Goal: Task Accomplishment & Management: Complete application form

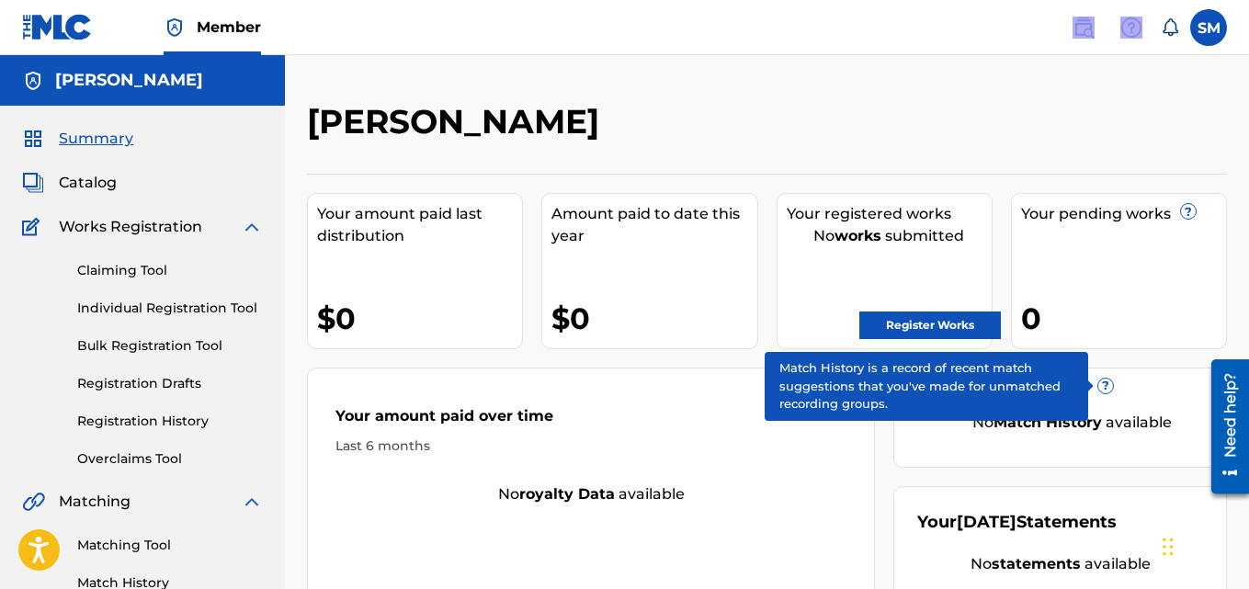
click at [115, 419] on link "Registration History" at bounding box center [170, 421] width 186 height 19
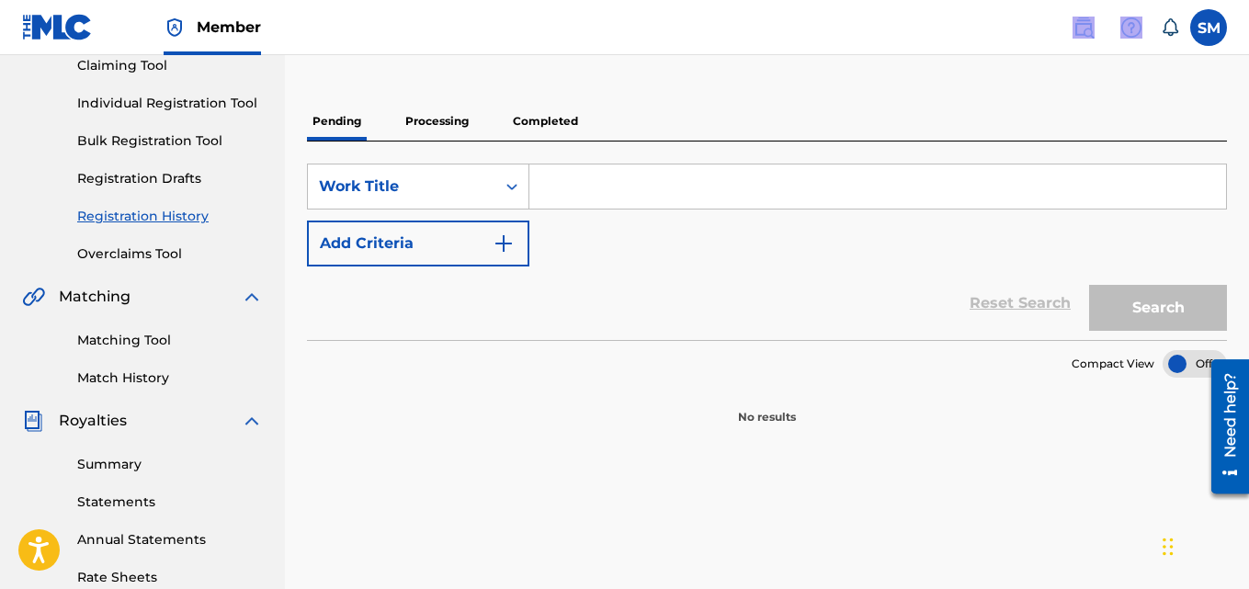
scroll to position [202, 0]
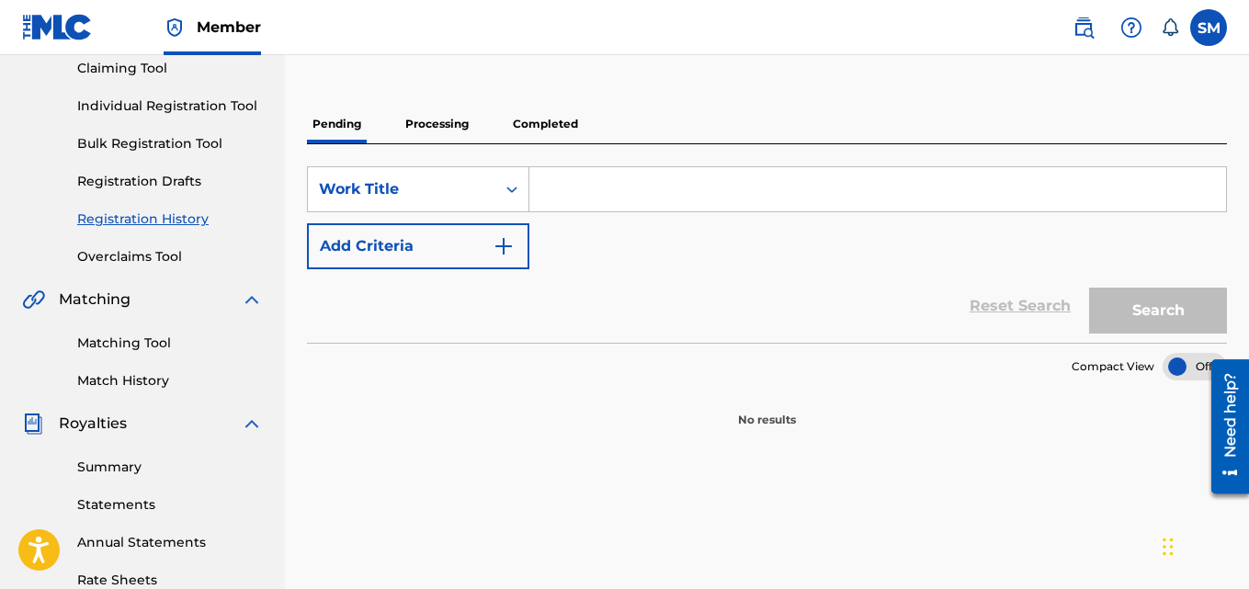
click at [455, 126] on p "Processing" at bounding box center [437, 124] width 74 height 39
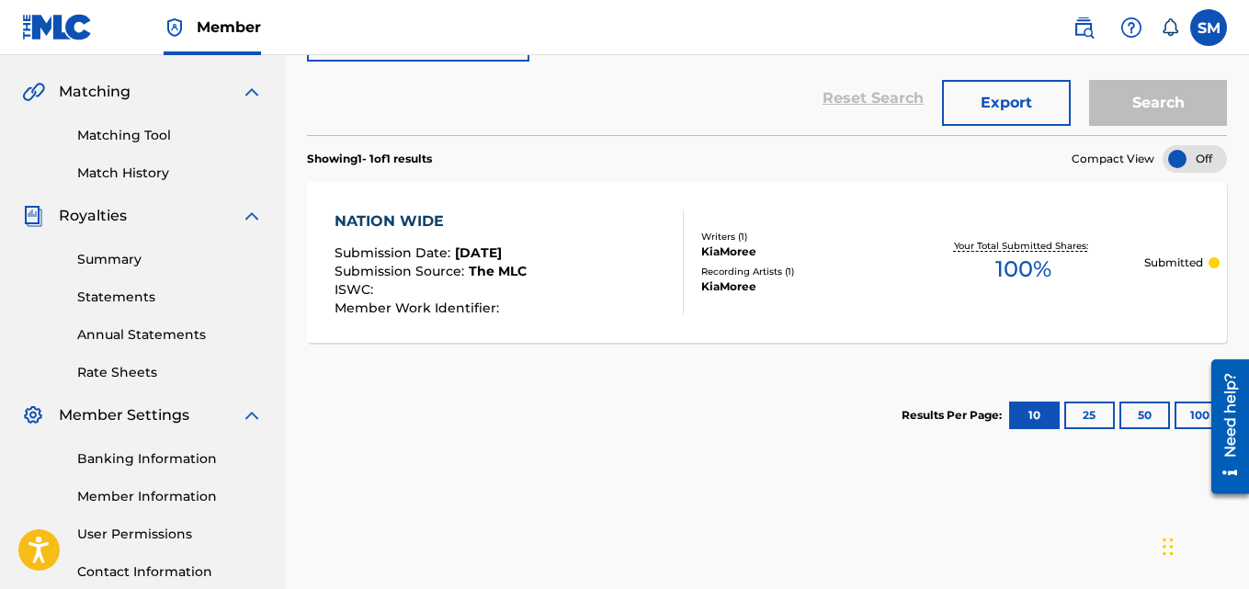
scroll to position [413, 0]
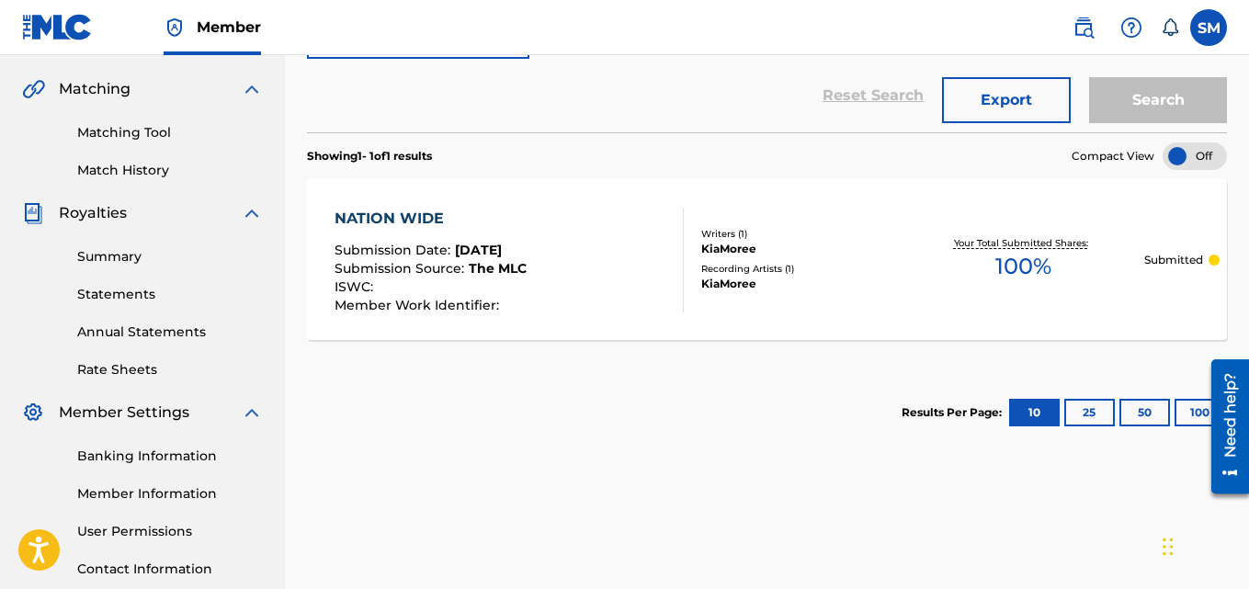
click at [978, 265] on div "Your Total Submitted Shares: 100 %" at bounding box center [1022, 260] width 241 height 56
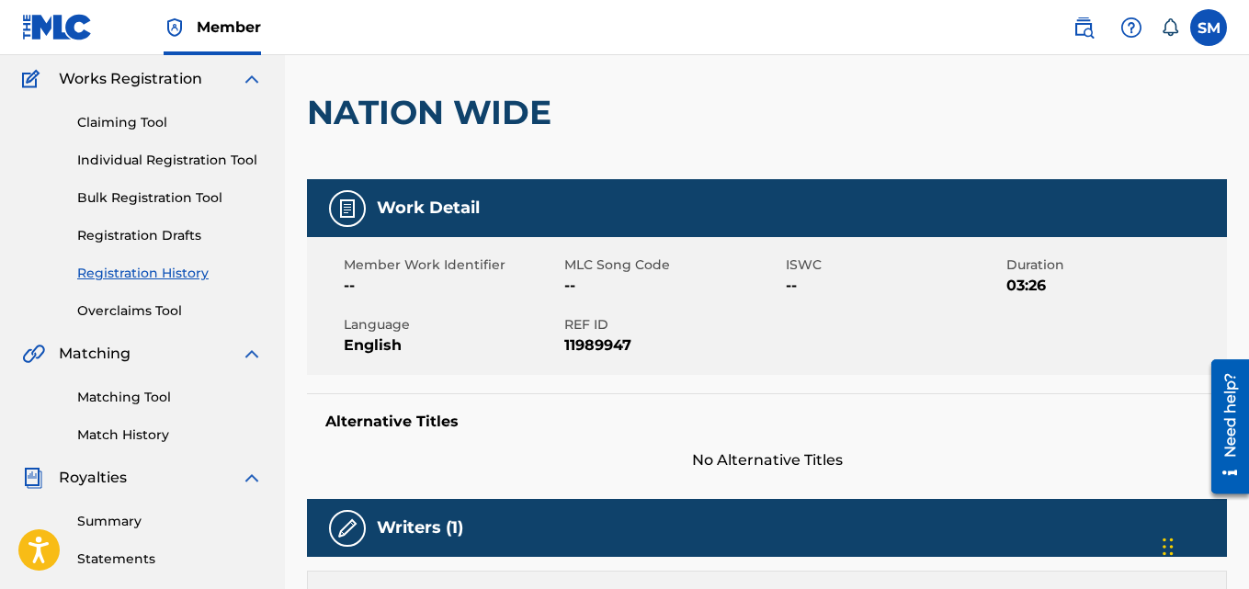
scroll to position [157, 0]
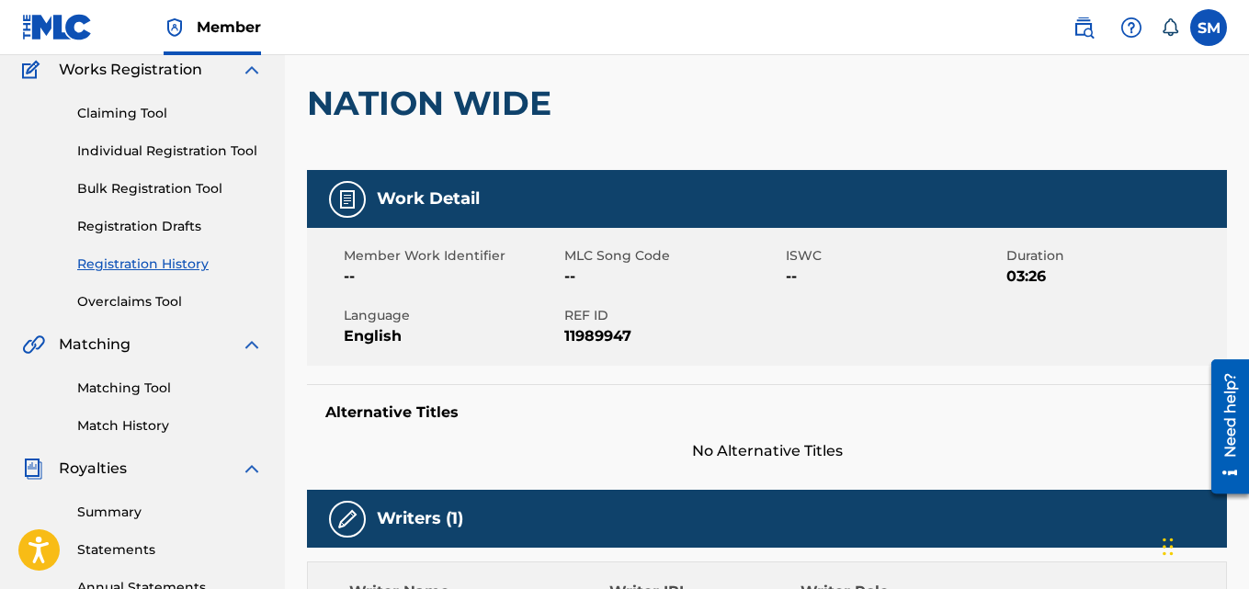
click at [357, 200] on img at bounding box center [347, 199] width 22 height 22
click at [360, 260] on span "Member Work Identifier" at bounding box center [452, 255] width 216 height 19
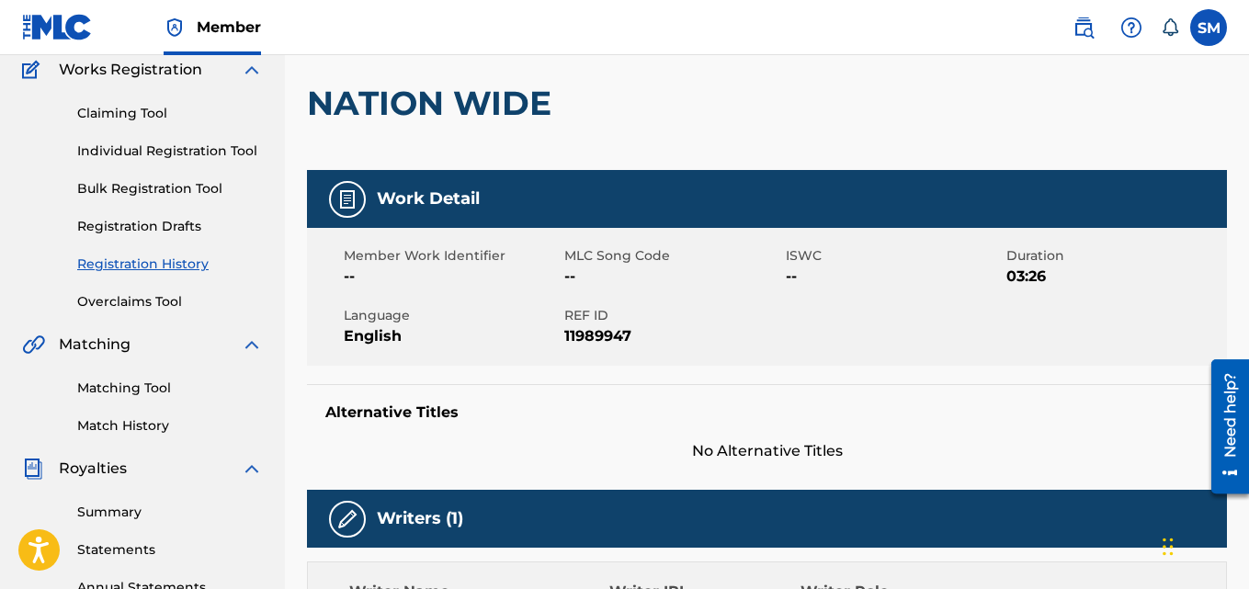
click at [393, 416] on h5 "Alternative Titles" at bounding box center [766, 412] width 883 height 18
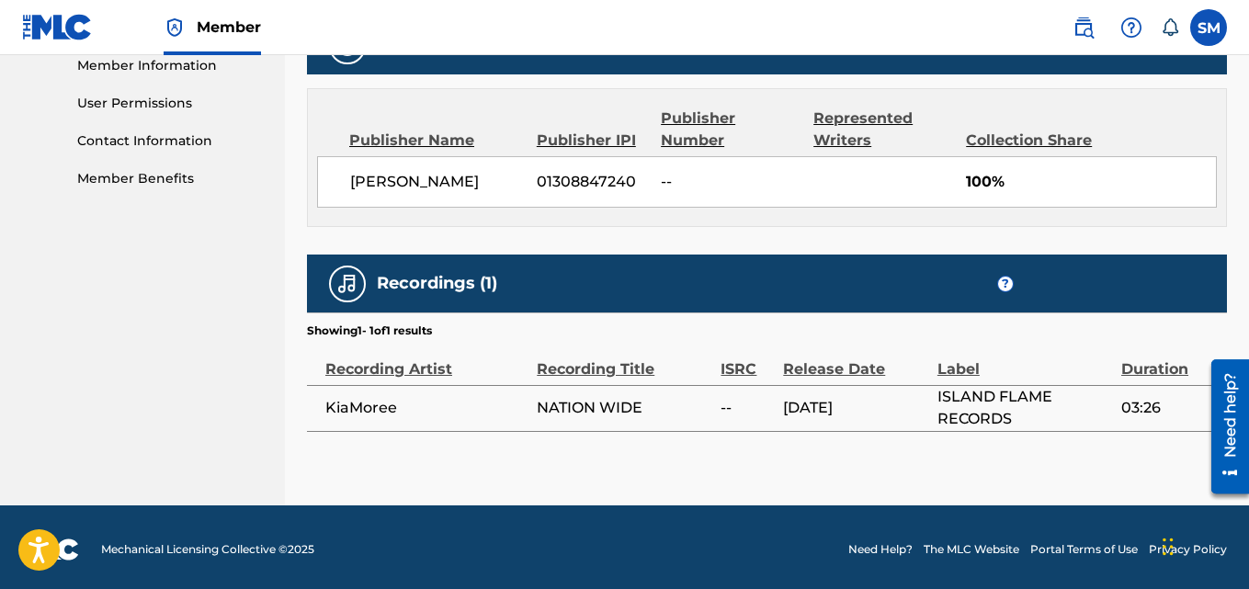
scroll to position [845, 0]
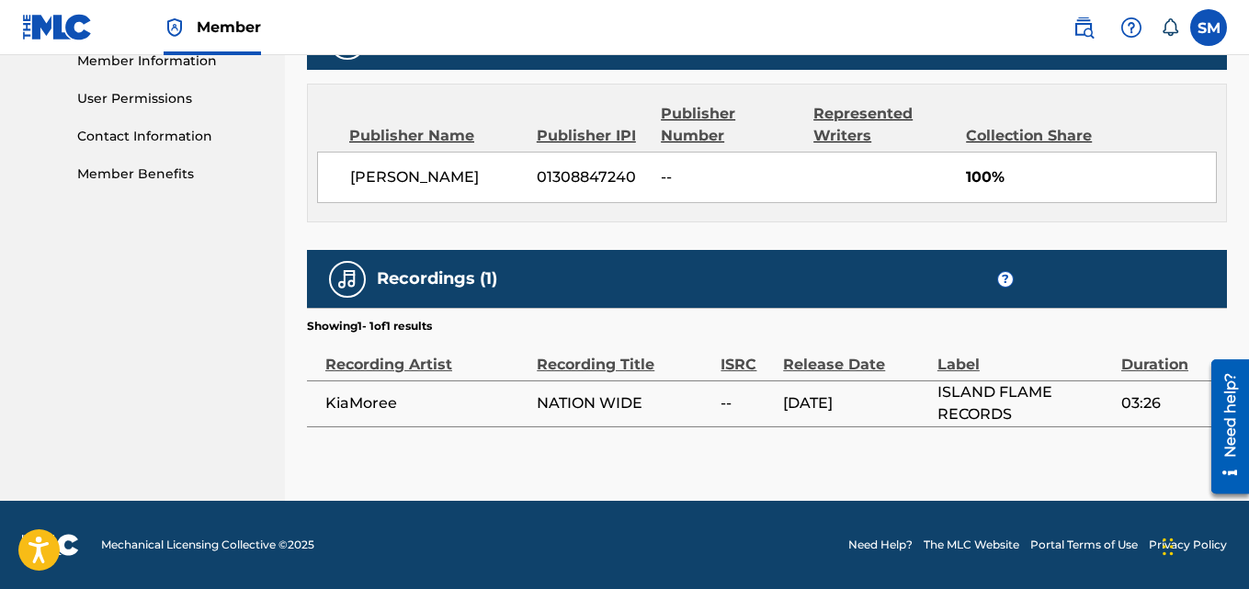
click at [720, 391] on td "--" at bounding box center [751, 403] width 62 height 46
click at [899, 538] on link "Need Help?" at bounding box center [880, 545] width 64 height 17
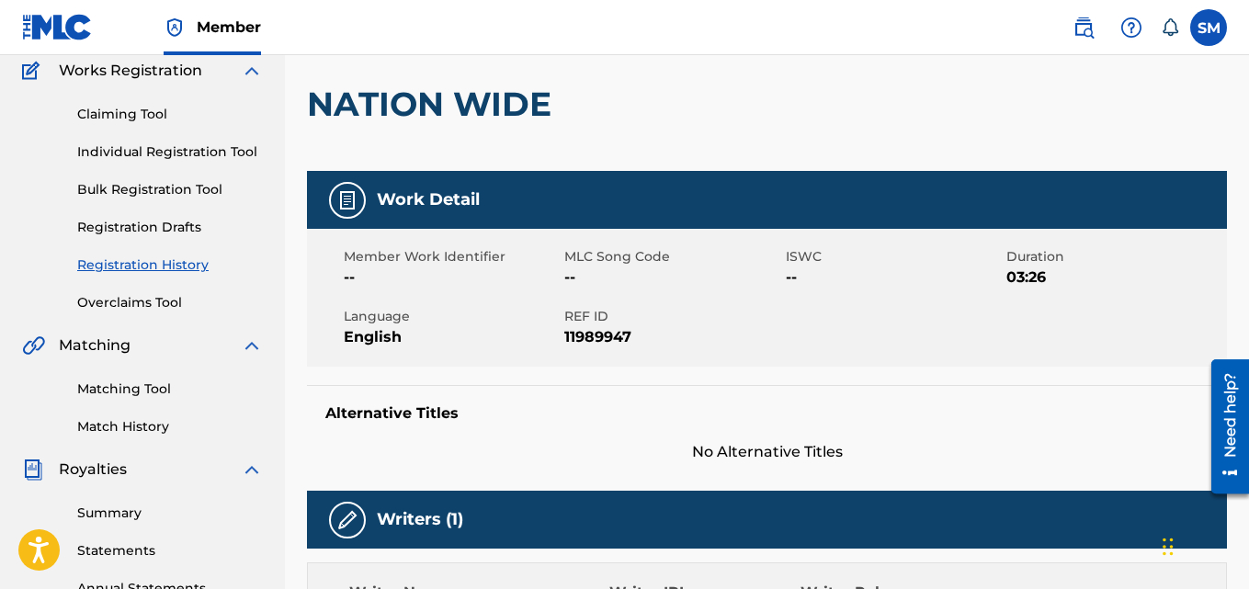
scroll to position [145, 0]
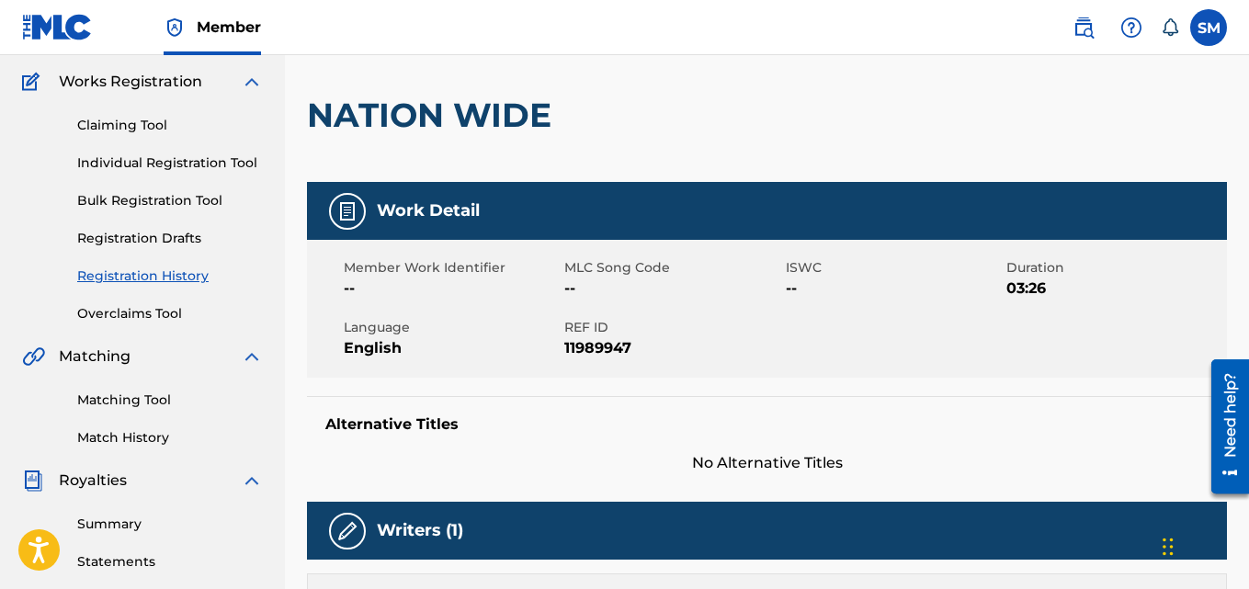
click at [253, 82] on img at bounding box center [252, 82] width 22 height 22
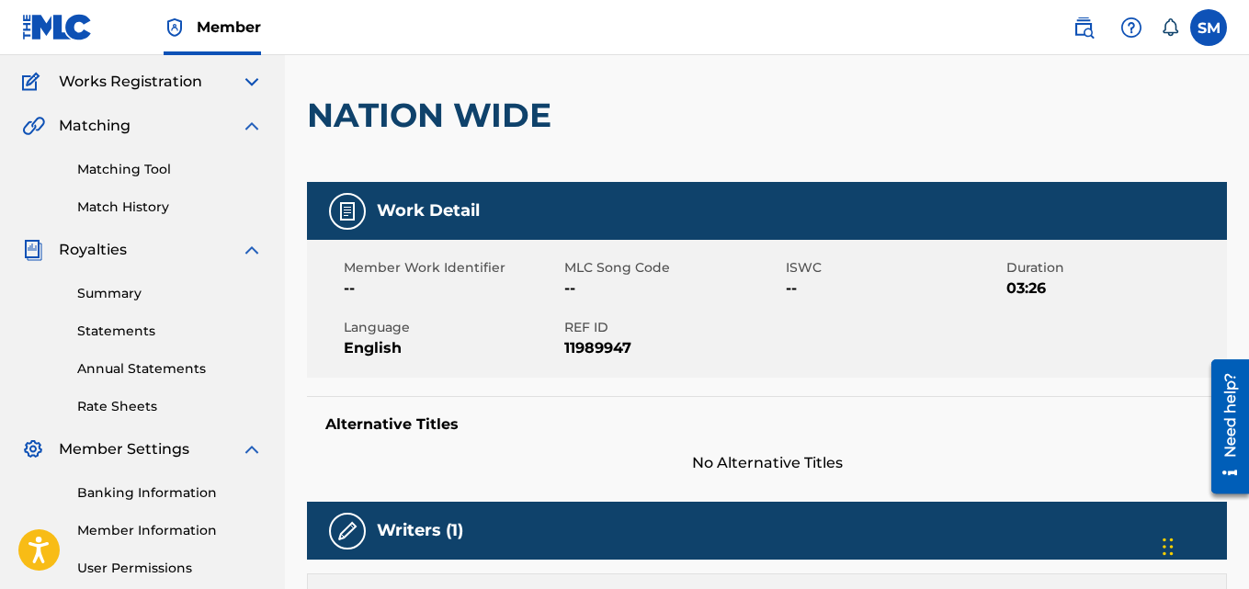
click at [253, 82] on img at bounding box center [252, 82] width 22 height 22
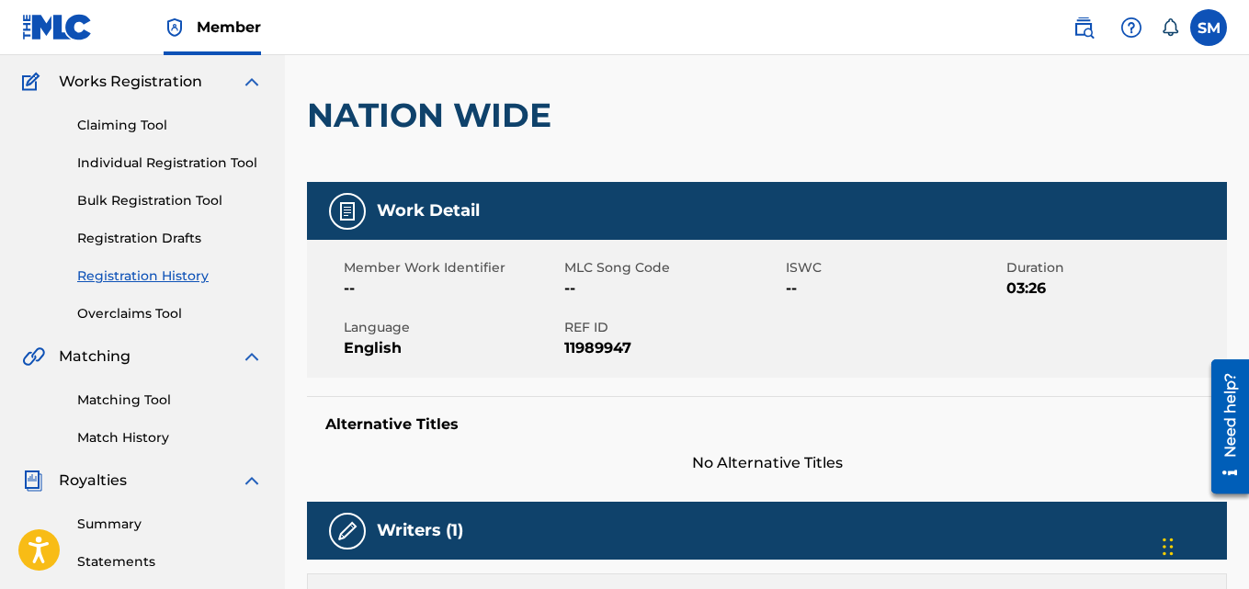
click at [164, 162] on link "Individual Registration Tool" at bounding box center [170, 162] width 186 height 19
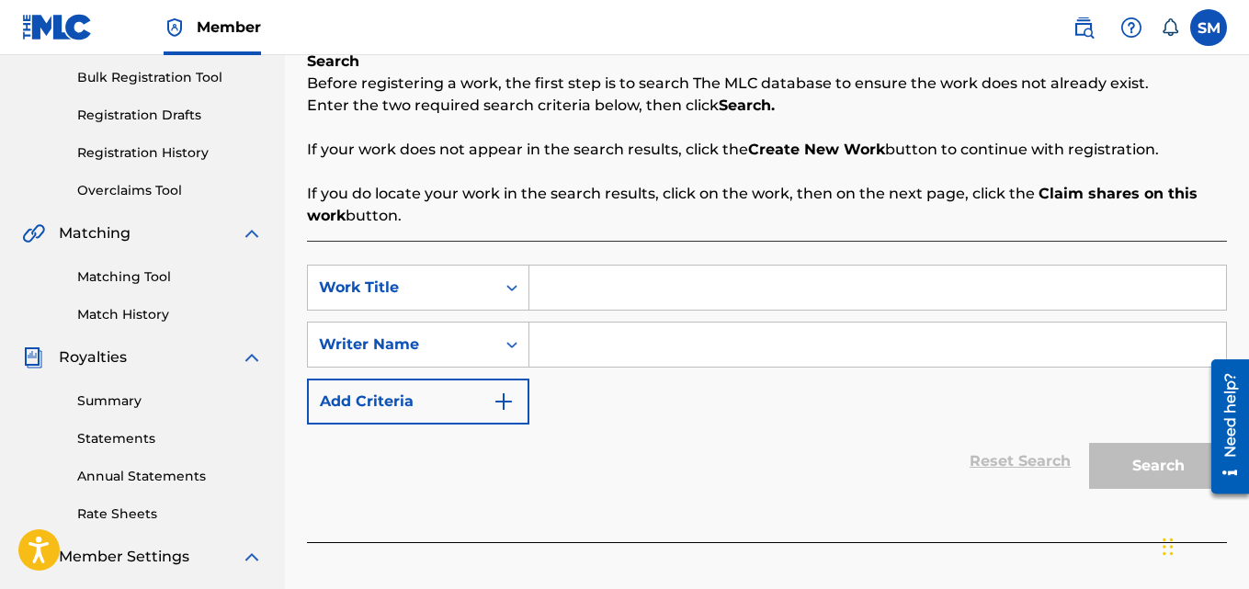
drag, startPoint x: 1249, startPoint y: 278, endPoint x: 17, endPoint y: 66, distance: 1250.2
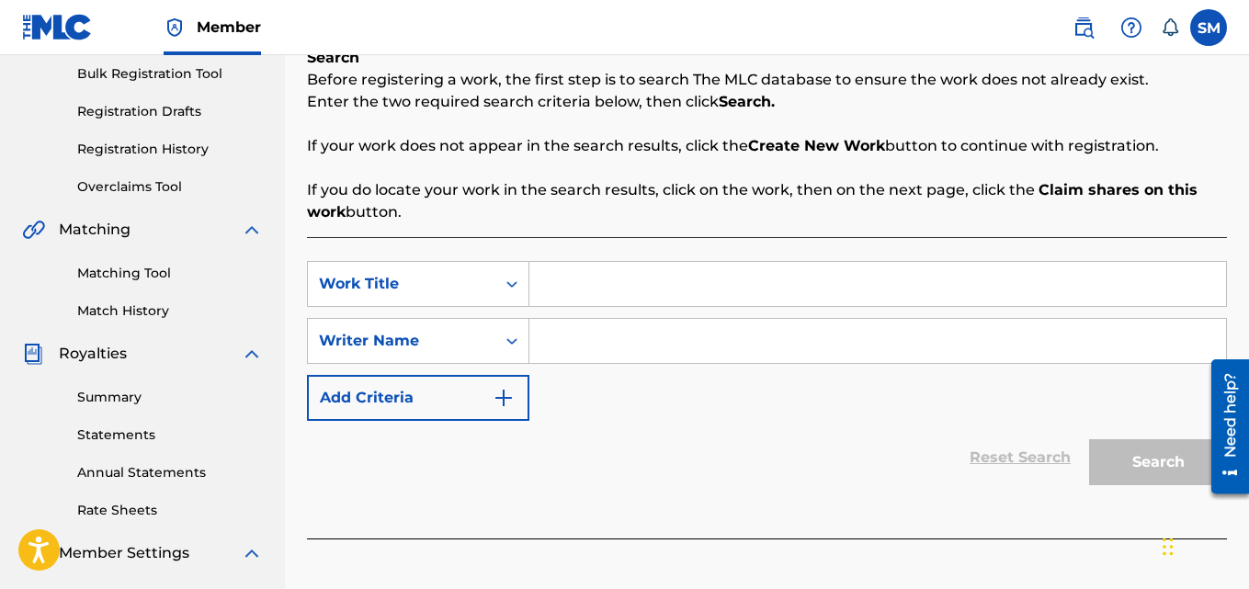
click at [798, 277] on input "Search Form" at bounding box center [877, 284] width 696 height 44
type input "NATION WIDE"
click at [753, 326] on input "Search Form" at bounding box center [877, 341] width 696 height 44
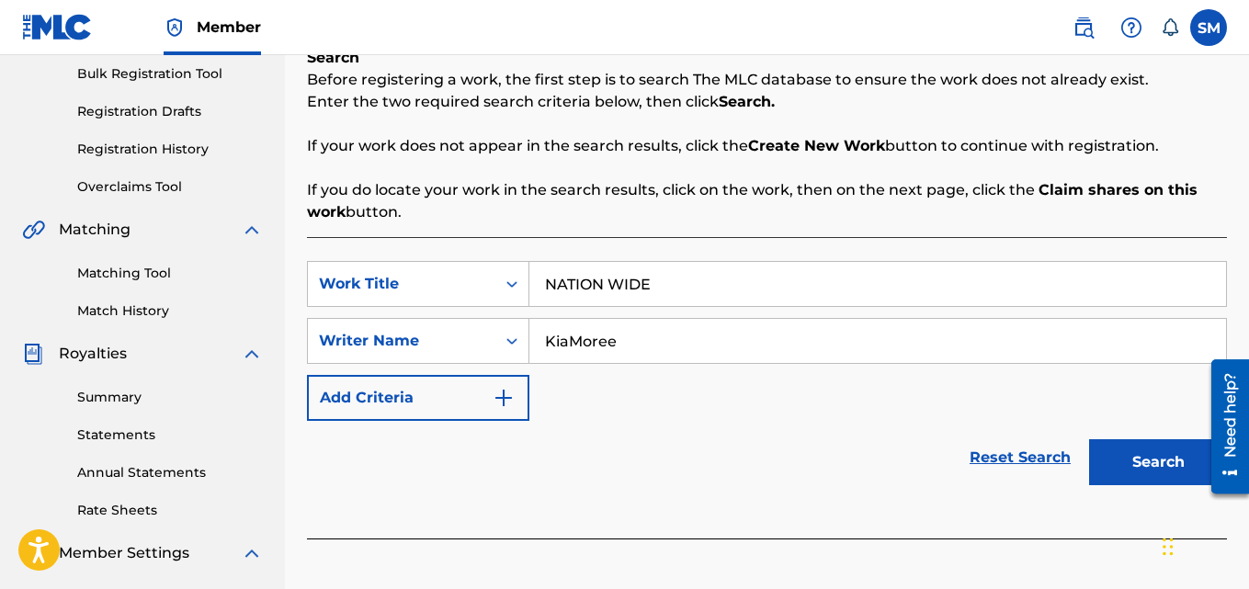
type input "KiaMoree"
click at [1134, 467] on button "Search" at bounding box center [1158, 462] width 138 height 46
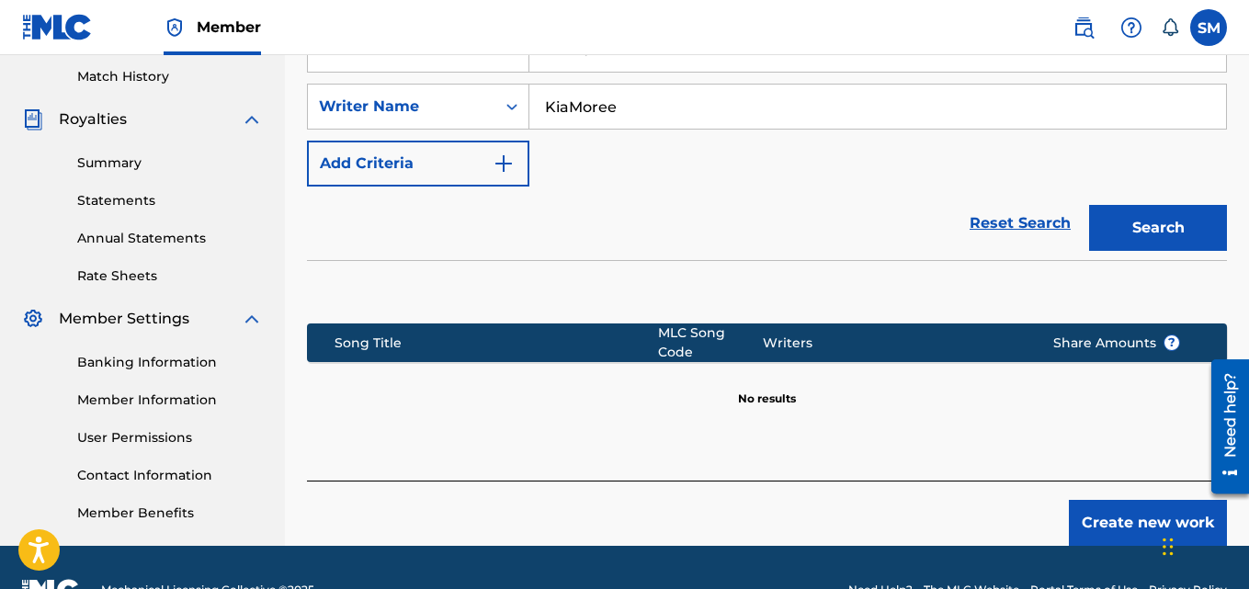
scroll to position [515, 0]
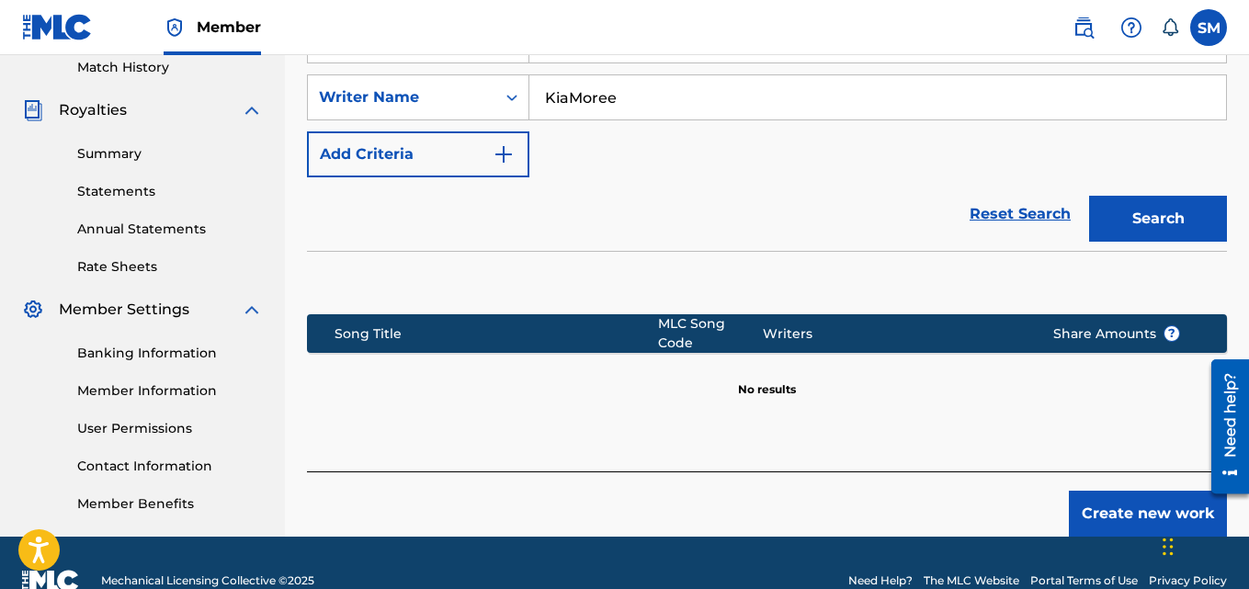
click at [1113, 521] on button "Create new work" at bounding box center [1147, 514] width 158 height 46
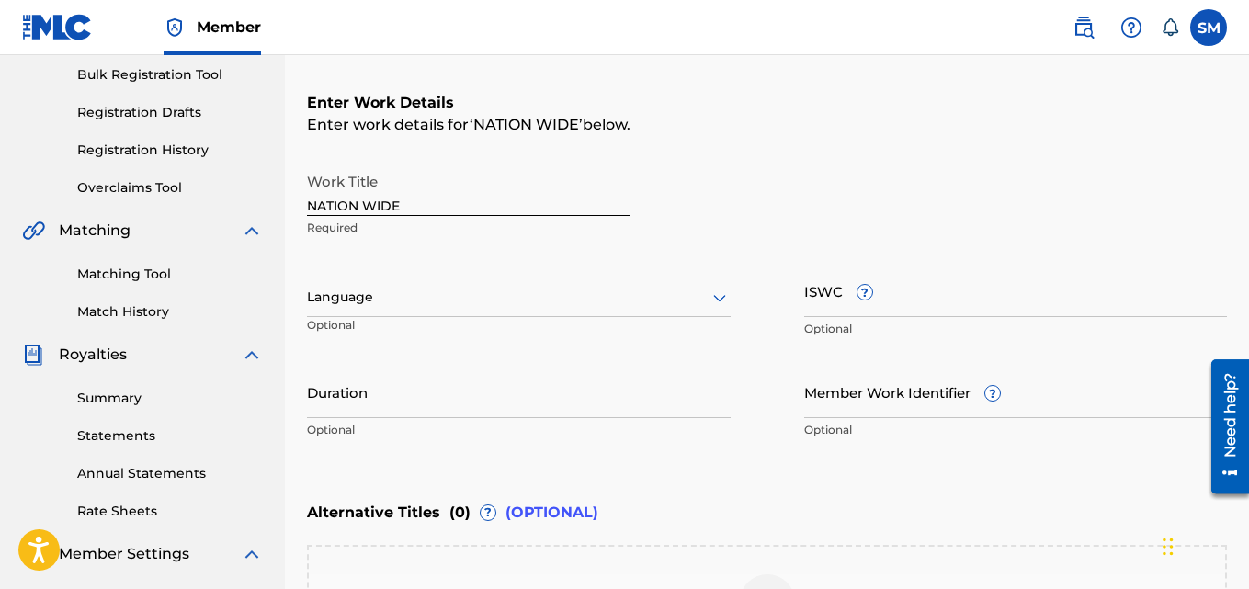
scroll to position [265, 0]
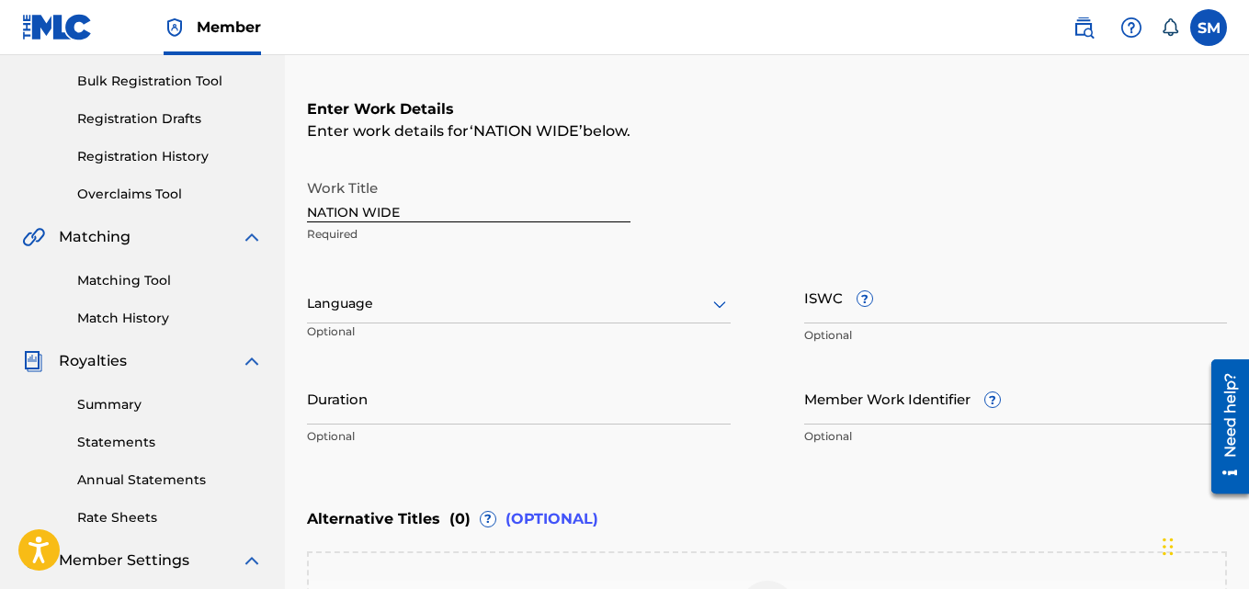
click at [718, 306] on icon at bounding box center [719, 304] width 22 height 22
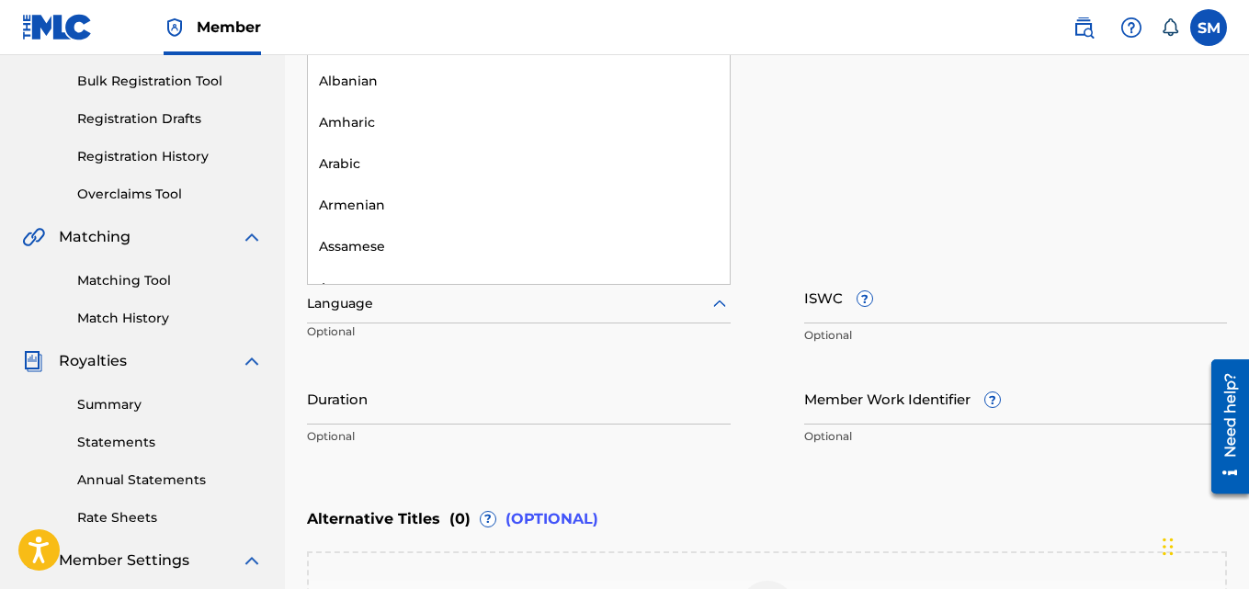
scroll to position [0, 0]
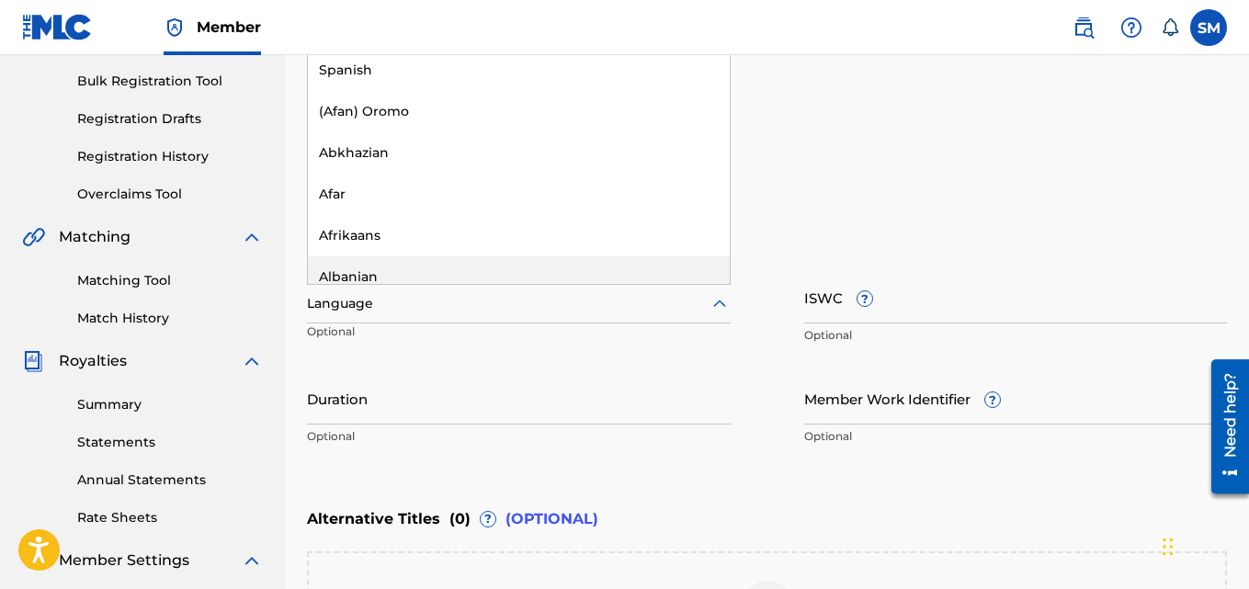
click at [659, 307] on div at bounding box center [519, 303] width 424 height 23
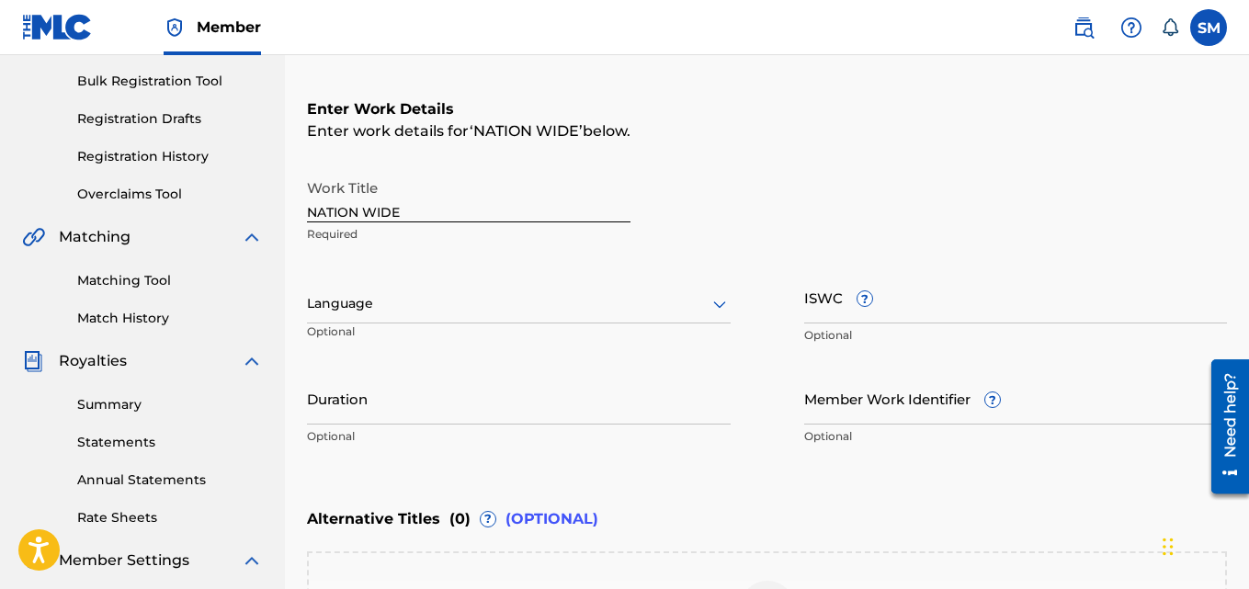
click at [659, 307] on div at bounding box center [519, 303] width 424 height 23
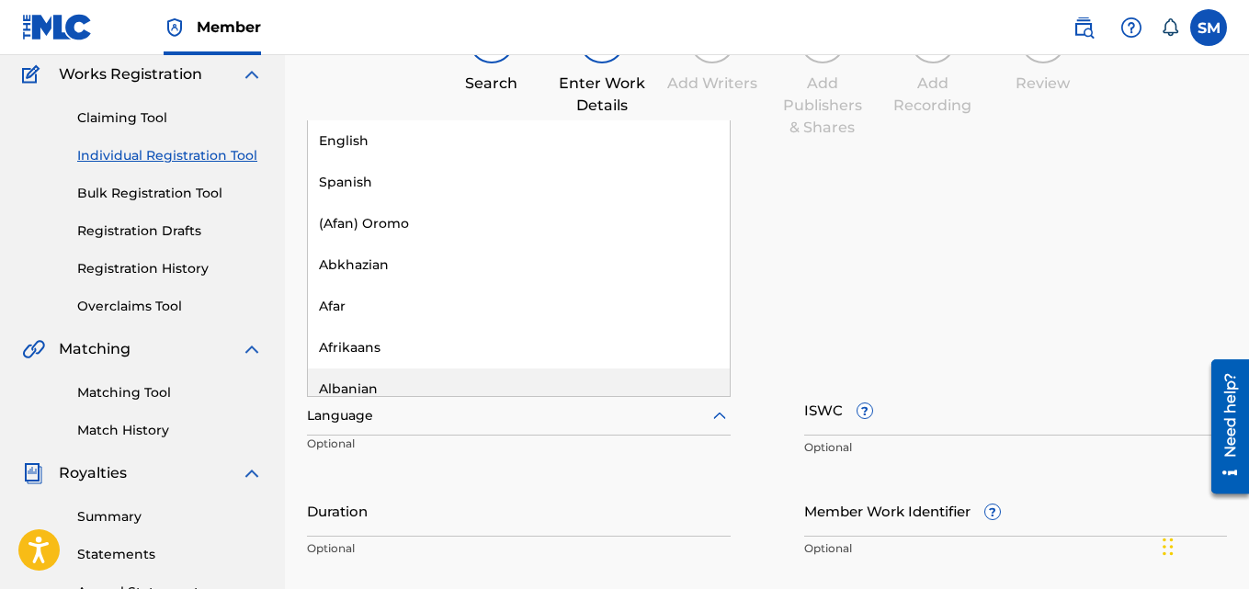
scroll to position [149, 0]
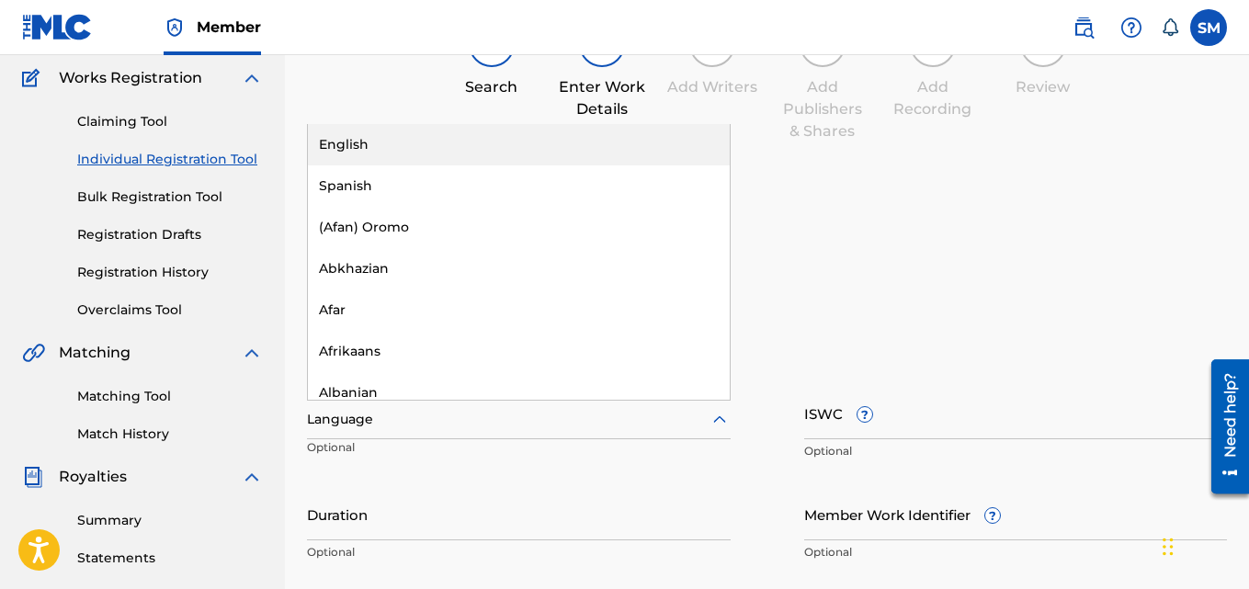
click at [557, 149] on div "English" at bounding box center [519, 144] width 422 height 41
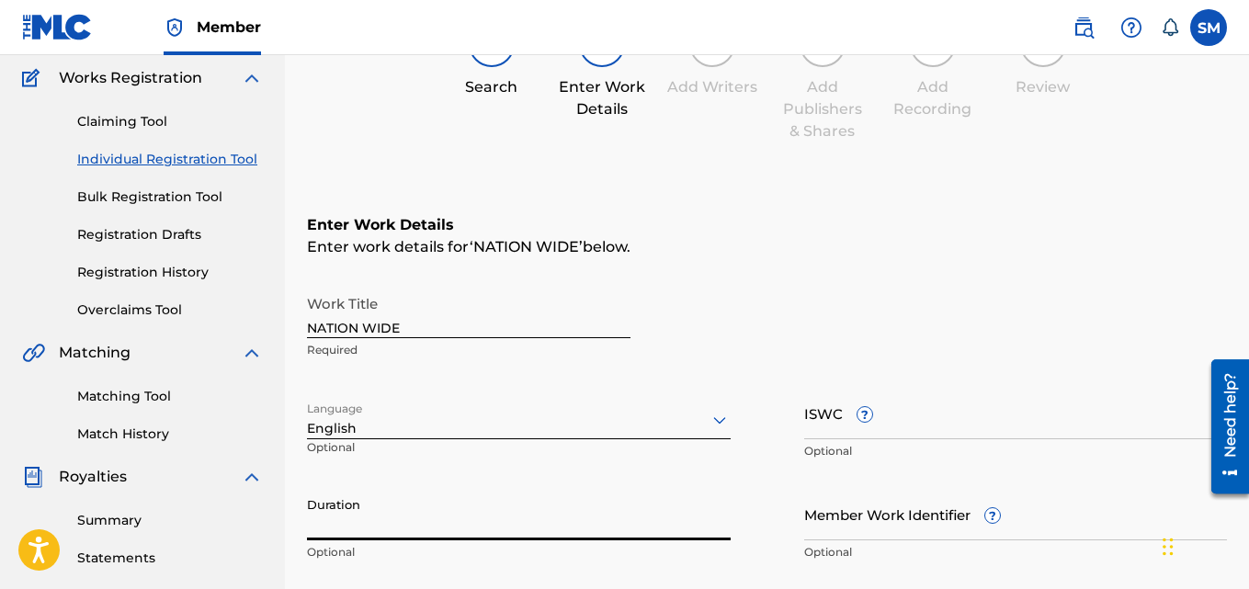
click at [614, 528] on input "Duration" at bounding box center [519, 514] width 424 height 52
type input "03:26"
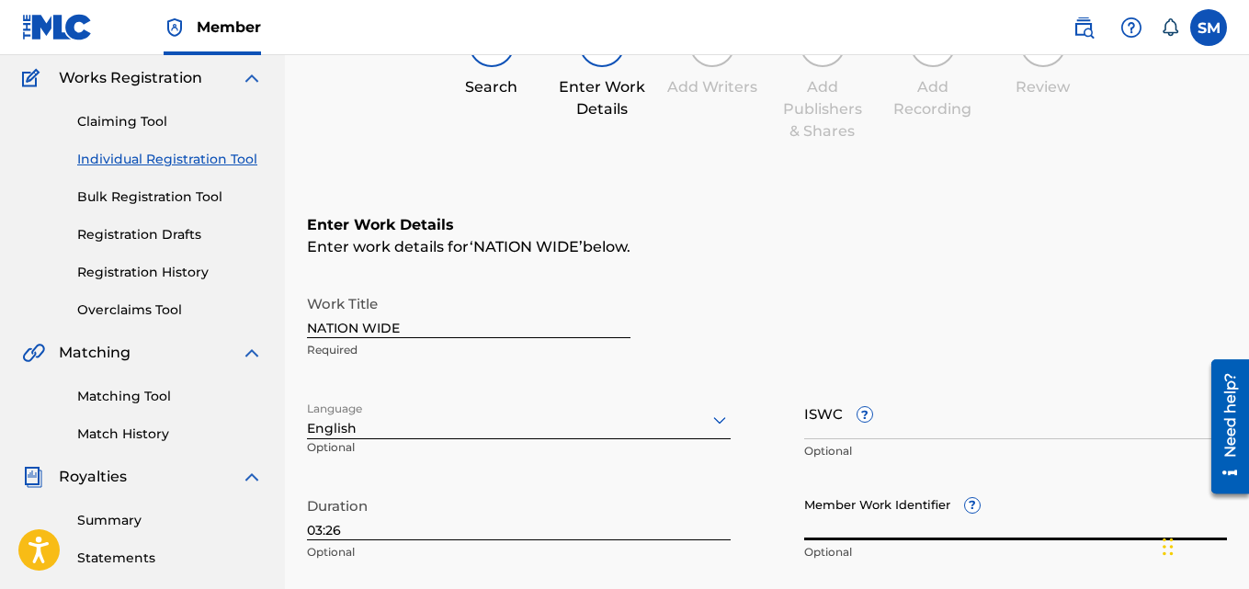
click at [940, 518] on input "Member Work Identifier ?" at bounding box center [1016, 514] width 424 height 52
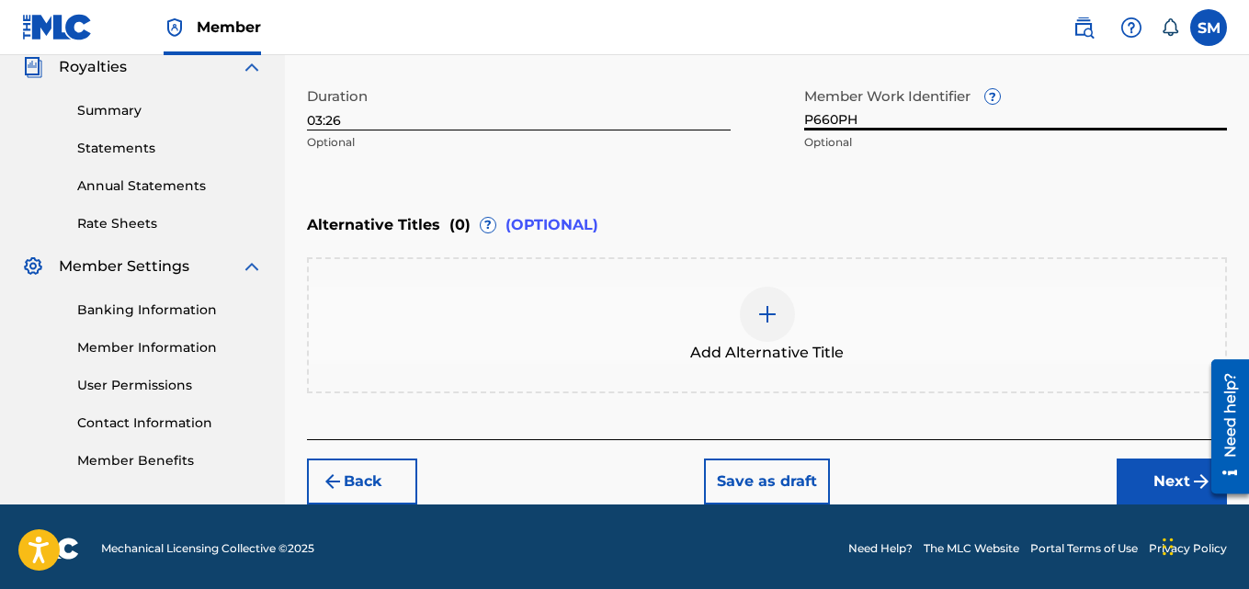
scroll to position [562, 0]
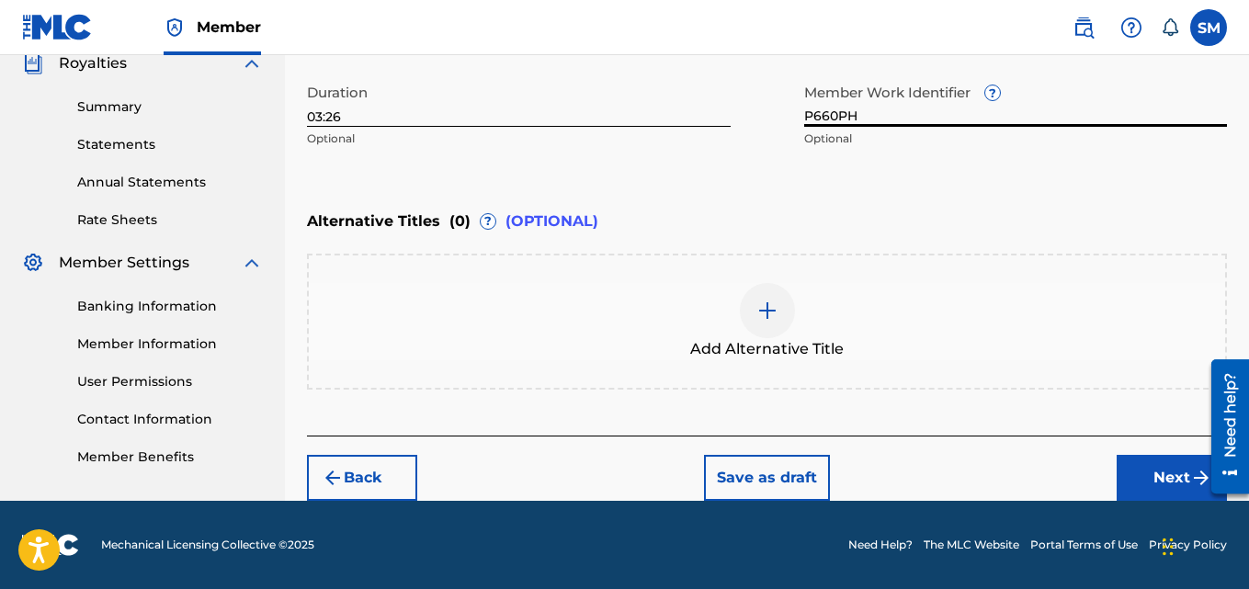
type input "P660PH"
click at [1137, 478] on button "Next" at bounding box center [1171, 478] width 110 height 46
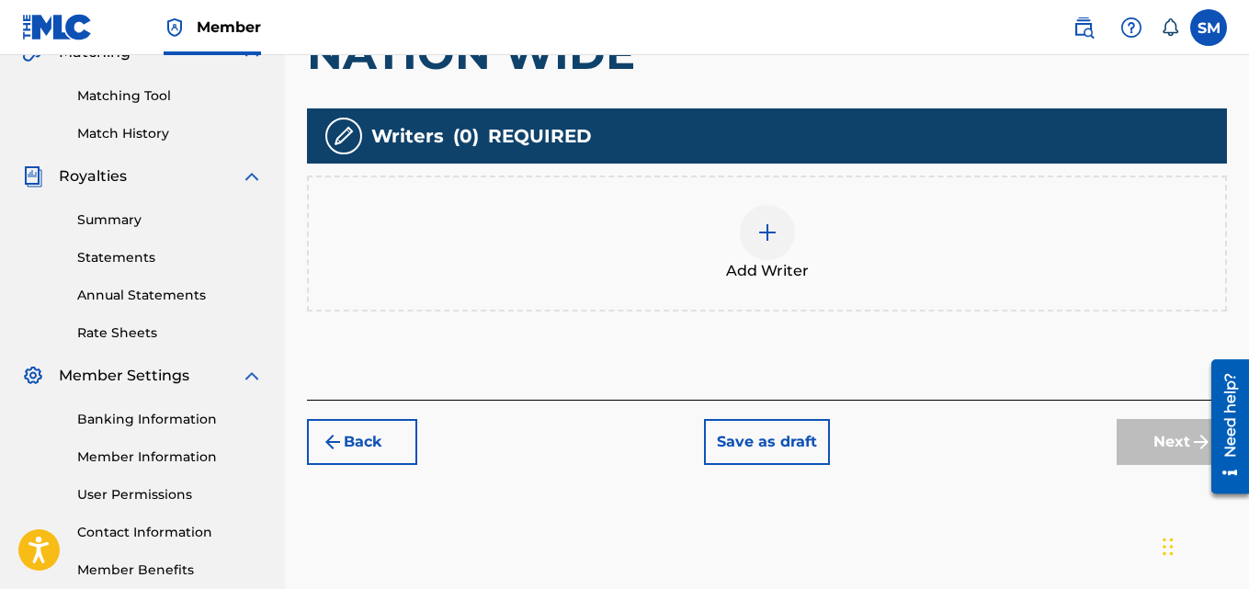
scroll to position [423, 0]
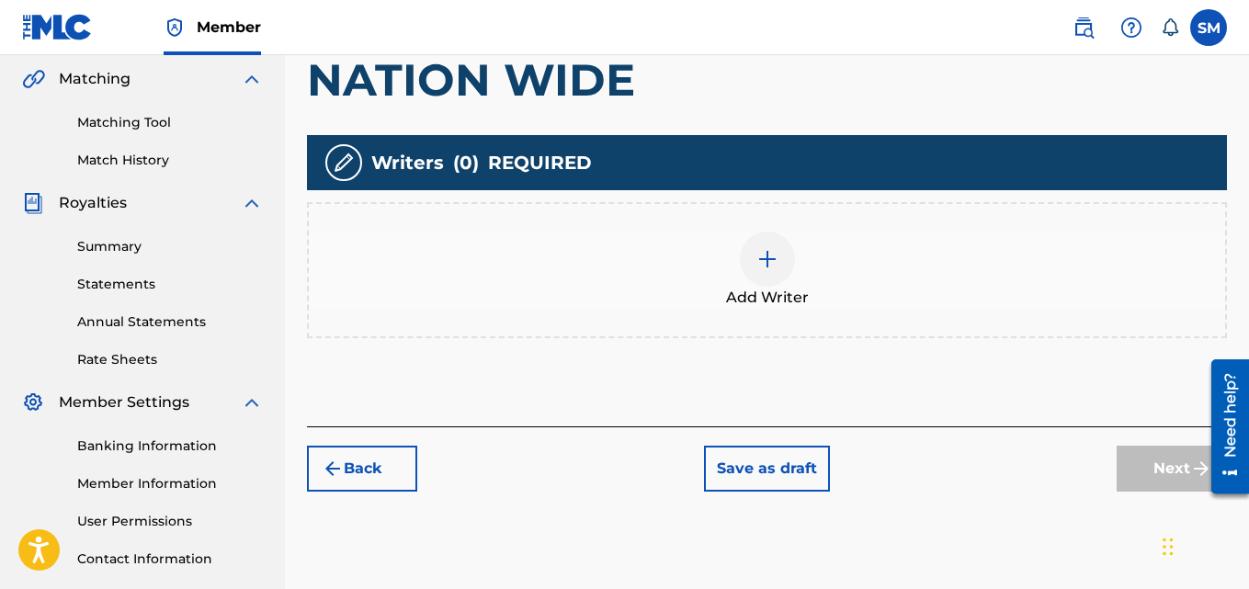
click at [787, 263] on div at bounding box center [767, 259] width 55 height 55
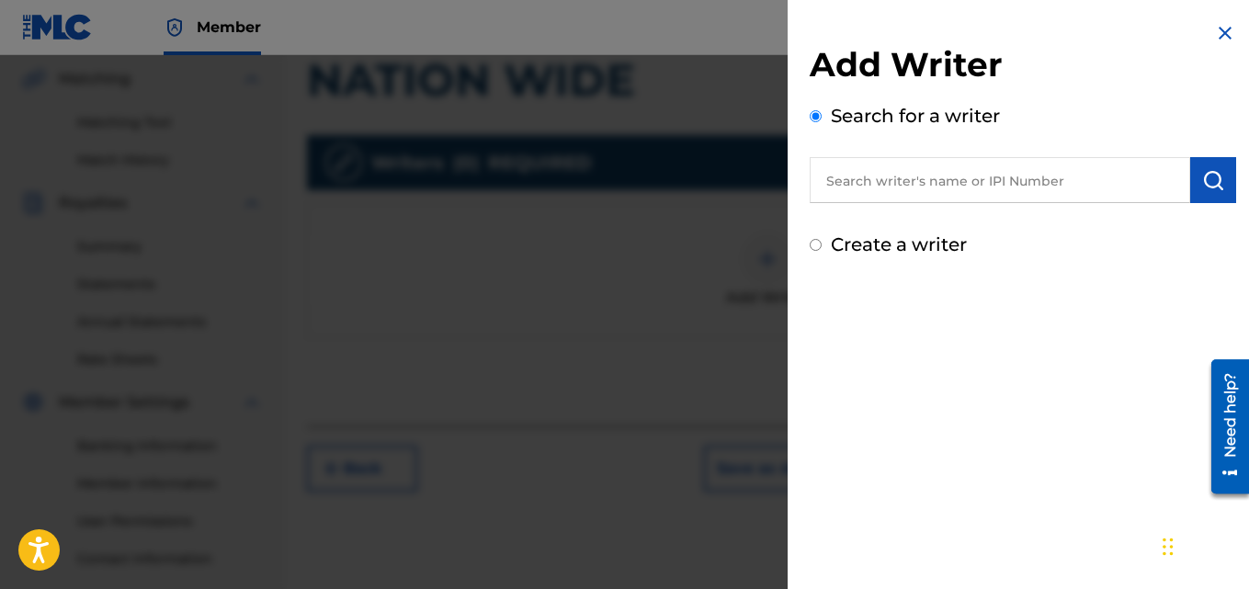
click at [820, 243] on input "Create a writer" at bounding box center [815, 245] width 12 height 12
radio input "false"
radio input "true"
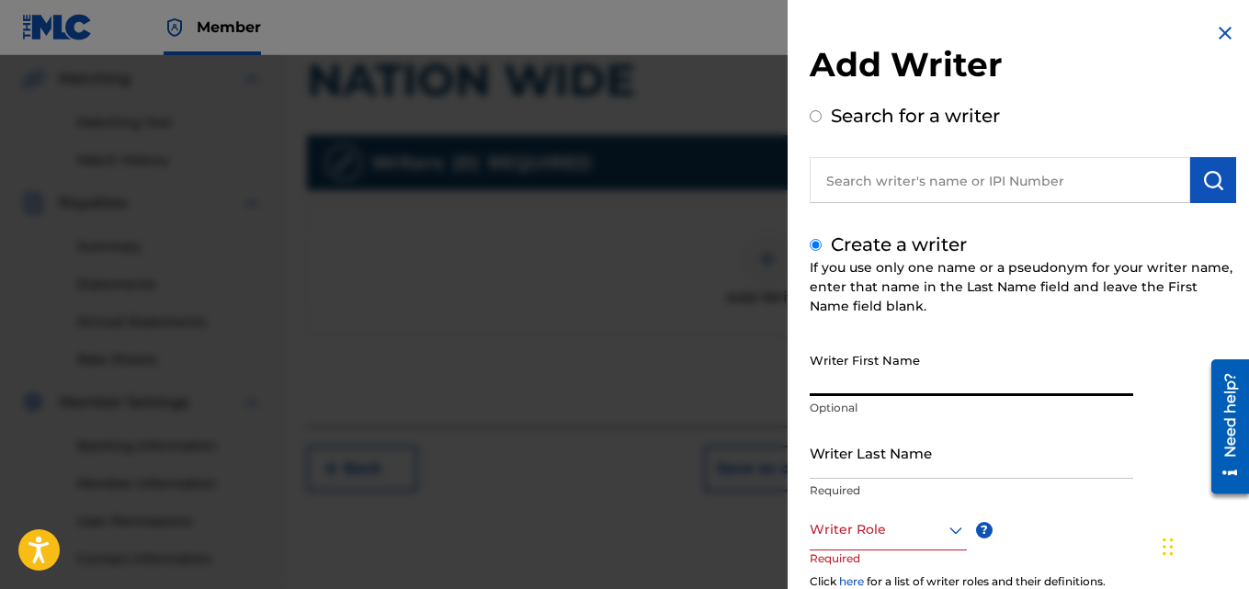
click at [842, 378] on input "Writer First Name" at bounding box center [970, 370] width 323 height 52
type input "Samekia"
type input "Moree"
click at [951, 519] on icon at bounding box center [955, 530] width 22 height 22
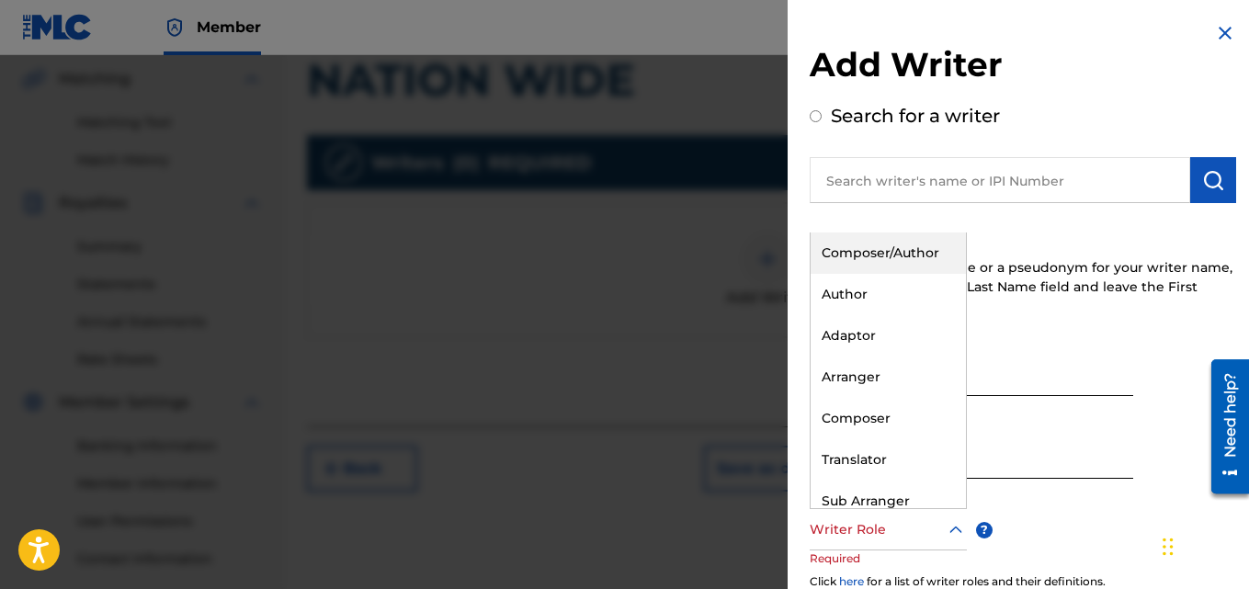
click at [919, 256] on div "Composer/Author" at bounding box center [887, 252] width 155 height 41
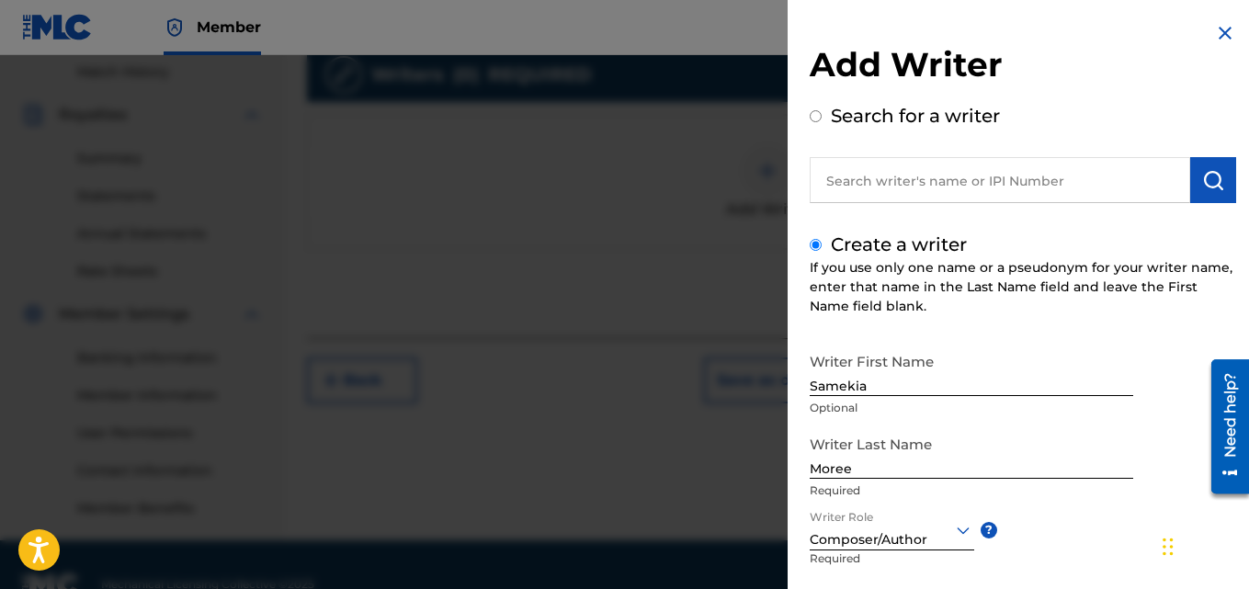
scroll to position [514, 0]
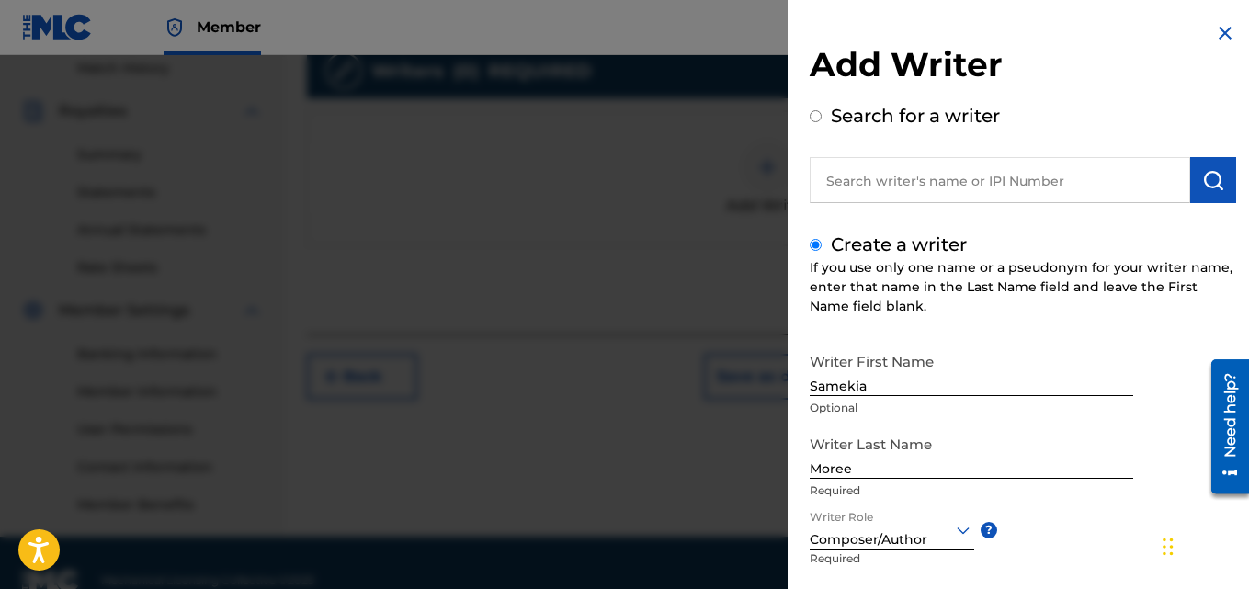
click at [818, 114] on input "Search for a writer" at bounding box center [815, 116] width 12 height 12
radio input "true"
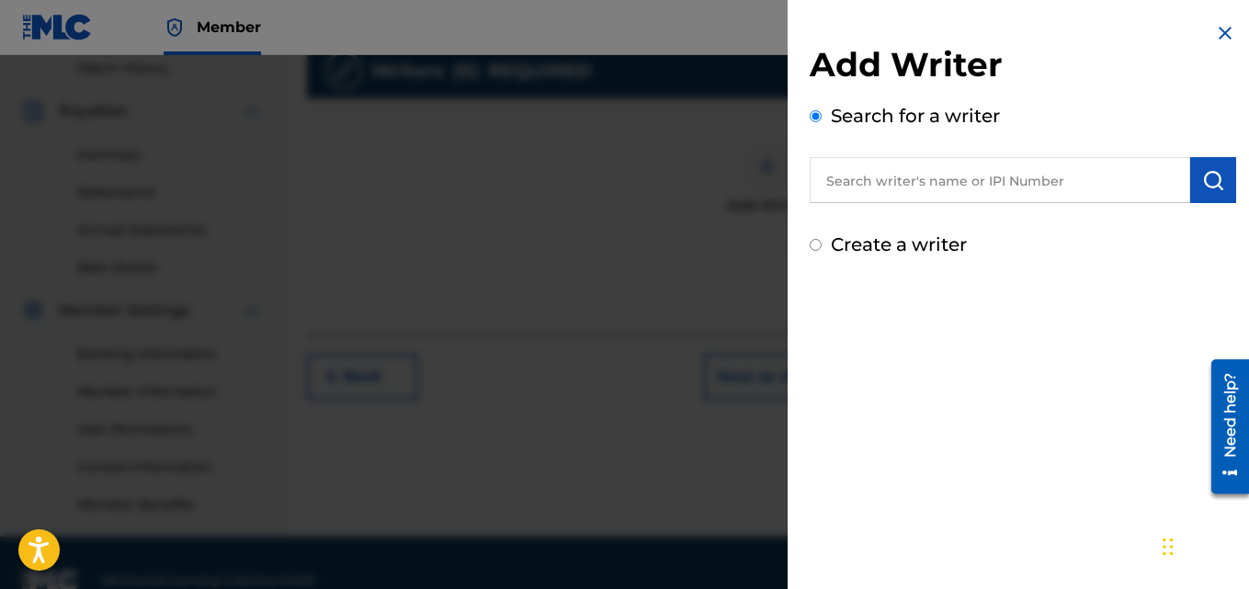
click at [842, 169] on input "text" at bounding box center [999, 180] width 380 height 46
type input "KiaMoree"
click at [827, 248] on div "Create a writer" at bounding box center [1022, 245] width 426 height 28
click at [816, 246] on input "Create a writer" at bounding box center [815, 245] width 12 height 12
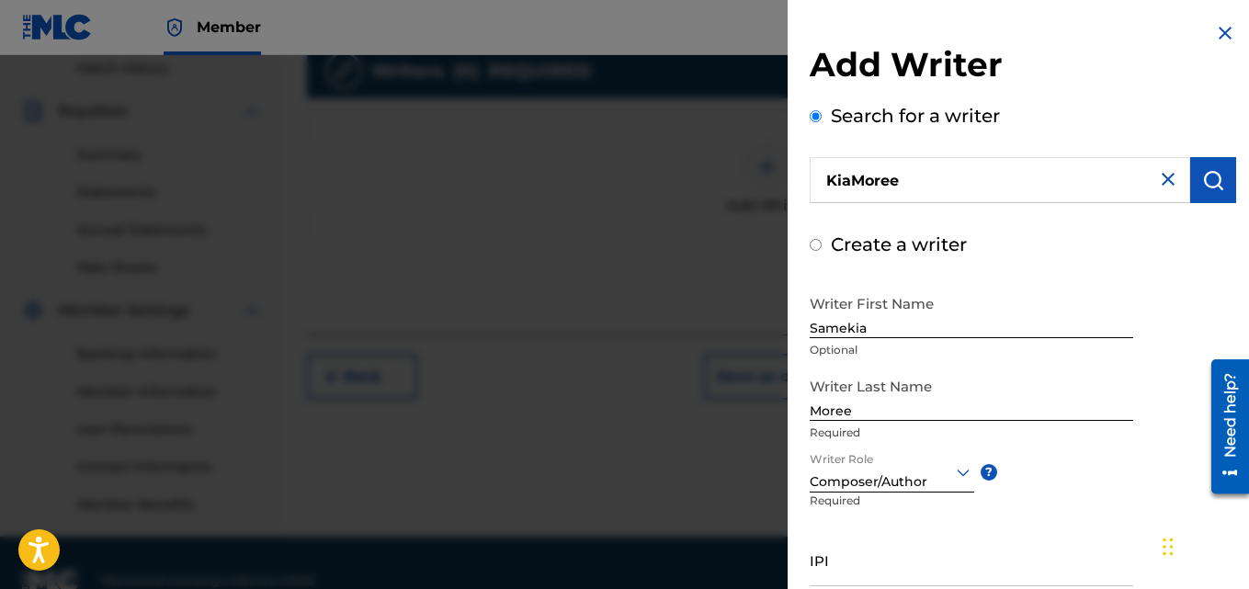
radio input "false"
radio input "true"
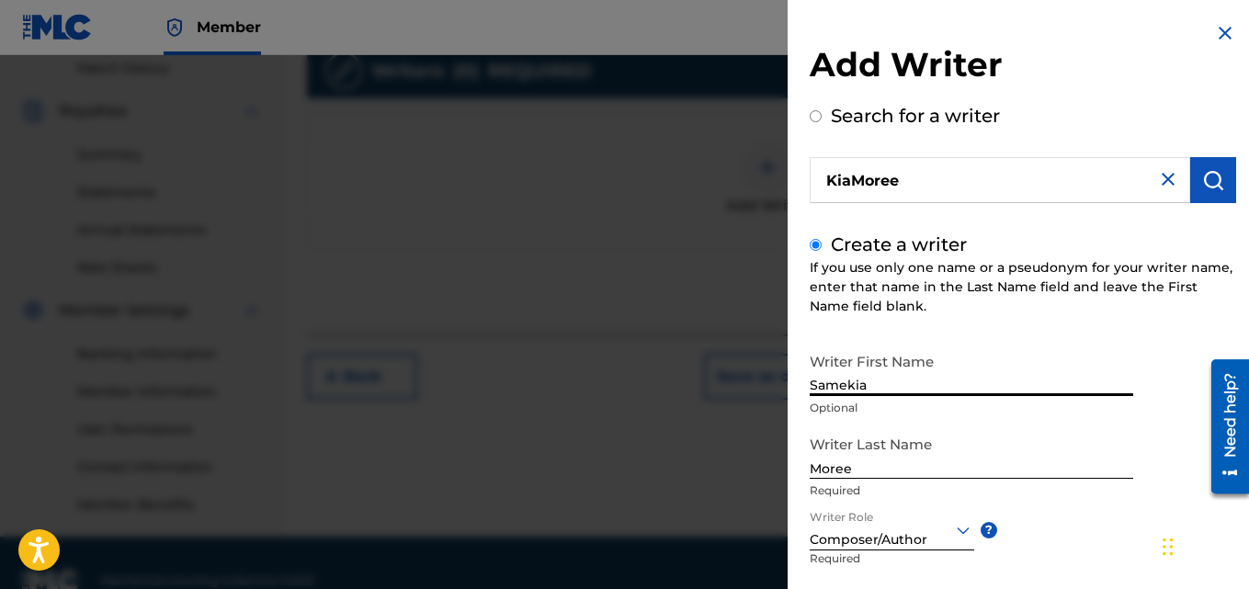
click at [907, 373] on input "Samekia" at bounding box center [970, 370] width 323 height 52
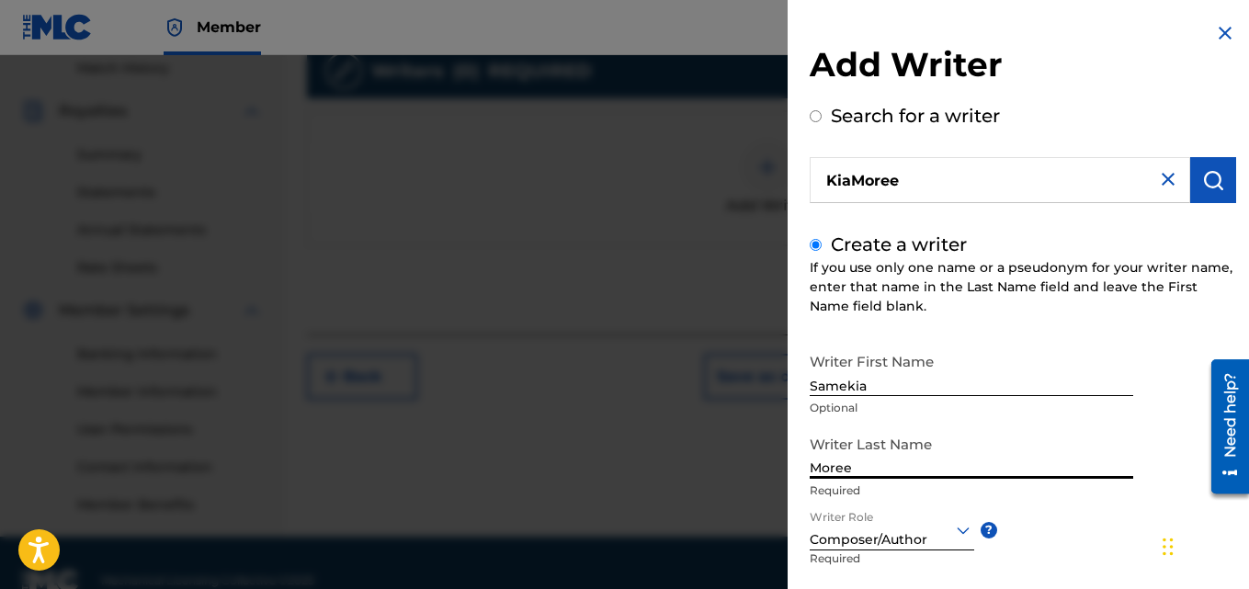
click at [814, 470] on input "Moree" at bounding box center [970, 452] width 323 height 52
type input "KiaMoree"
click at [894, 388] on input "Samekia" at bounding box center [970, 370] width 323 height 52
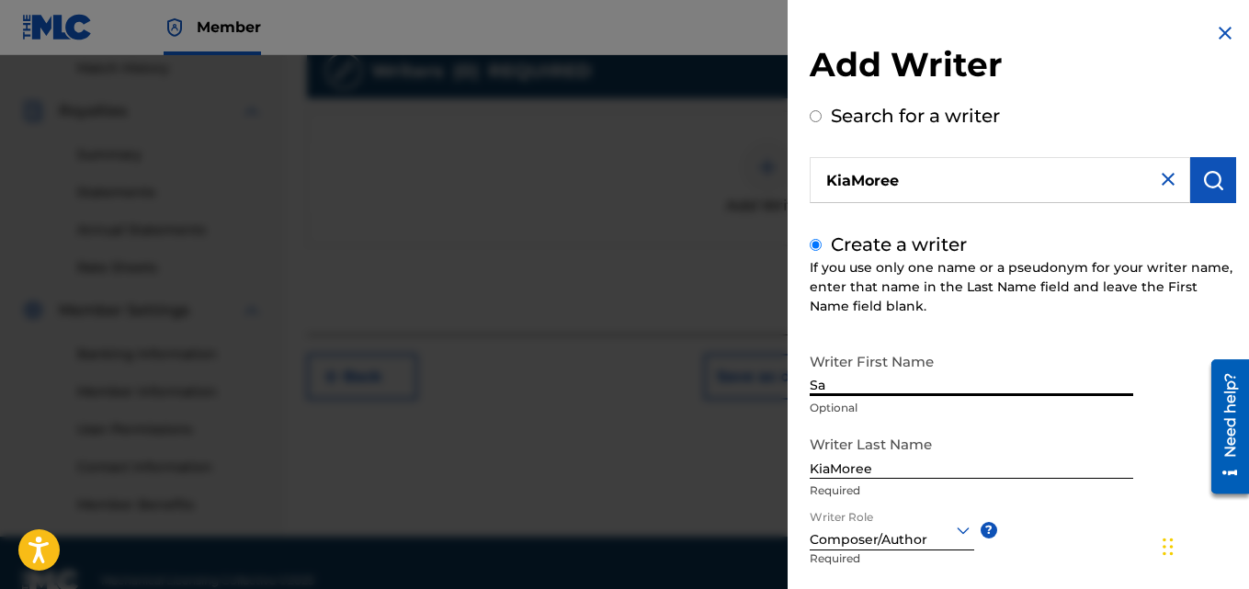
type input "S"
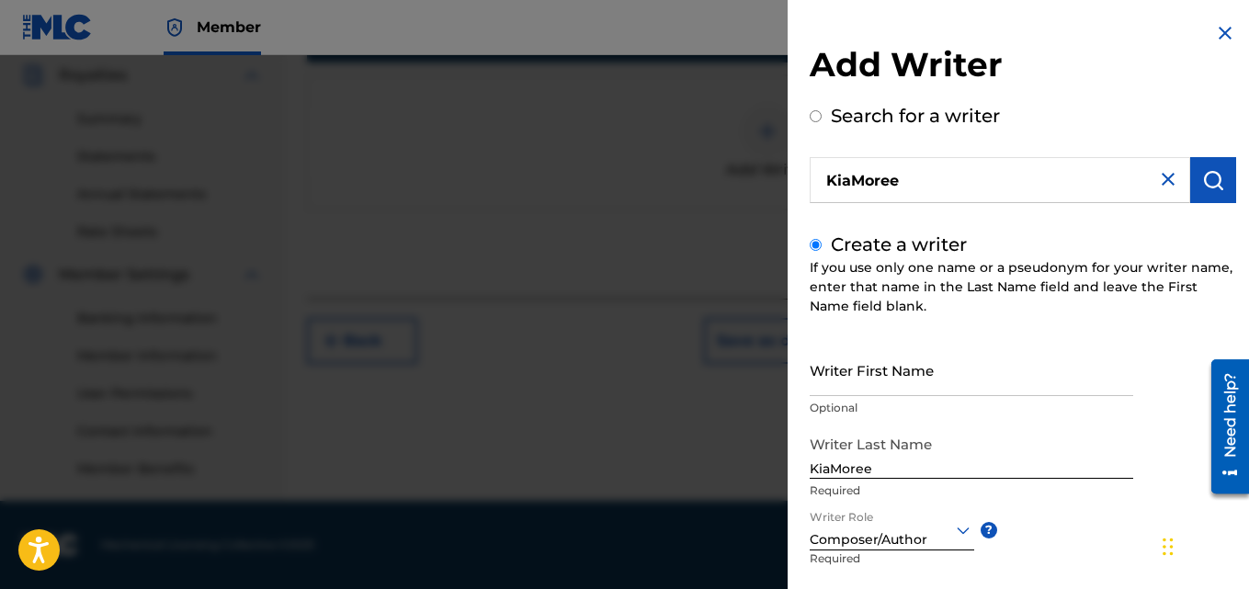
click at [1091, 582] on div "Writer First Name Optional Writer Last Name KiaMoree Required Writer Role Compo…" at bounding box center [1022, 546] width 426 height 404
click at [1215, 31] on img at bounding box center [1225, 33] width 22 height 22
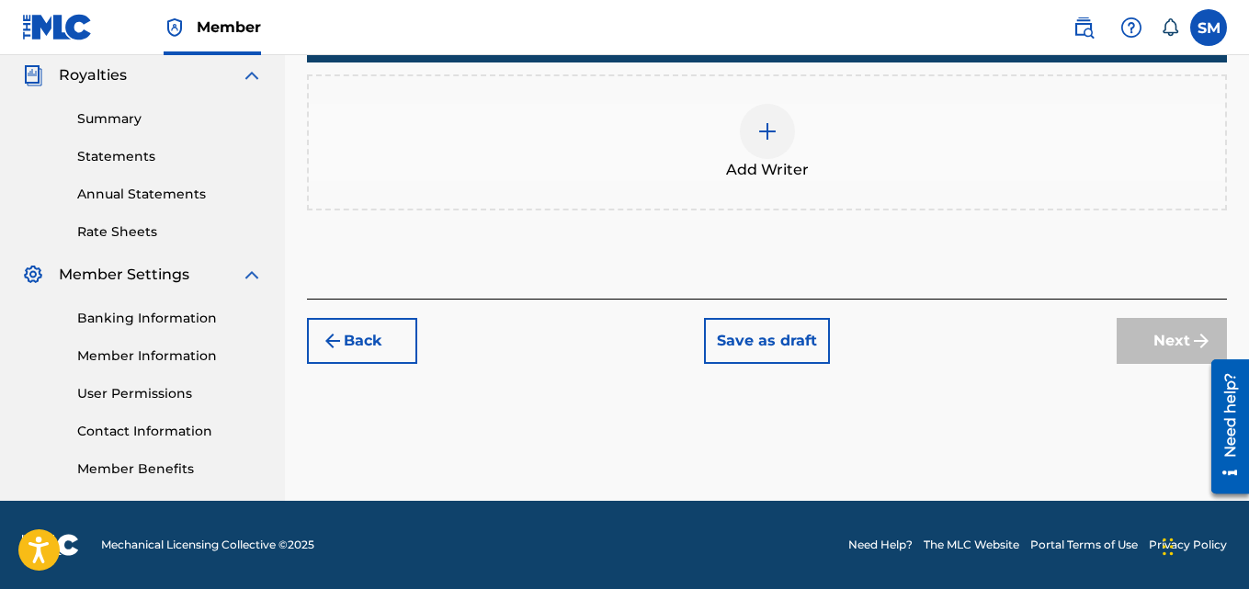
click at [762, 130] on img at bounding box center [767, 131] width 22 height 22
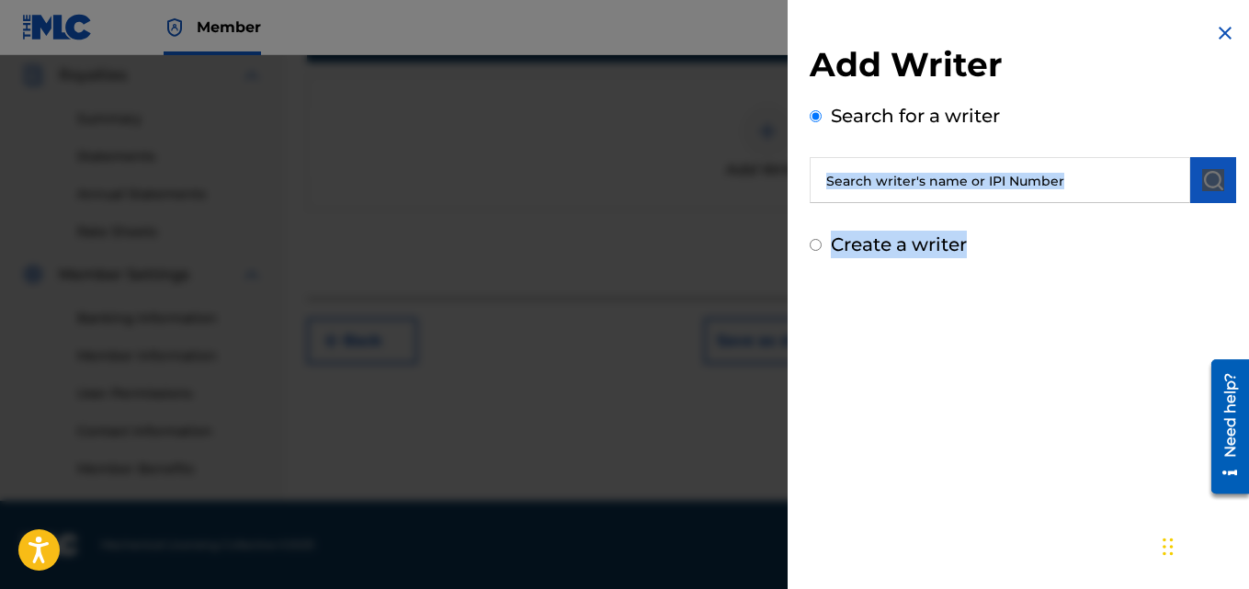
drag, startPoint x: 1122, startPoint y: 333, endPoint x: 1143, endPoint y: 158, distance: 175.8
click at [1143, 158] on div "Add Writer Search for a writer Create a writer" at bounding box center [1022, 294] width 470 height 589
click at [810, 243] on input "Create a writer" at bounding box center [815, 245] width 12 height 12
radio input "false"
radio input "true"
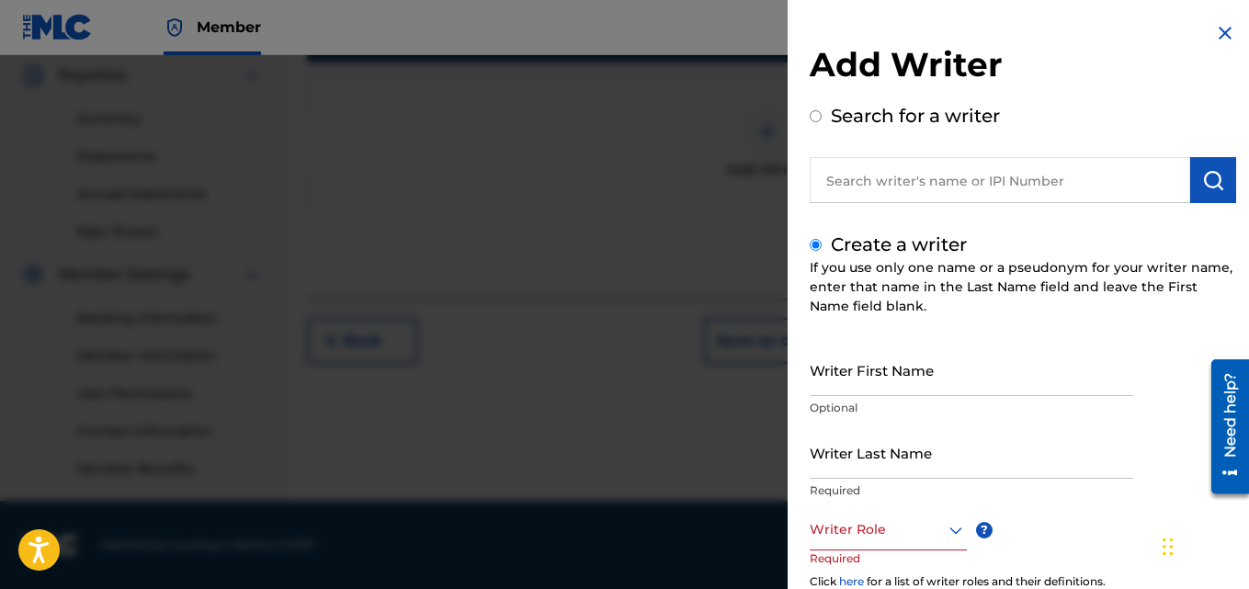
click at [955, 540] on icon at bounding box center [955, 530] width 22 height 22
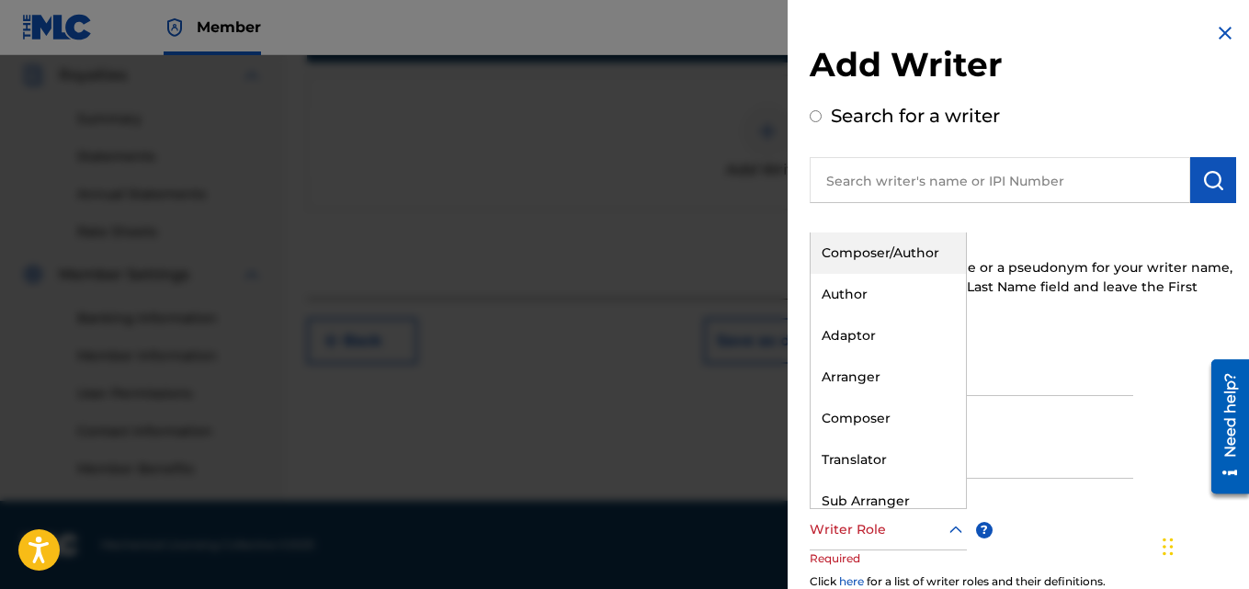
click at [916, 262] on div "Composer/Author" at bounding box center [887, 252] width 155 height 41
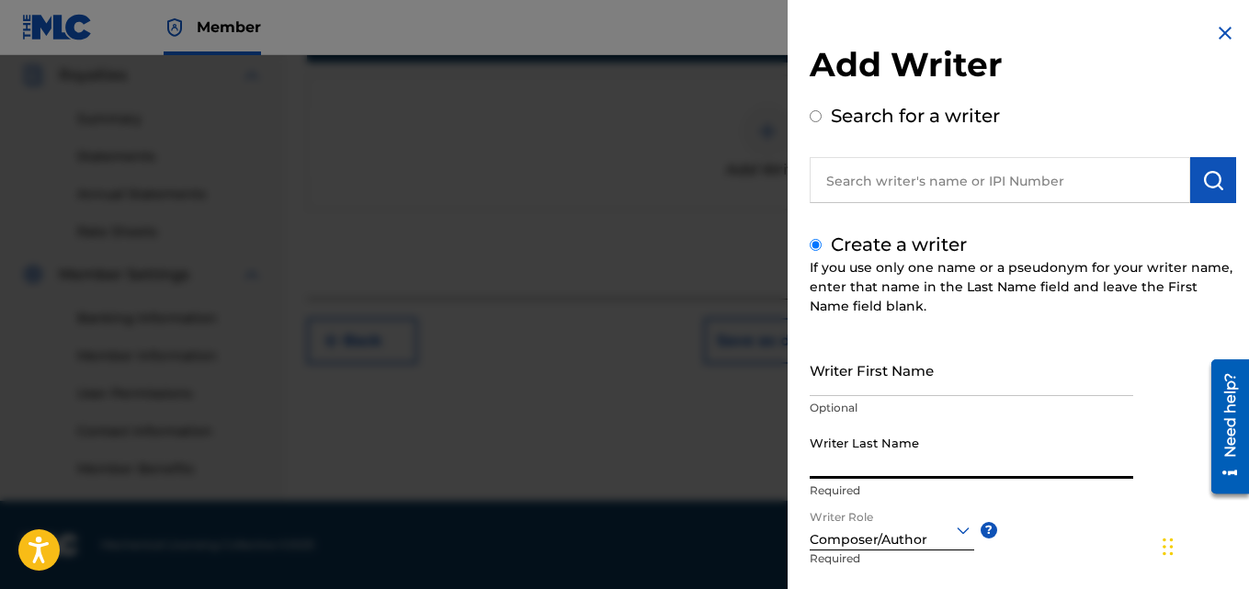
click at [897, 445] on input "Writer Last Name" at bounding box center [970, 452] width 323 height 52
type input "KiaMoree"
click at [1168, 550] on div "Chat Widget" at bounding box center [1196, 545] width 92 height 88
drag, startPoint x: 1164, startPoint y: 548, endPoint x: 1174, endPoint y: 53, distance: 495.3
click at [1174, 57] on div "Chat Widget" at bounding box center [1203, 101] width 92 height 88
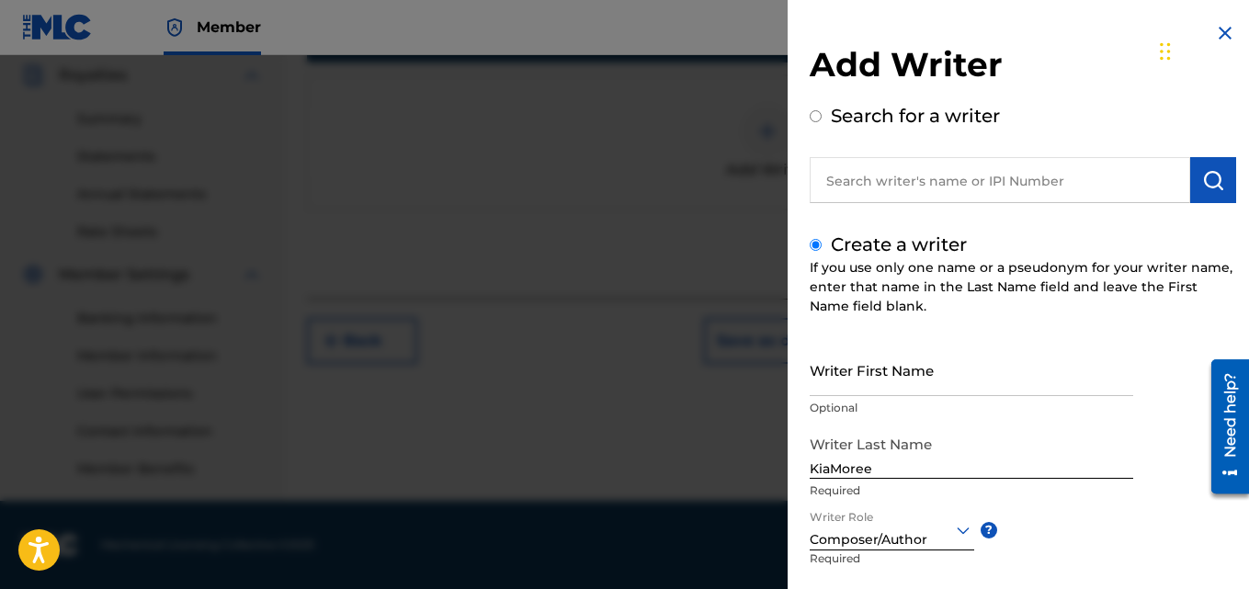
click at [1128, 587] on div "Writer First Name Optional Writer Last Name KiaMoree Required Writer Role Compo…" at bounding box center [1022, 546] width 426 height 404
drag, startPoint x: 1159, startPoint y: 50, endPoint x: 1159, endPoint y: 73, distance: 23.9
click at [1159, 73] on div "Chat Widget" at bounding box center [1193, 72] width 92 height 88
click at [506, 139] on div at bounding box center [624, 349] width 1249 height 589
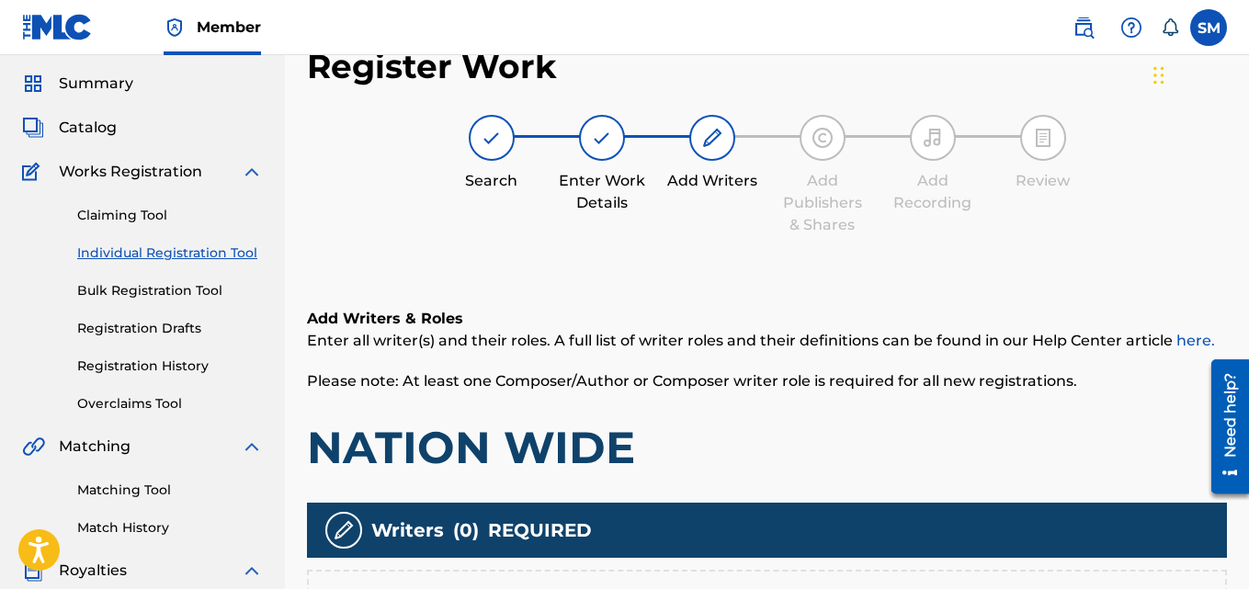
scroll to position [42, 0]
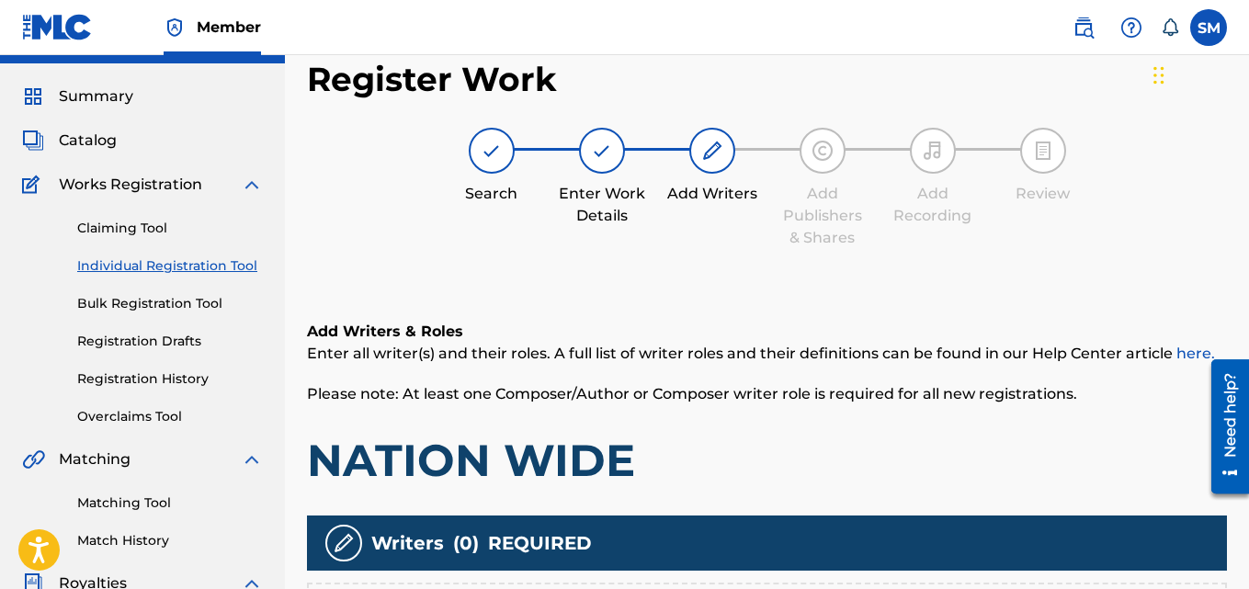
click at [617, 147] on div at bounding box center [602, 151] width 46 height 46
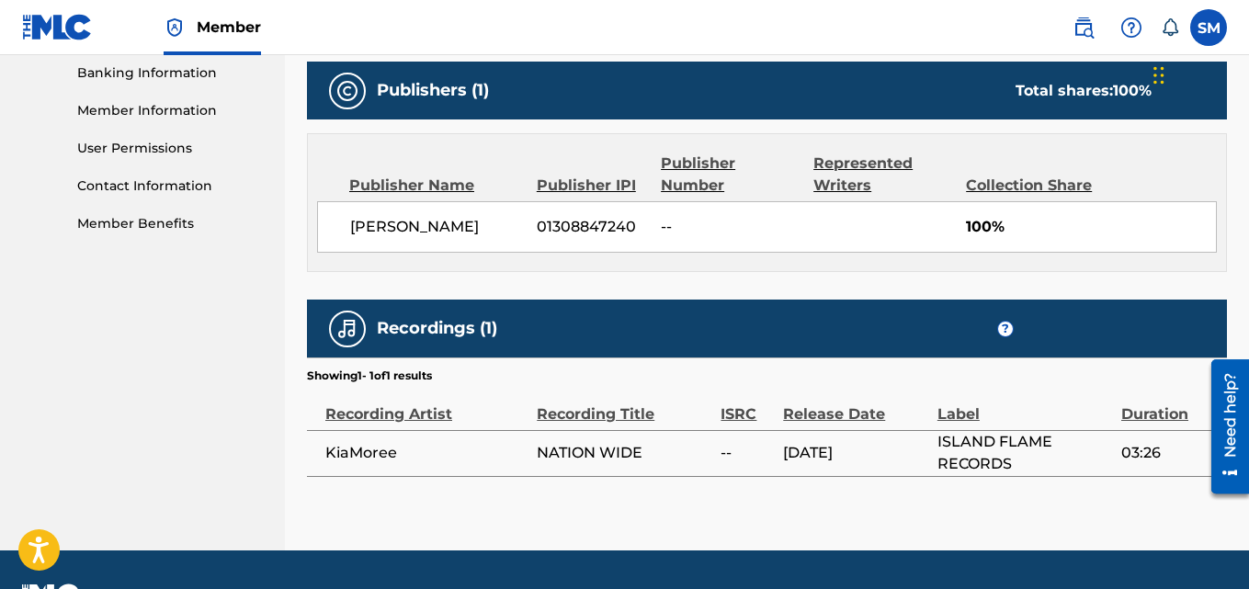
scroll to position [280, 0]
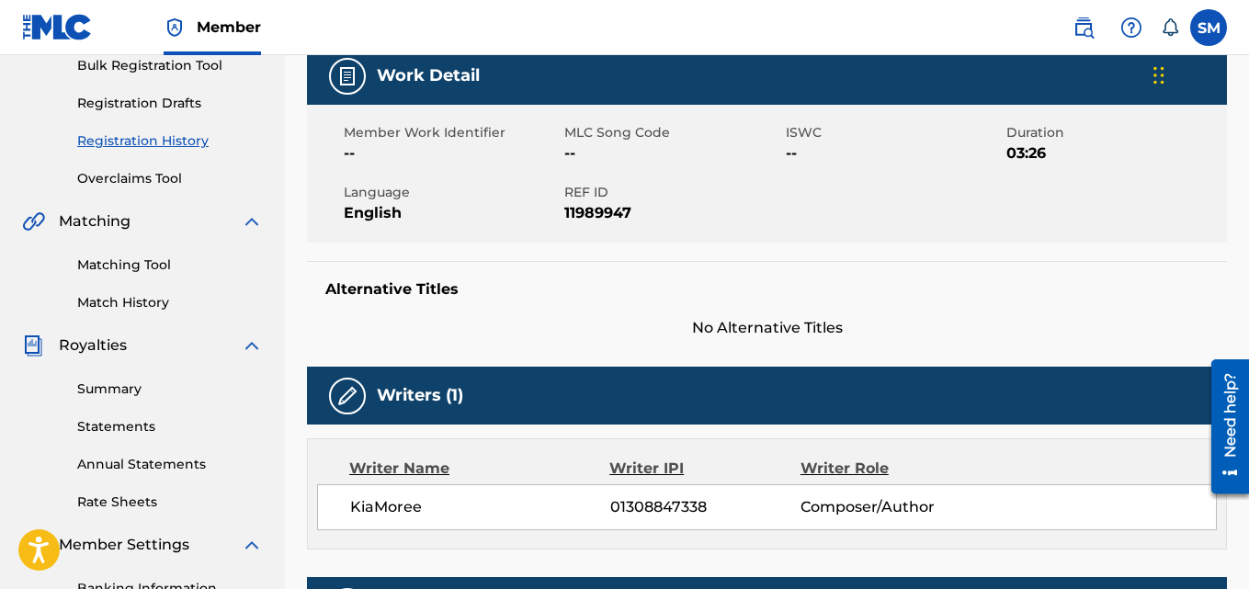
click at [96, 228] on span "Matching" at bounding box center [95, 221] width 72 height 22
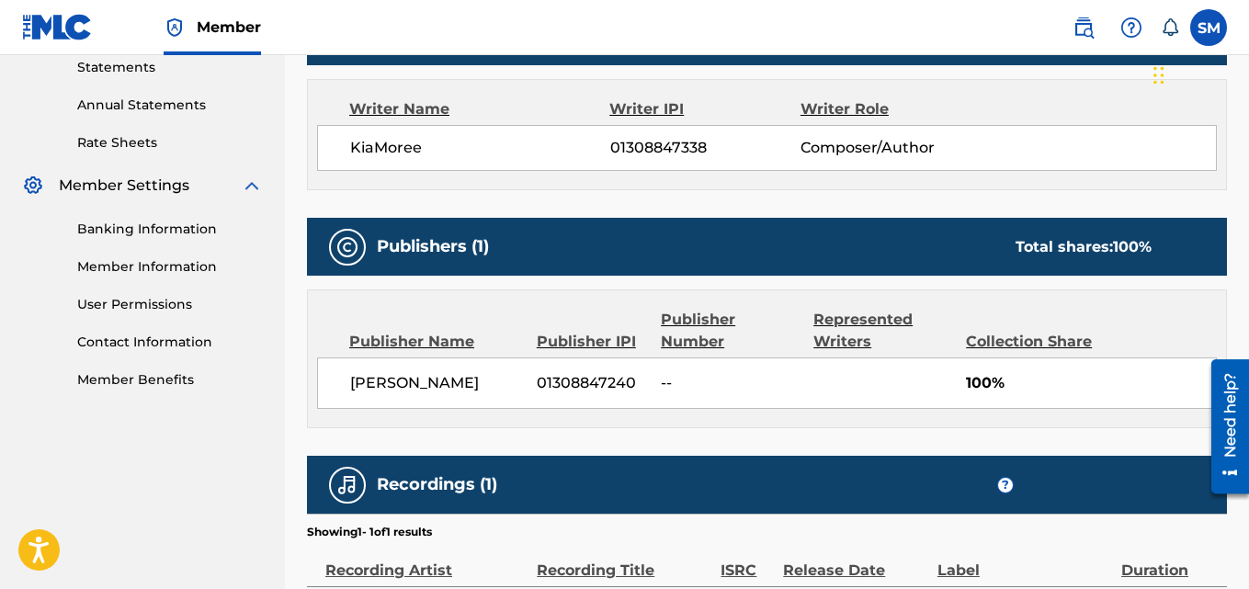
scroll to position [639, 0]
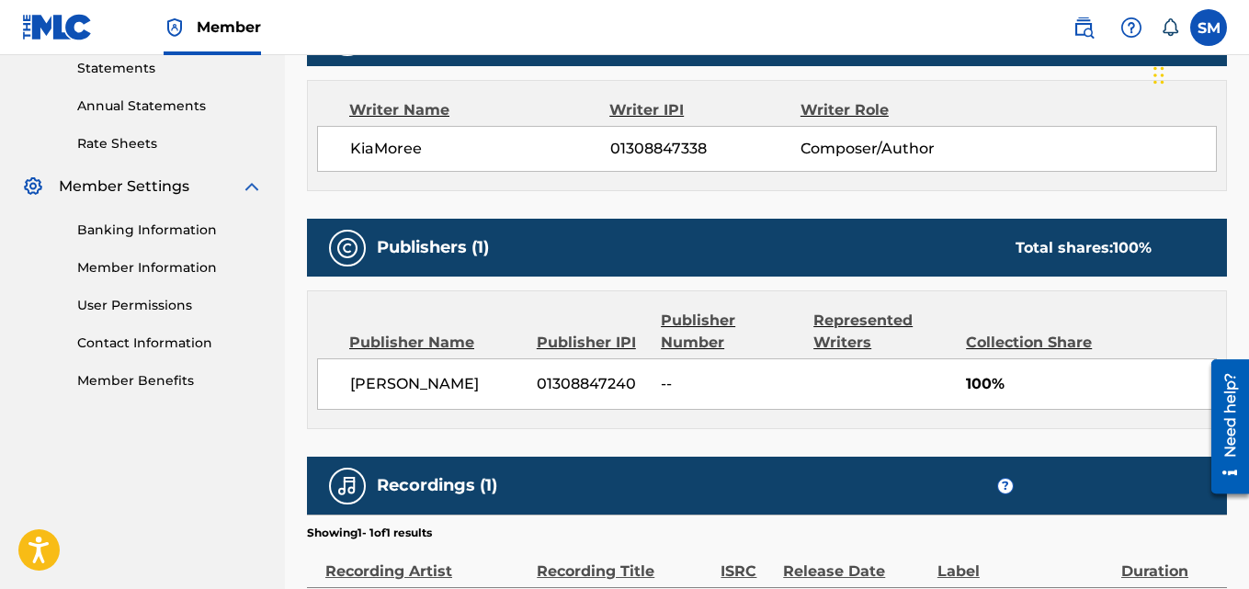
click at [187, 273] on link "Member Information" at bounding box center [170, 267] width 186 height 19
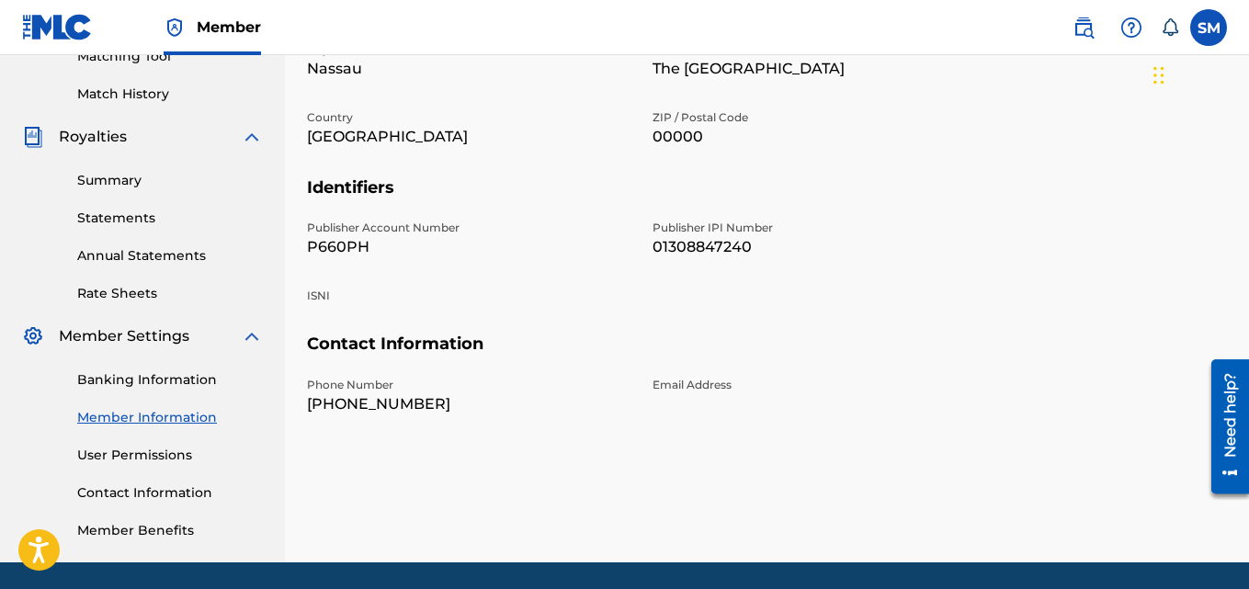
scroll to position [479, 0]
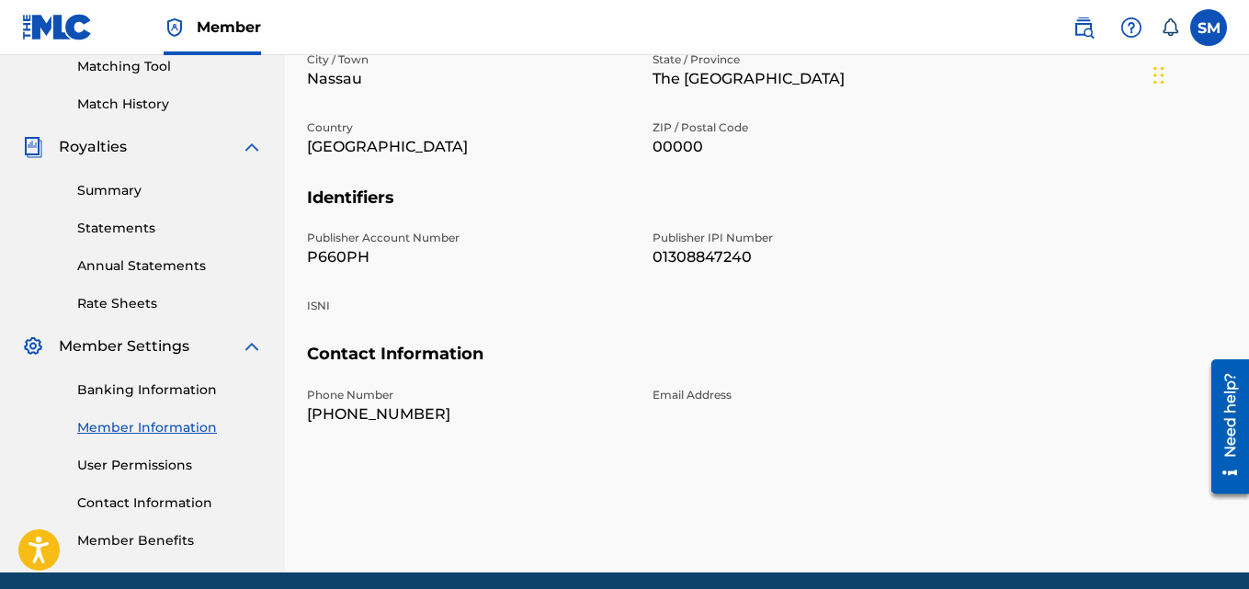
click at [1165, 516] on div "Mailing and Contact Information entered on the Mailing and Contact tab is used …" at bounding box center [767, 97] width 920 height 950
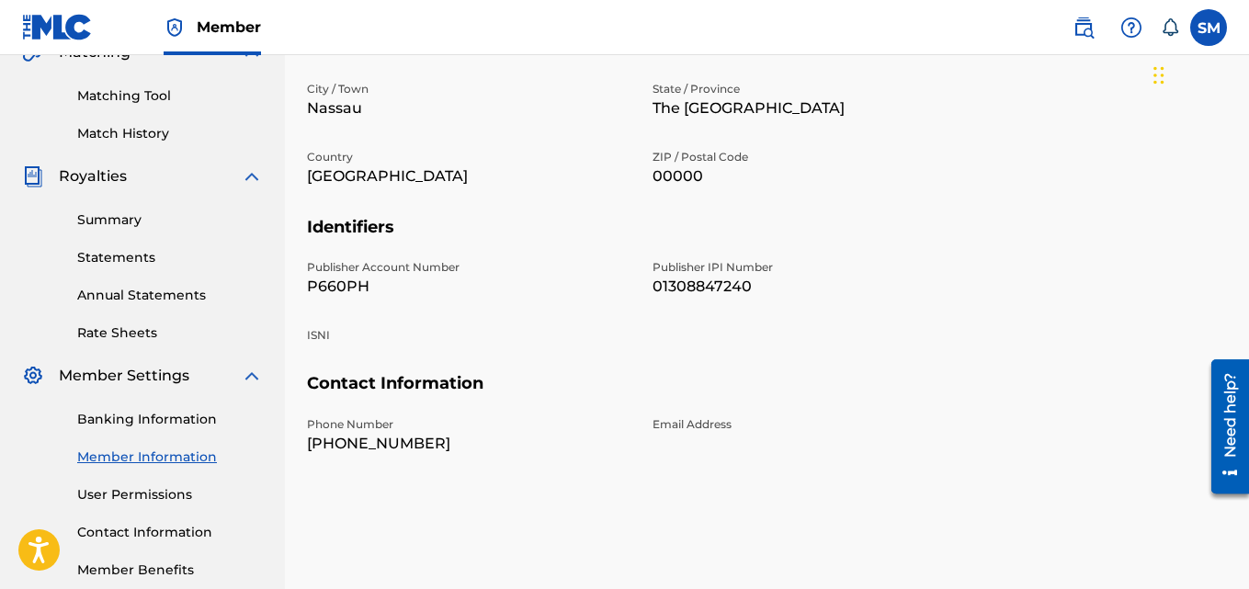
scroll to position [442, 0]
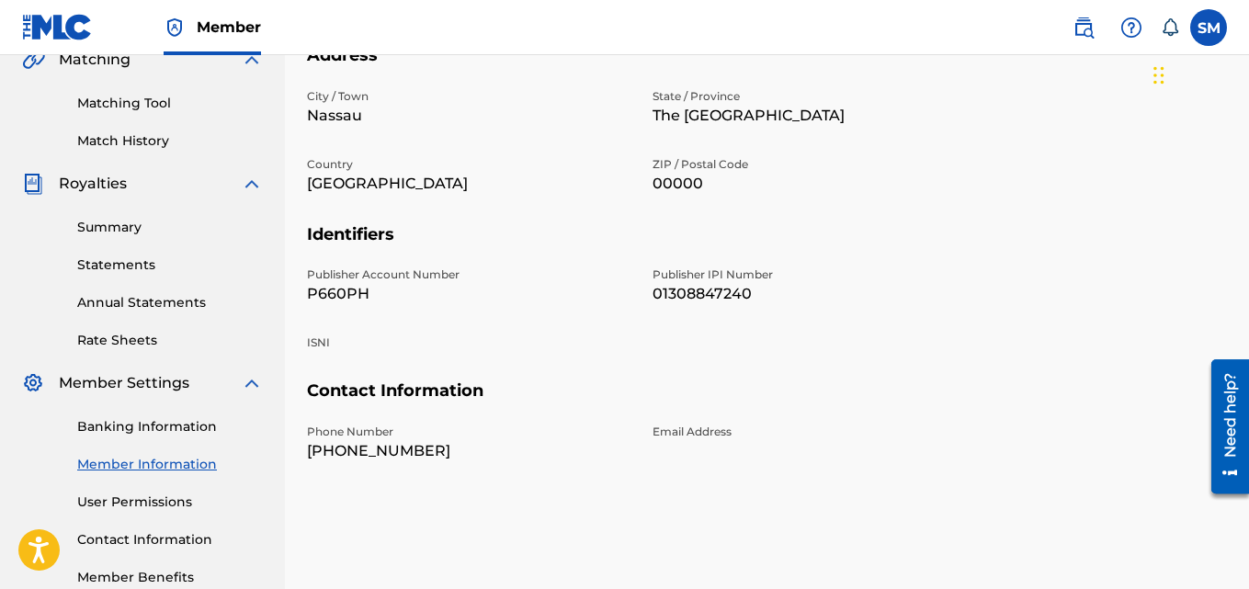
click at [148, 419] on link "Banking Information" at bounding box center [170, 426] width 186 height 19
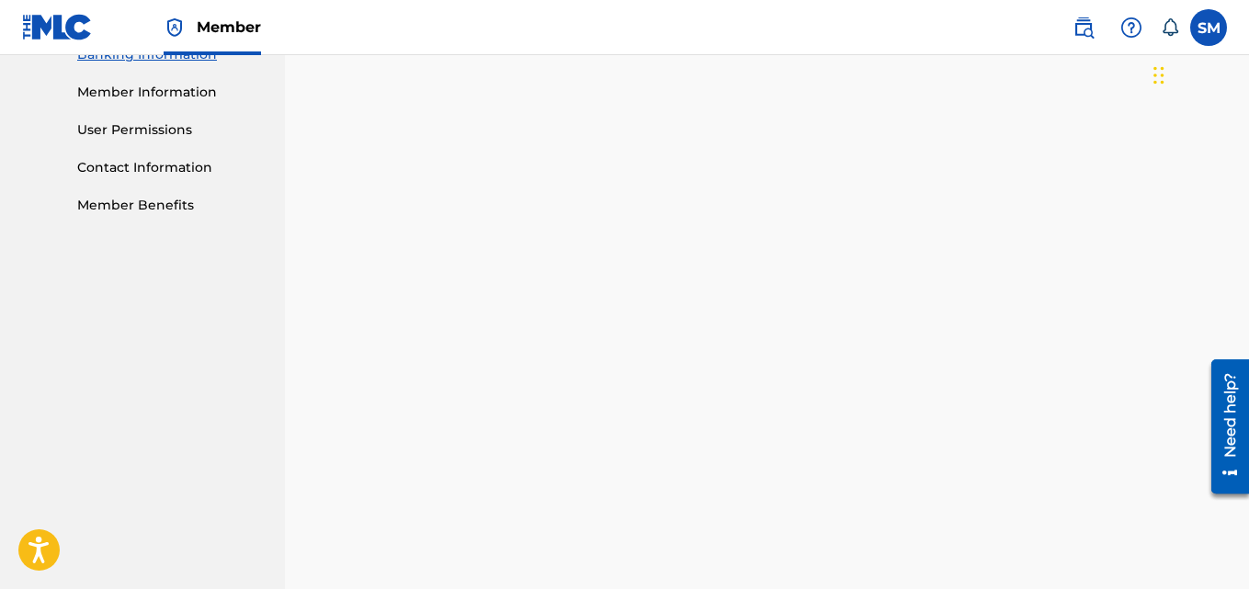
scroll to position [794, 0]
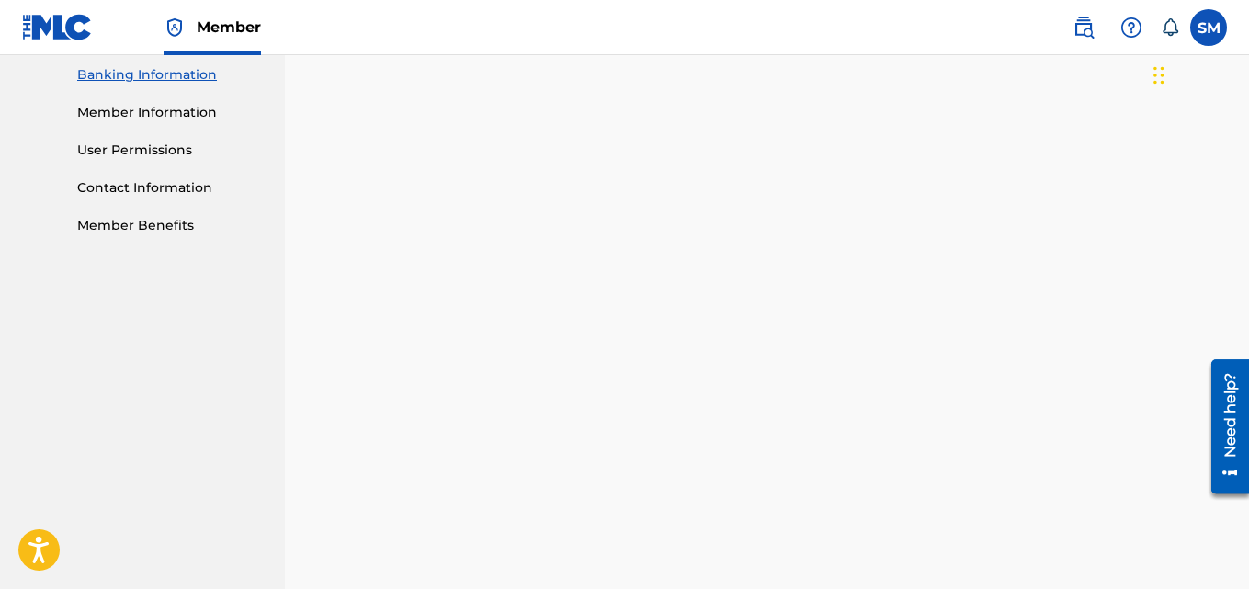
drag, startPoint x: 1250, startPoint y: 489, endPoint x: 46, endPoint y: 53, distance: 1280.8
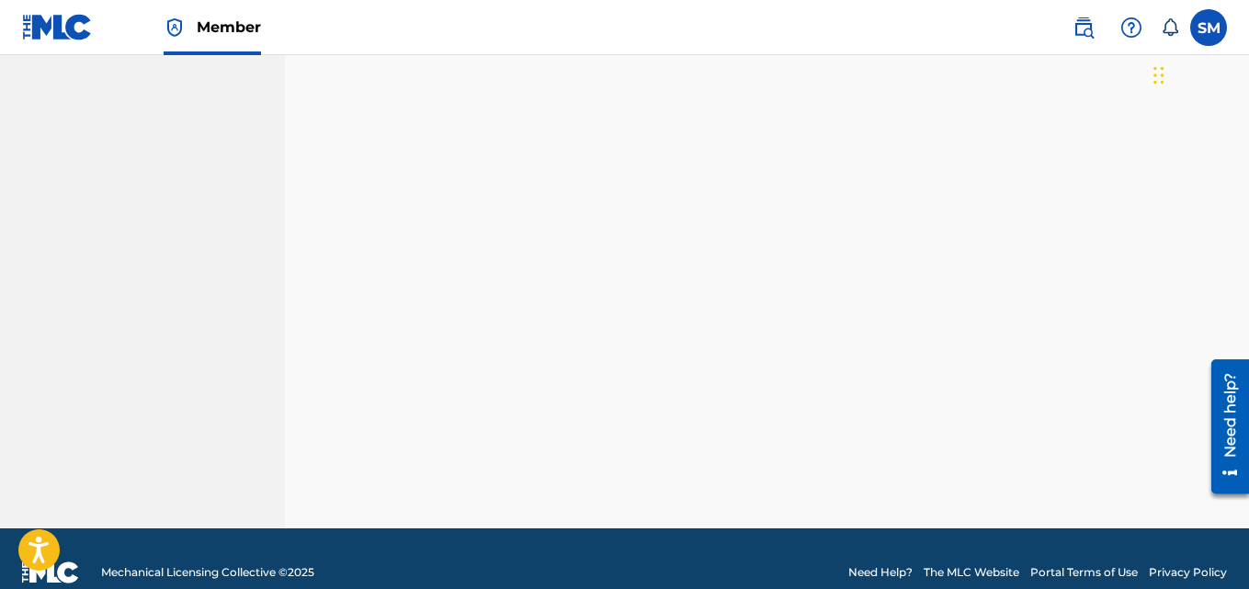
scroll to position [1008, 0]
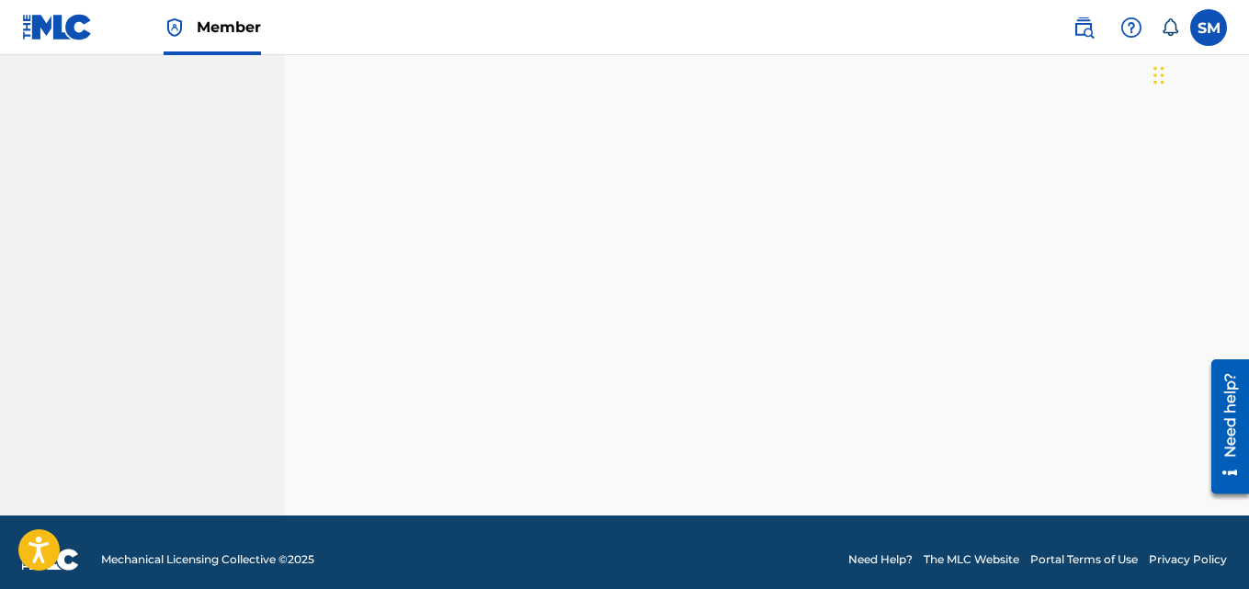
drag, startPoint x: 1251, startPoint y: 297, endPoint x: 50, endPoint y: 23, distance: 1232.5
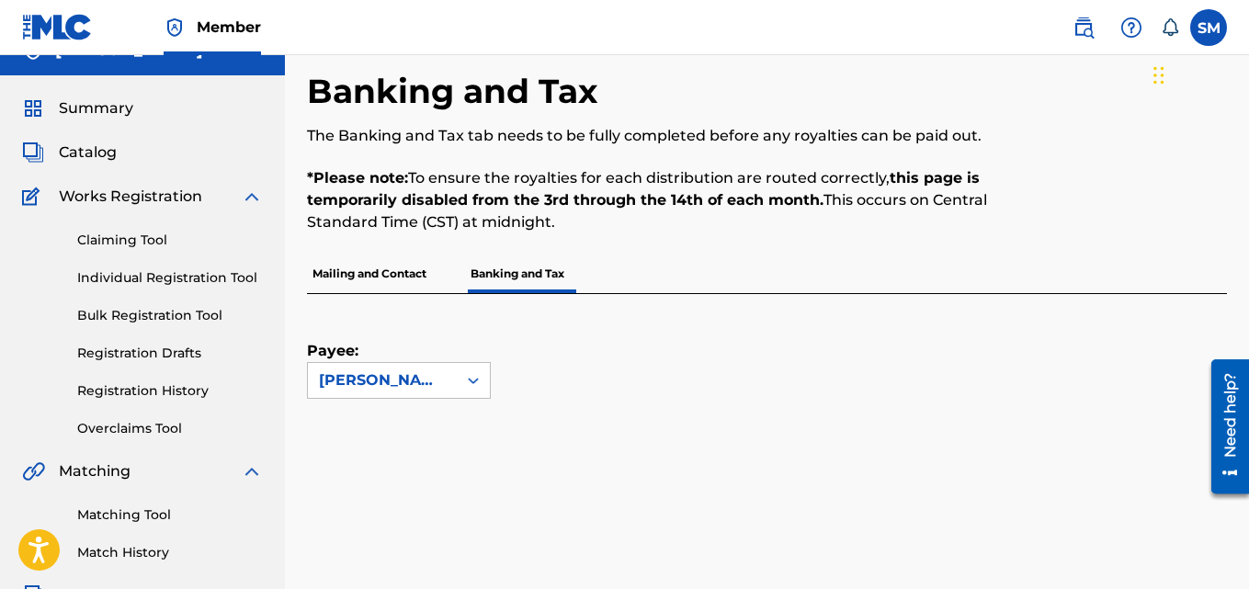
scroll to position [0, 0]
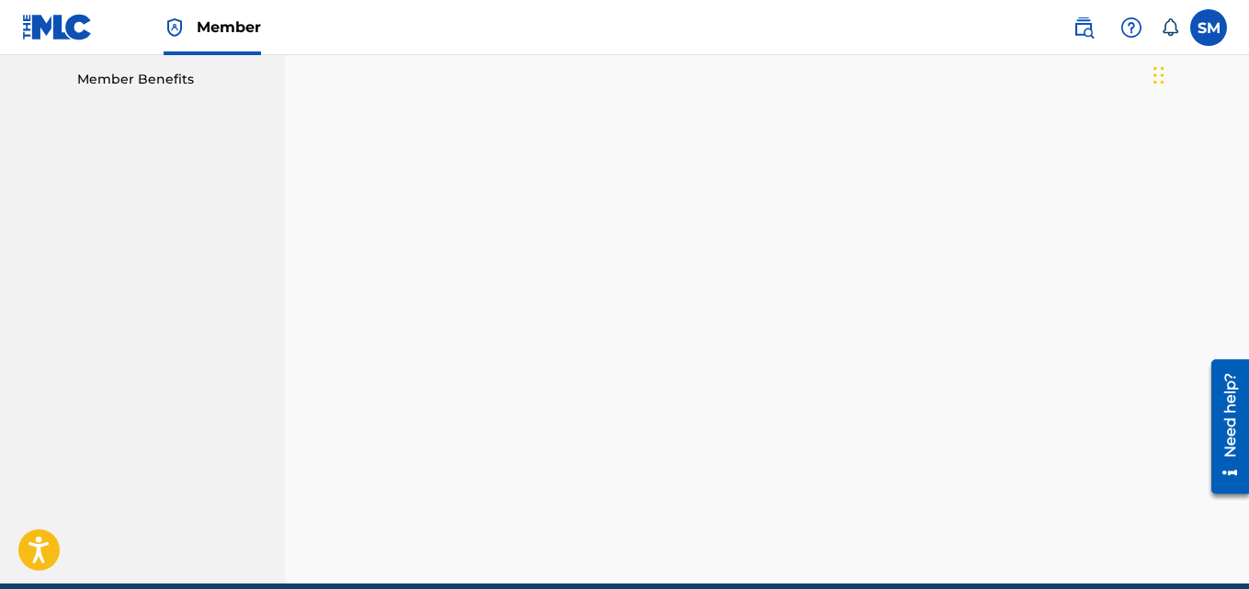
drag, startPoint x: 1252, startPoint y: 506, endPoint x: 28, endPoint y: 131, distance: 1280.7
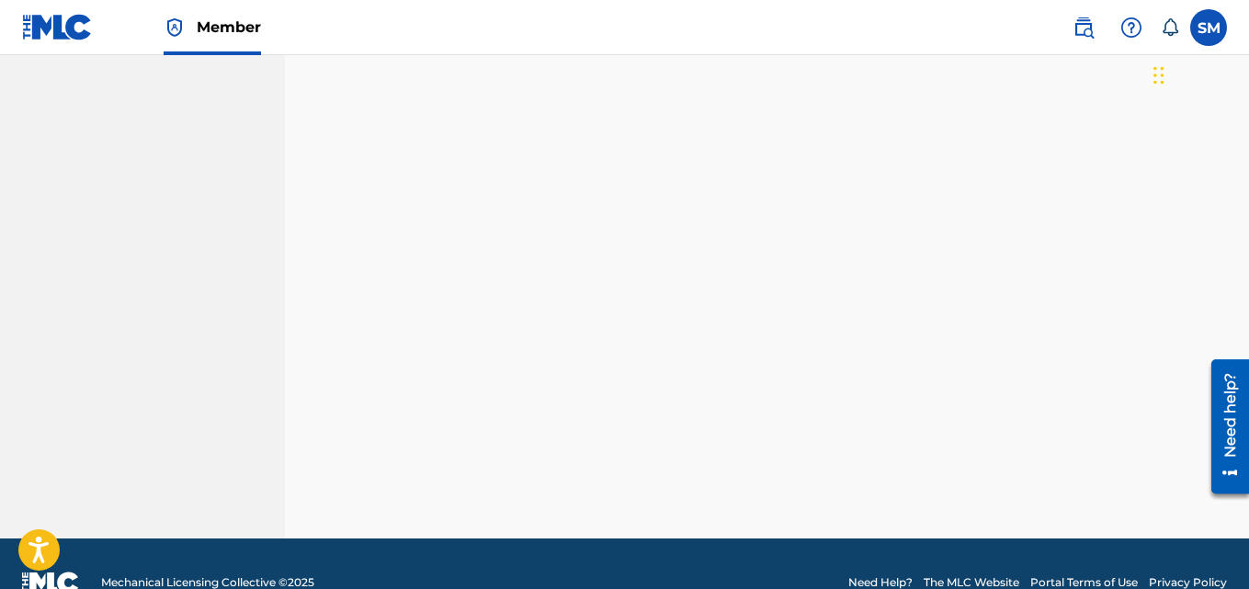
scroll to position [1023, 0]
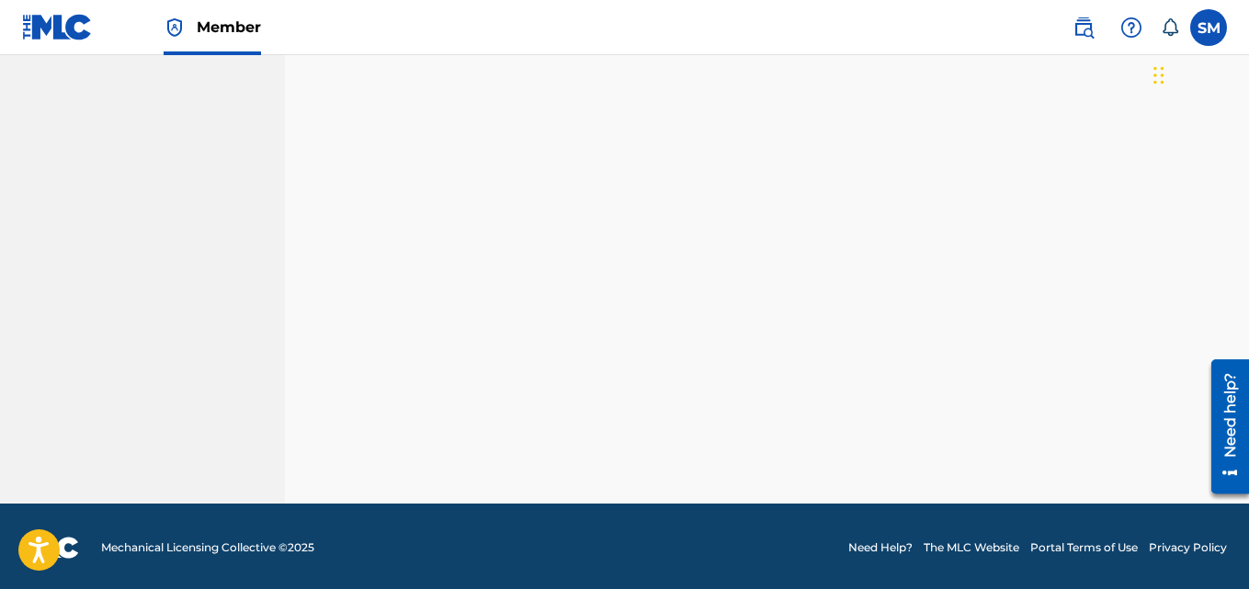
drag, startPoint x: 1251, startPoint y: 295, endPoint x: 33, endPoint y: 97, distance: 1234.1
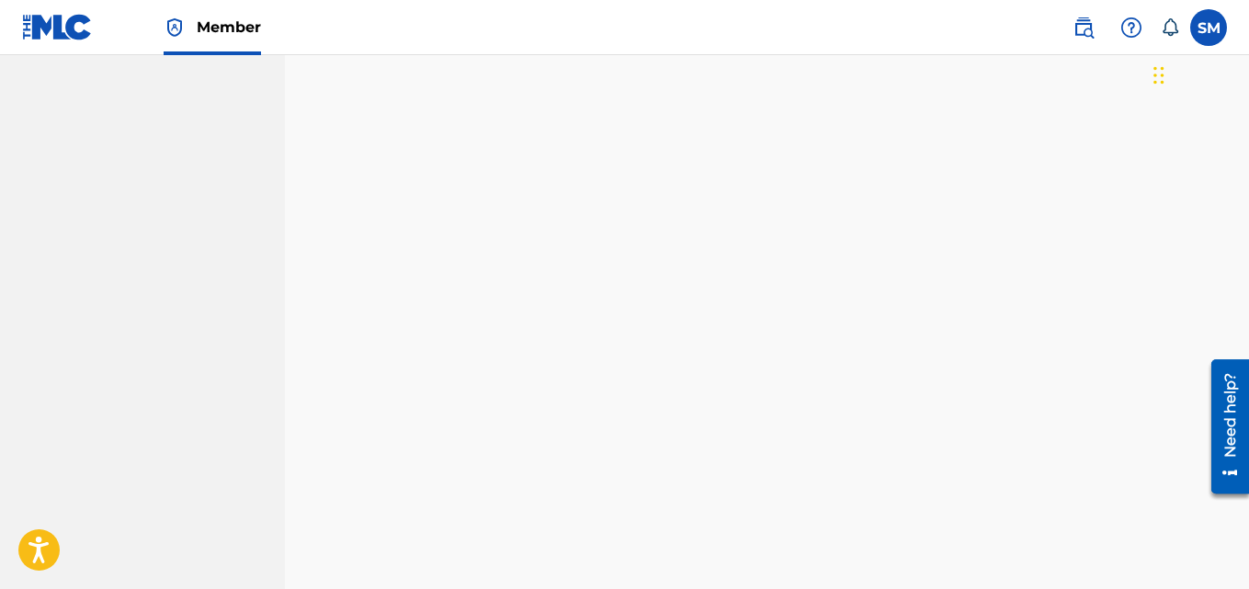
scroll to position [1125, 0]
drag, startPoint x: 1250, startPoint y: 333, endPoint x: 39, endPoint y: 31, distance: 1248.7
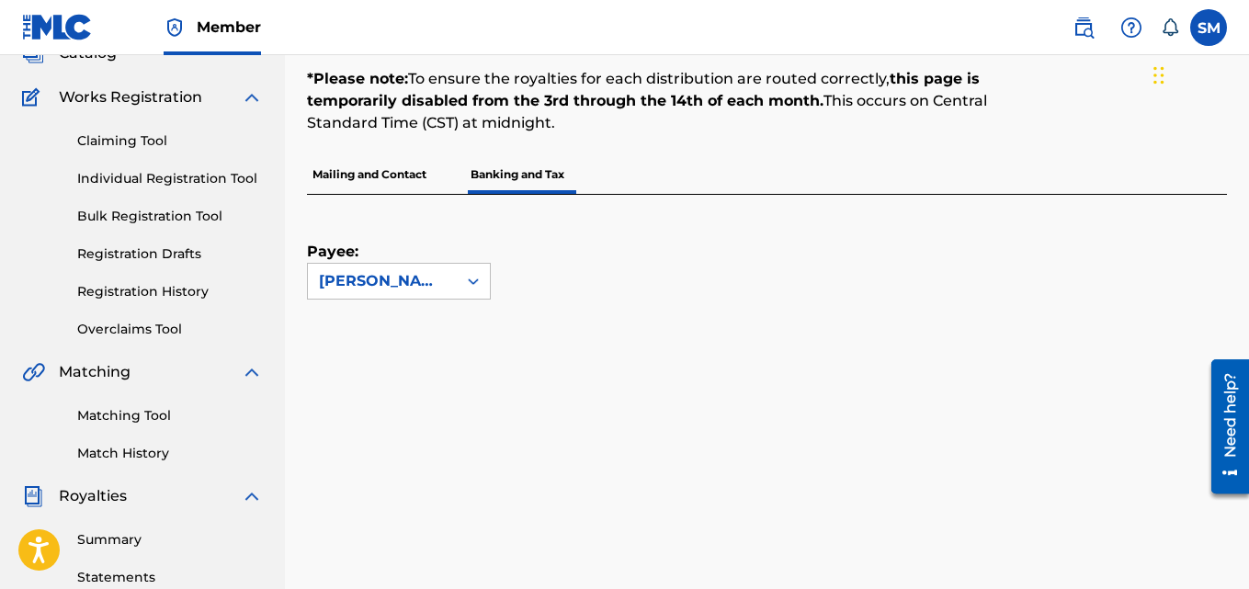
scroll to position [126, 0]
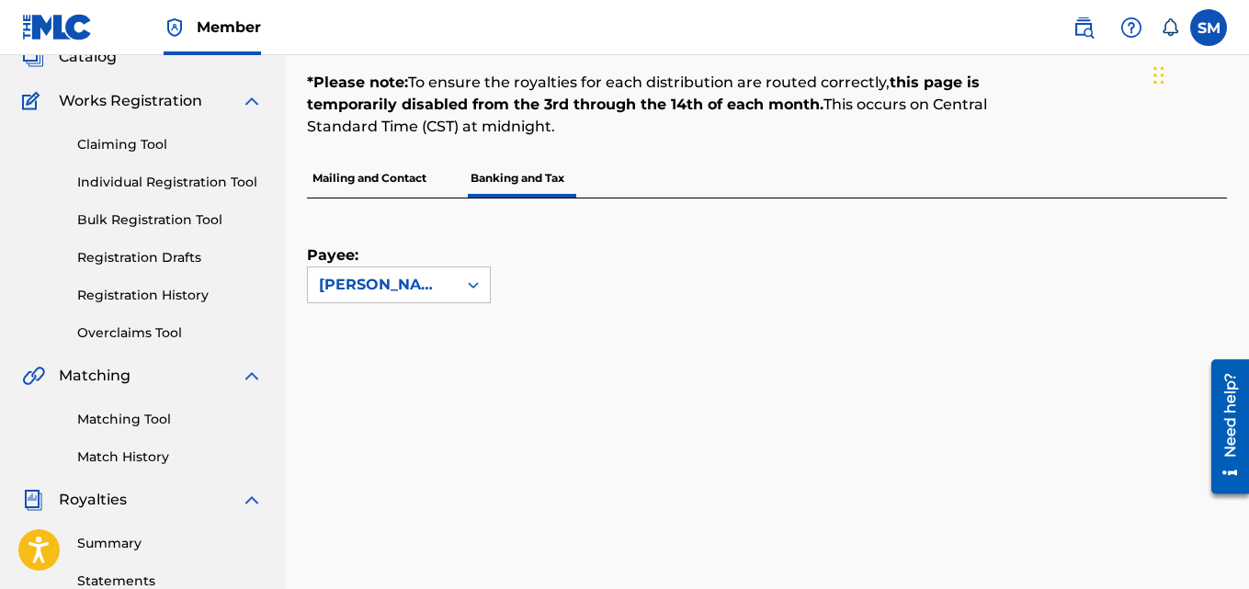
click at [417, 182] on p "Mailing and Contact" at bounding box center [369, 178] width 125 height 39
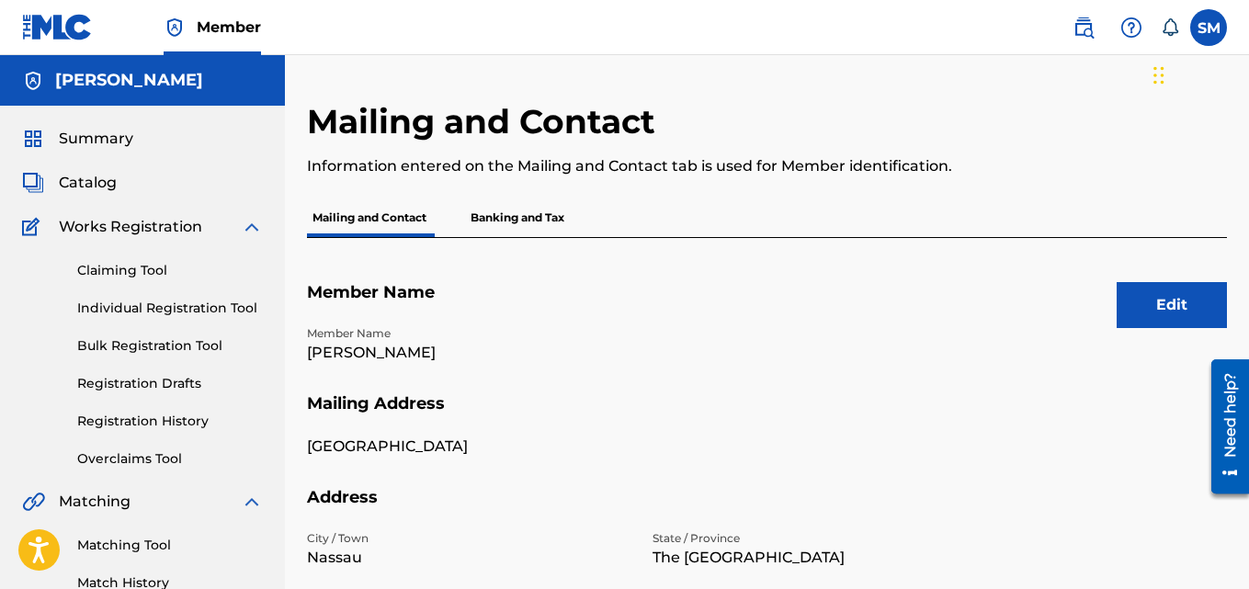
click at [168, 310] on link "Individual Registration Tool" at bounding box center [170, 308] width 186 height 19
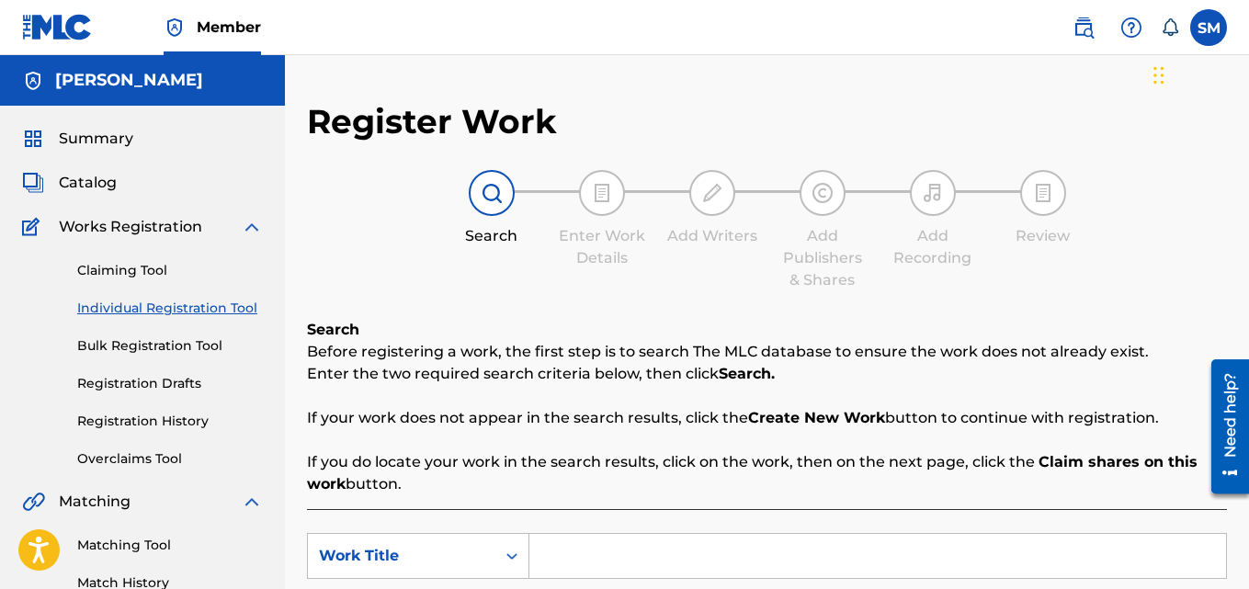
click at [162, 416] on link "Registration History" at bounding box center [170, 421] width 186 height 19
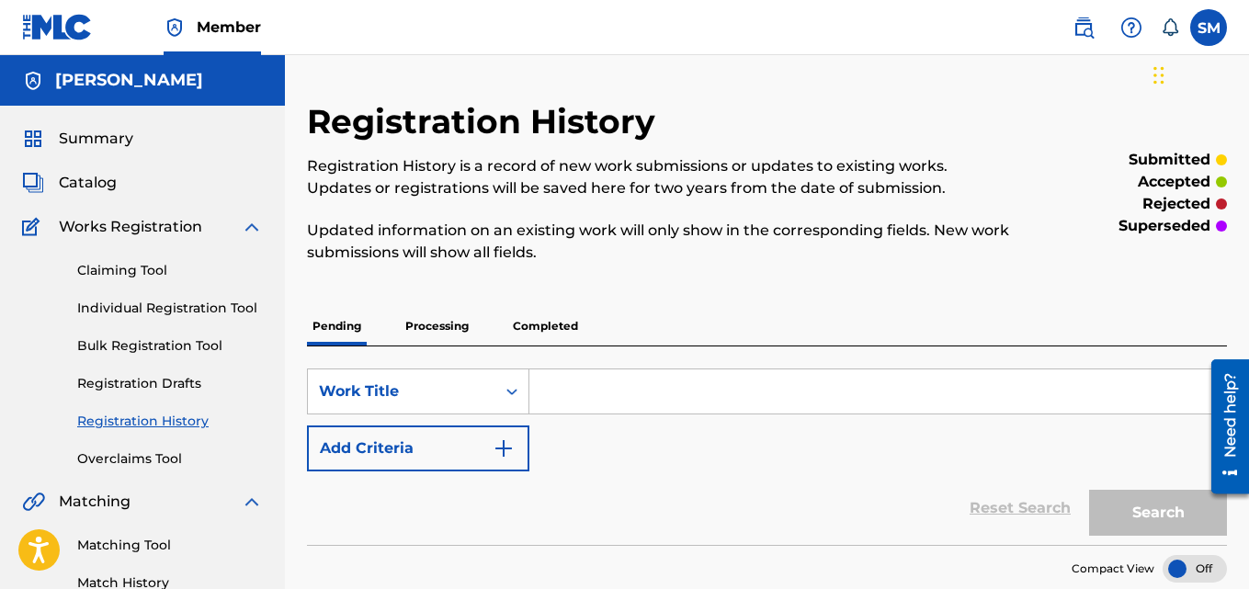
click at [415, 332] on p "Processing" at bounding box center [437, 326] width 74 height 39
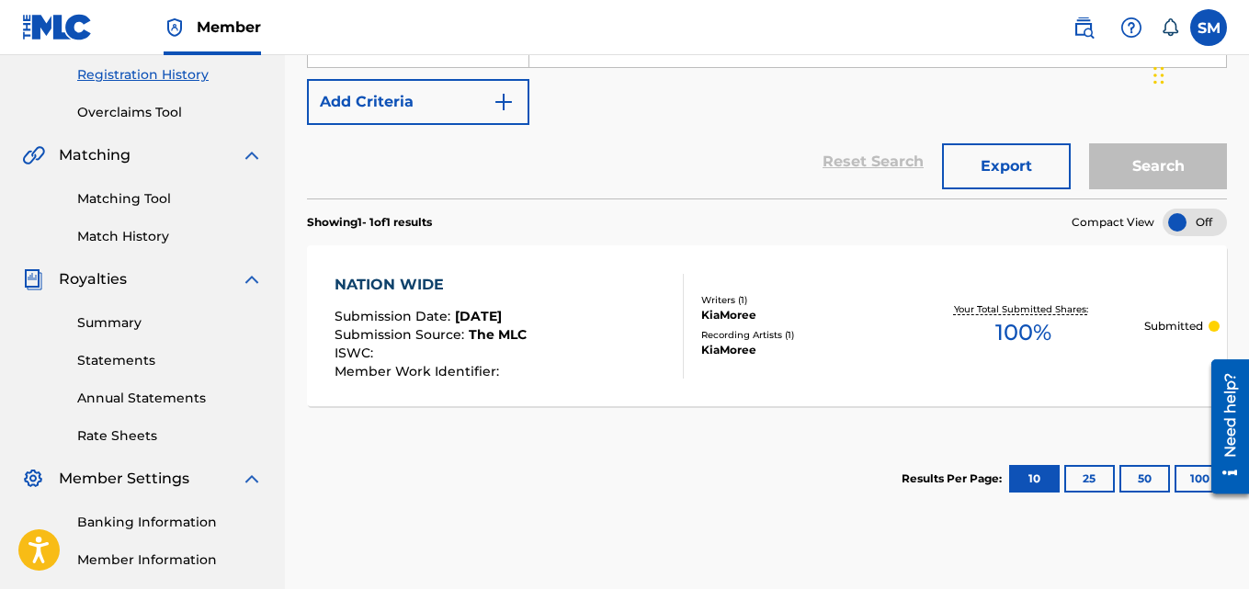
scroll to position [344, 0]
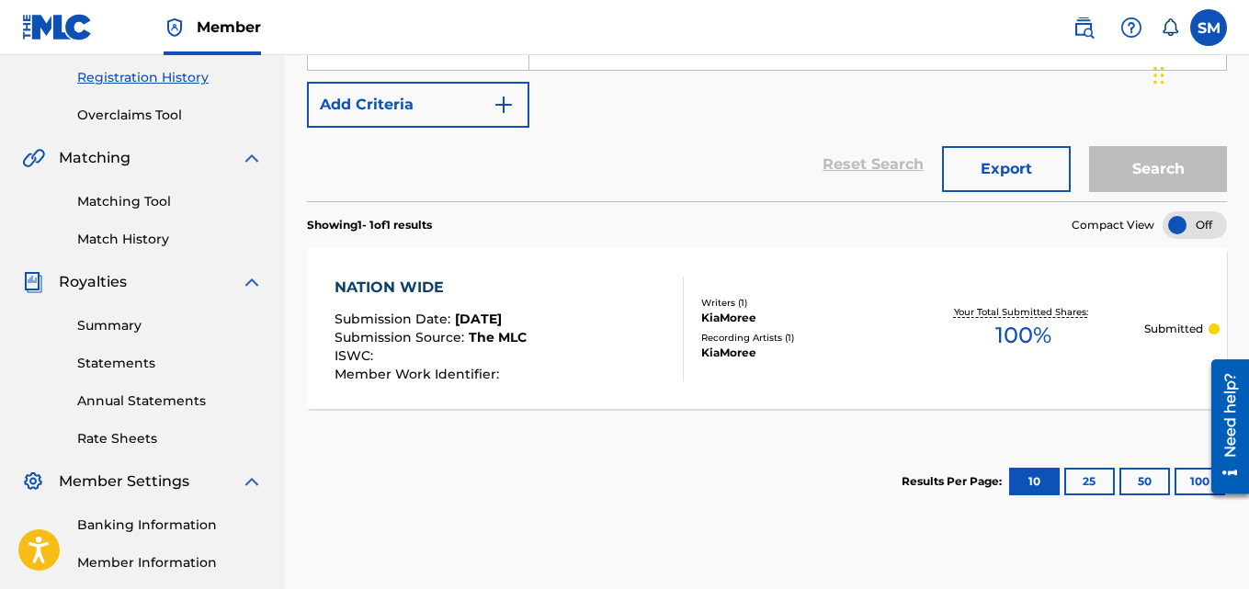
click at [1156, 321] on p "Submitted" at bounding box center [1173, 329] width 59 height 17
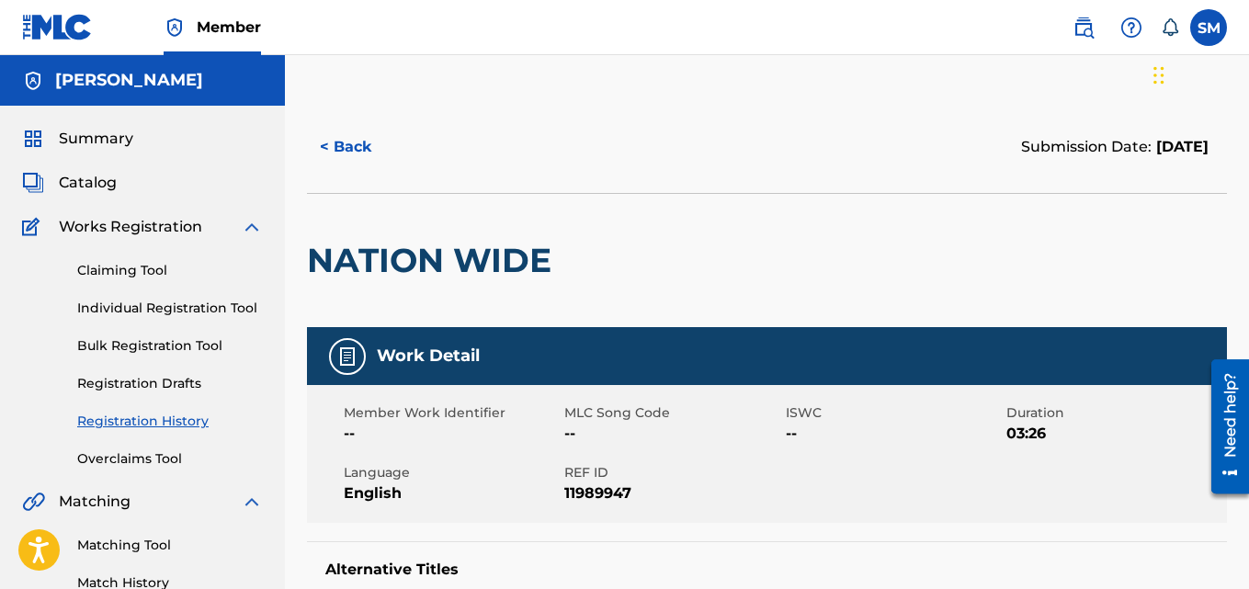
click at [363, 424] on span "--" at bounding box center [452, 434] width 216 height 22
click at [438, 410] on span "Member Work Identifier" at bounding box center [452, 412] width 216 height 19
click at [537, 415] on span "Member Work Identifier" at bounding box center [452, 412] width 216 height 19
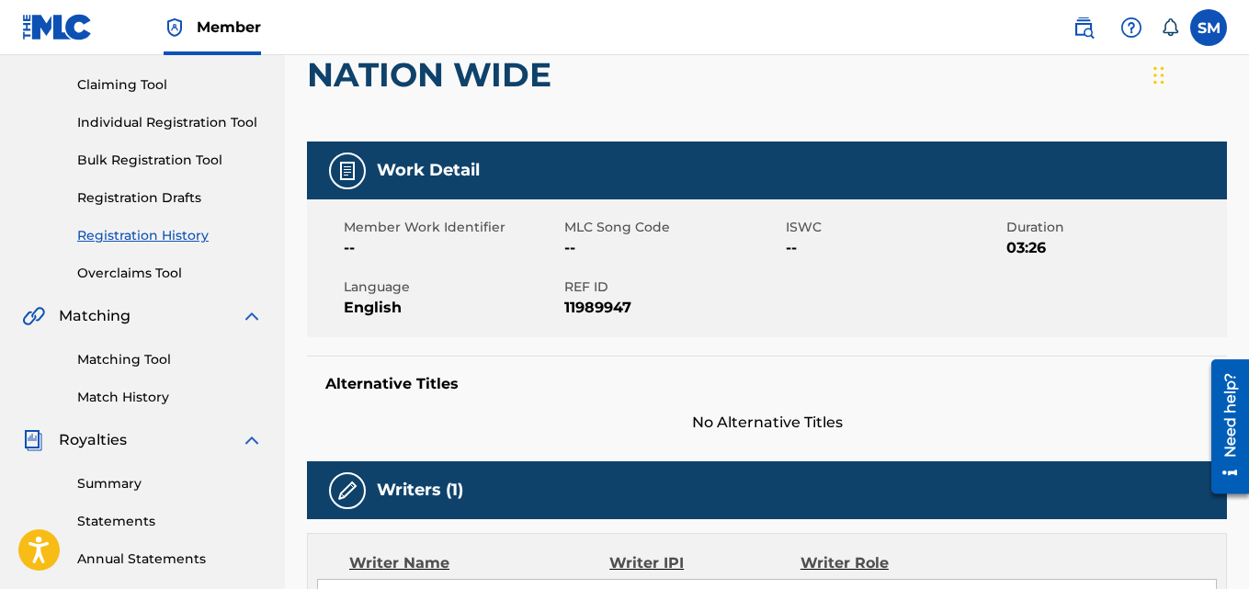
scroll to position [176, 0]
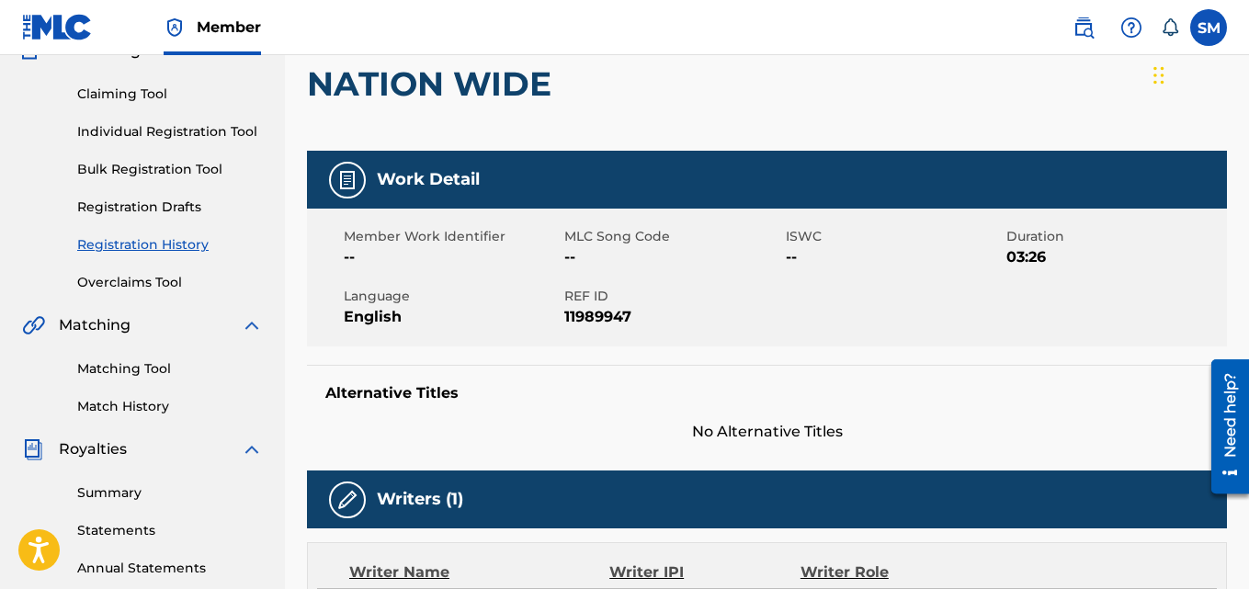
click at [1015, 157] on div "Work Detail" at bounding box center [767, 180] width 920 height 58
drag, startPoint x: 225, startPoint y: 145, endPoint x: 184, endPoint y: 153, distance: 42.2
click at [184, 153] on div "Claiming Tool Individual Registration Tool Bulk Registration Tool Registration …" at bounding box center [142, 177] width 241 height 231
click at [166, 209] on link "Registration Drafts" at bounding box center [170, 207] width 186 height 19
click at [166, 209] on div "Summary Catalog Works Registration Claiming Tool Individual Registration Tool B…" at bounding box center [142, 401] width 285 height 945
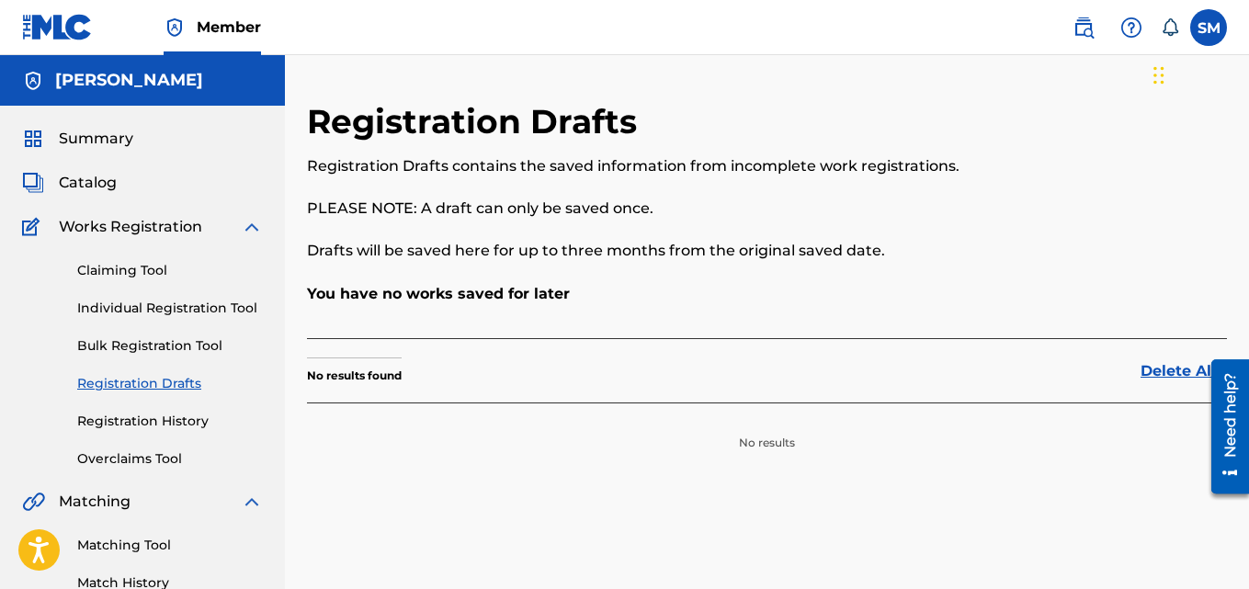
click at [144, 452] on link "Overclaims Tool" at bounding box center [170, 458] width 186 height 19
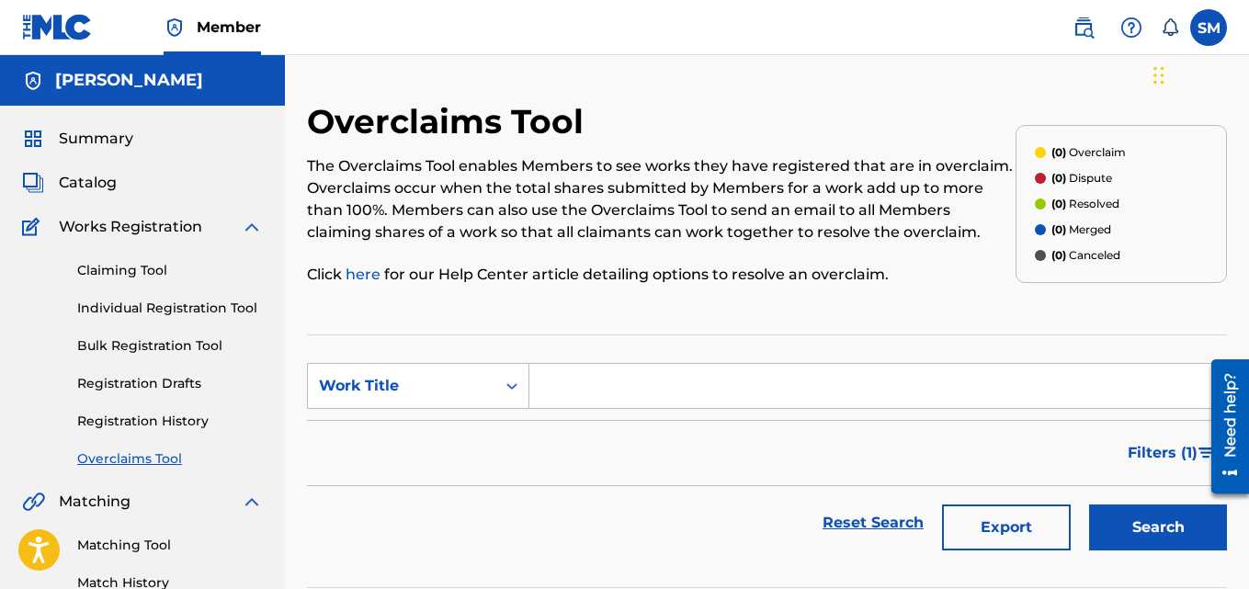
click at [118, 424] on link "Registration History" at bounding box center [170, 421] width 186 height 19
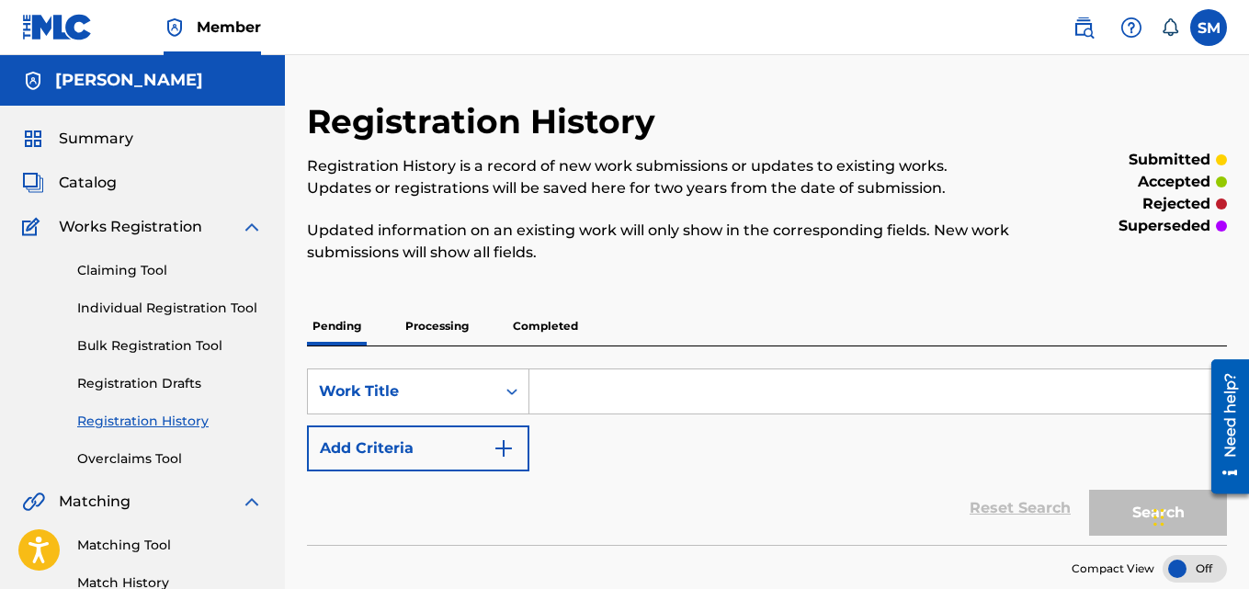
click at [1227, 443] on div "Need help?" at bounding box center [1229, 414] width 25 height 85
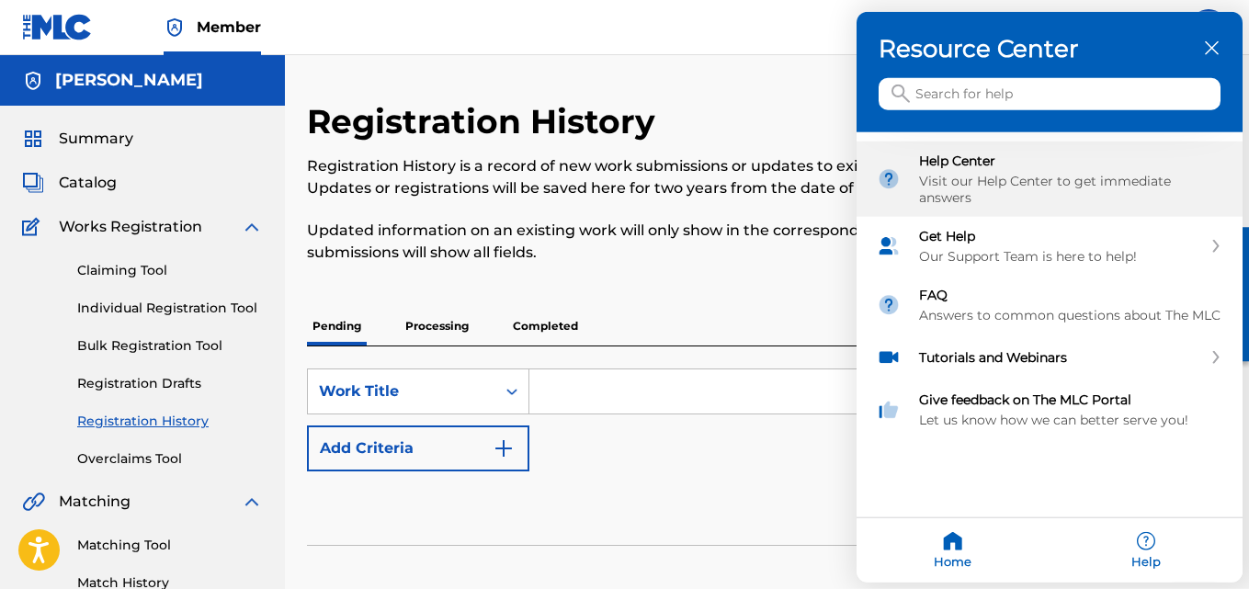
click at [1114, 169] on div "Help Center Visit our Help Center to get immediate answers" at bounding box center [1070, 179] width 303 height 53
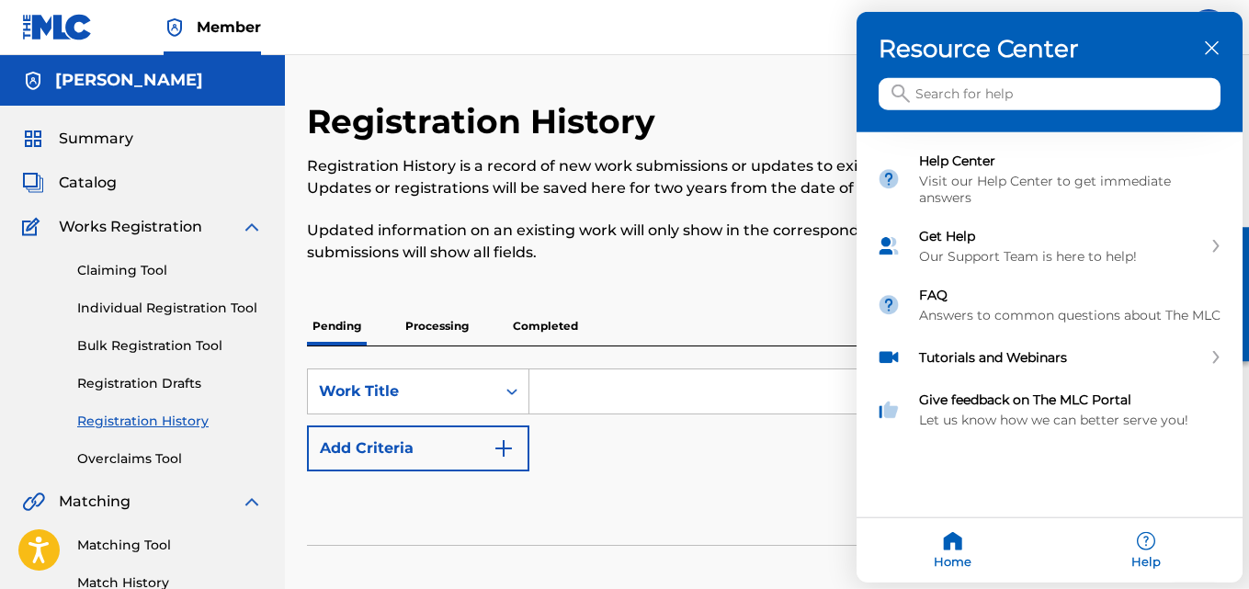
click at [1216, 54] on div "close resource center" at bounding box center [1211, 48] width 17 height 17
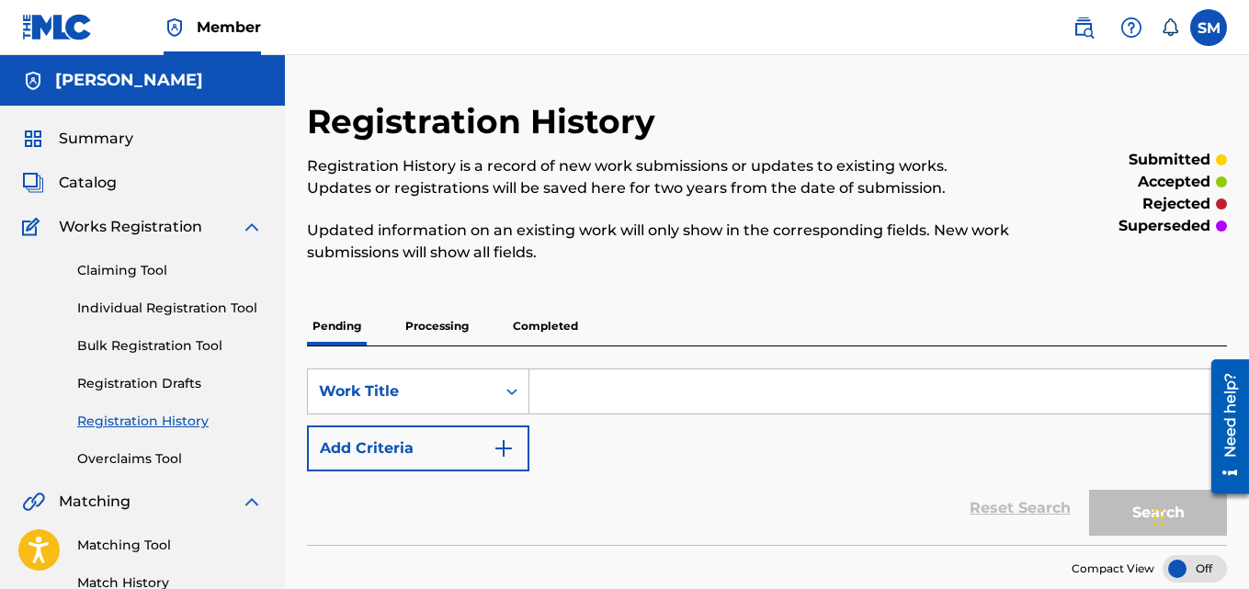
click at [77, 184] on span "Catalog" at bounding box center [88, 183] width 58 height 22
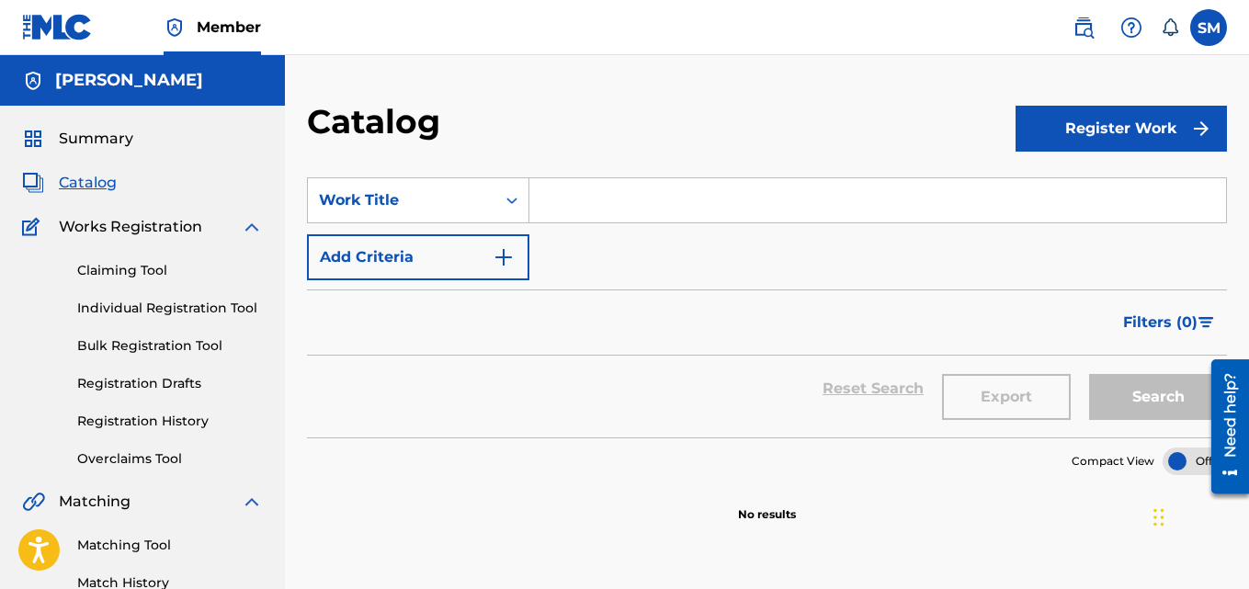
click at [78, 139] on span "Summary" at bounding box center [96, 139] width 74 height 22
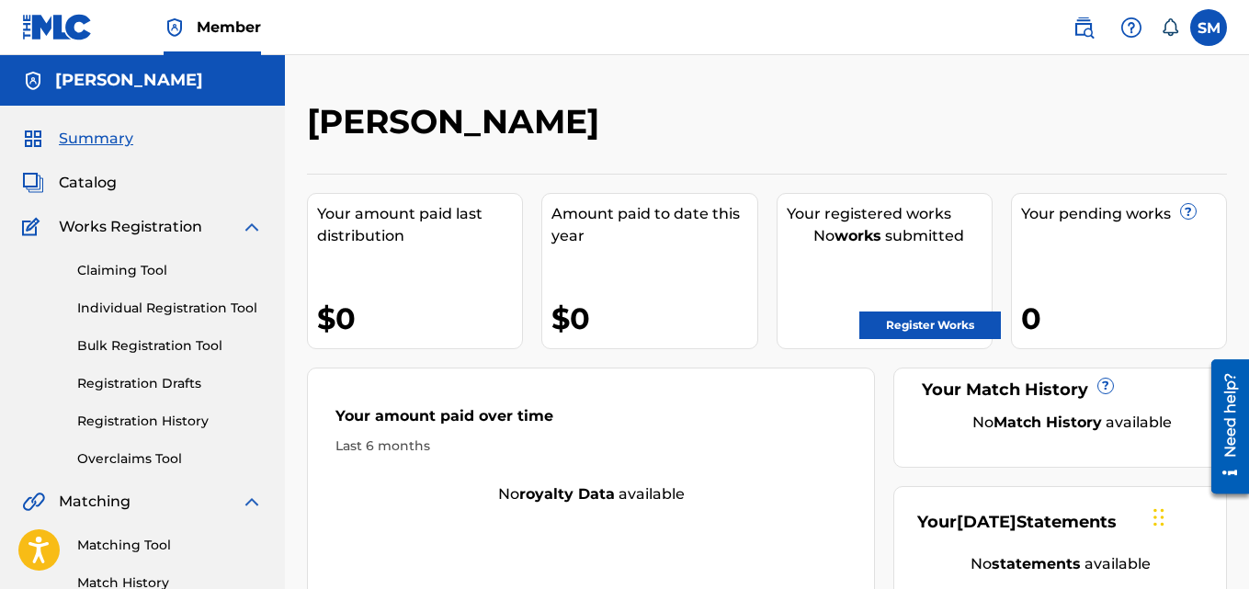
click at [84, 194] on div "Summary Catalog Works Registration Claiming Tool Individual Registration Tool B…" at bounding box center [142, 578] width 285 height 945
click at [83, 183] on span "Catalog" at bounding box center [88, 183] width 58 height 22
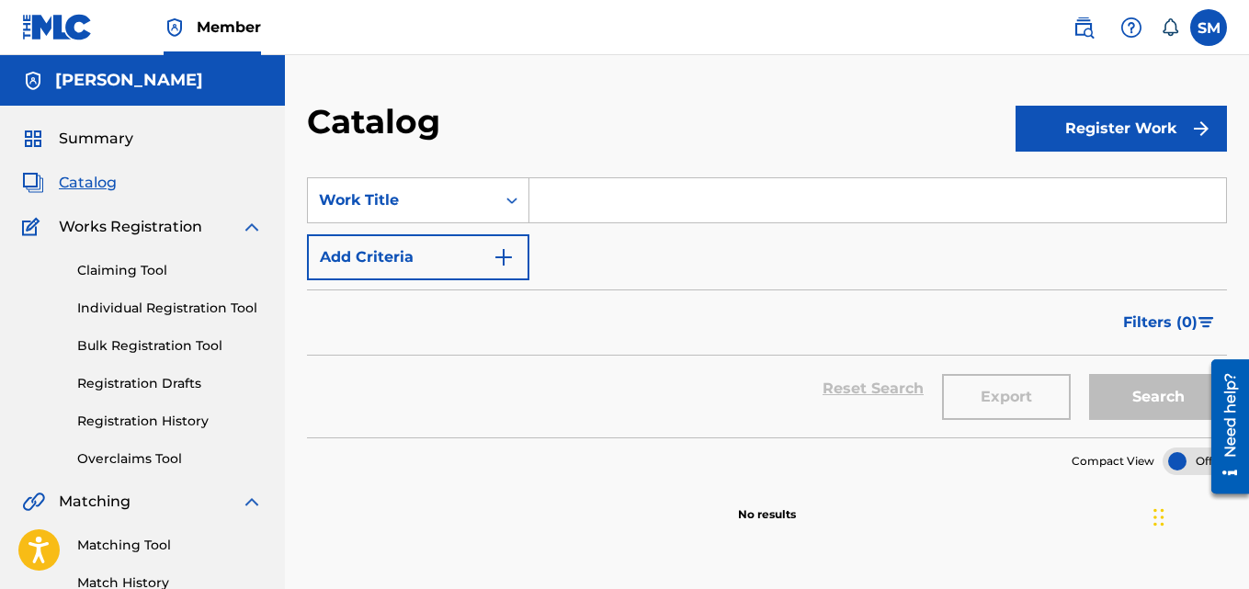
click at [133, 420] on link "Registration History" at bounding box center [170, 421] width 186 height 19
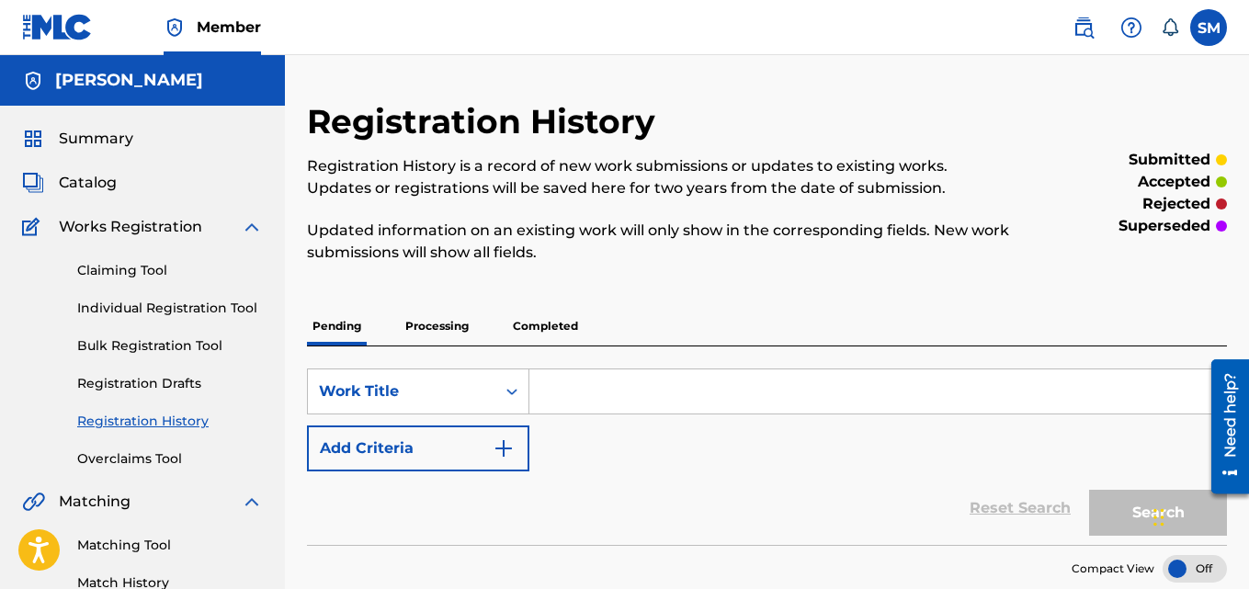
click at [461, 322] on p "Processing" at bounding box center [437, 326] width 74 height 39
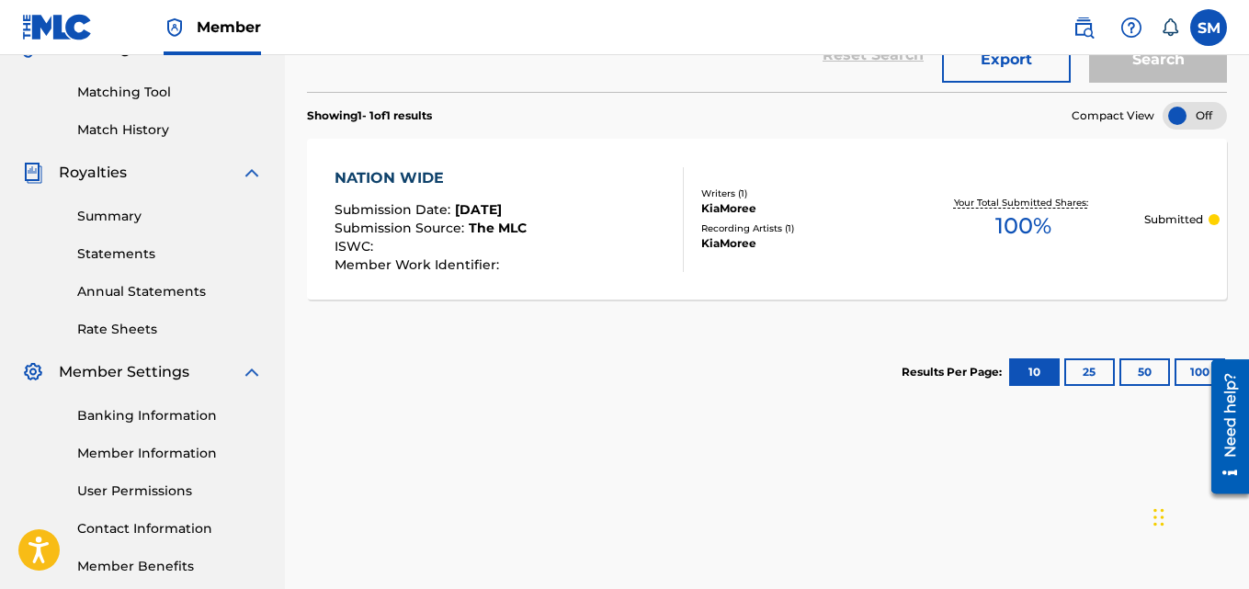
scroll to position [471, 0]
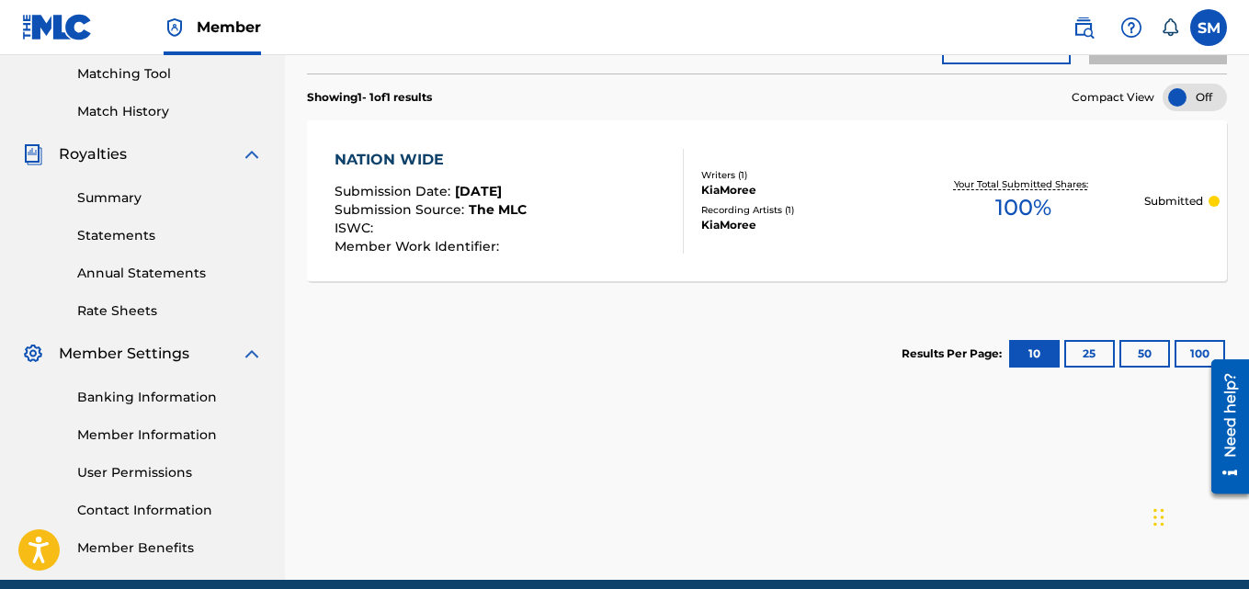
click at [732, 255] on div "NATION WIDE Submission Date : [DATE] Submission Source : The MLC ISWC : Member …" at bounding box center [767, 200] width 920 height 161
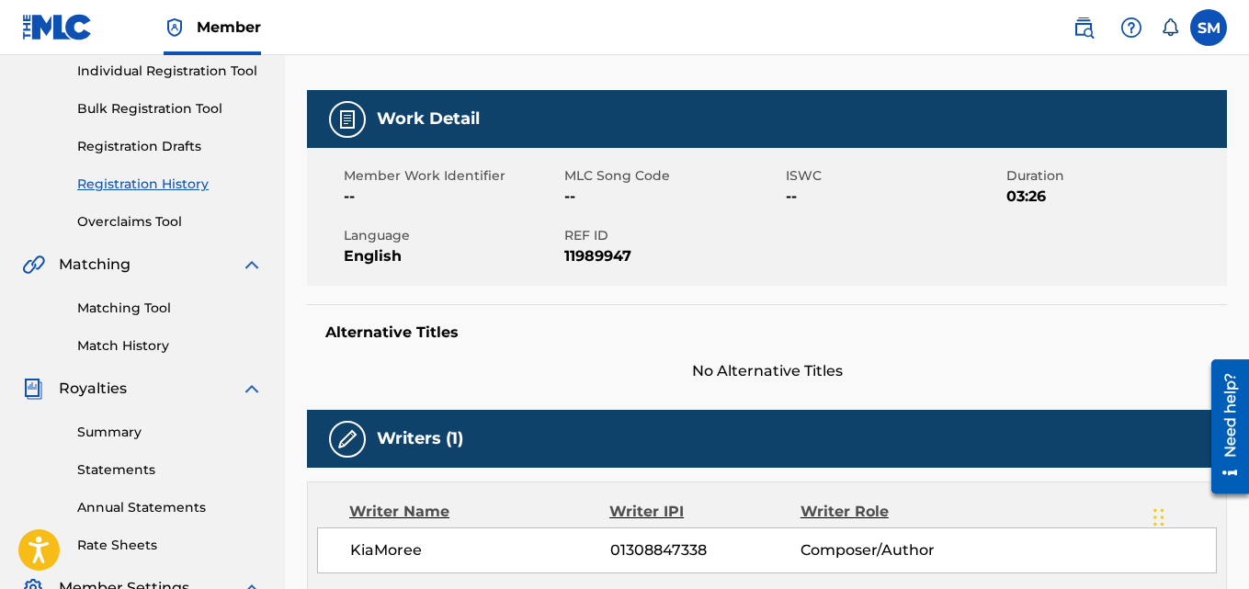
scroll to position [243, 0]
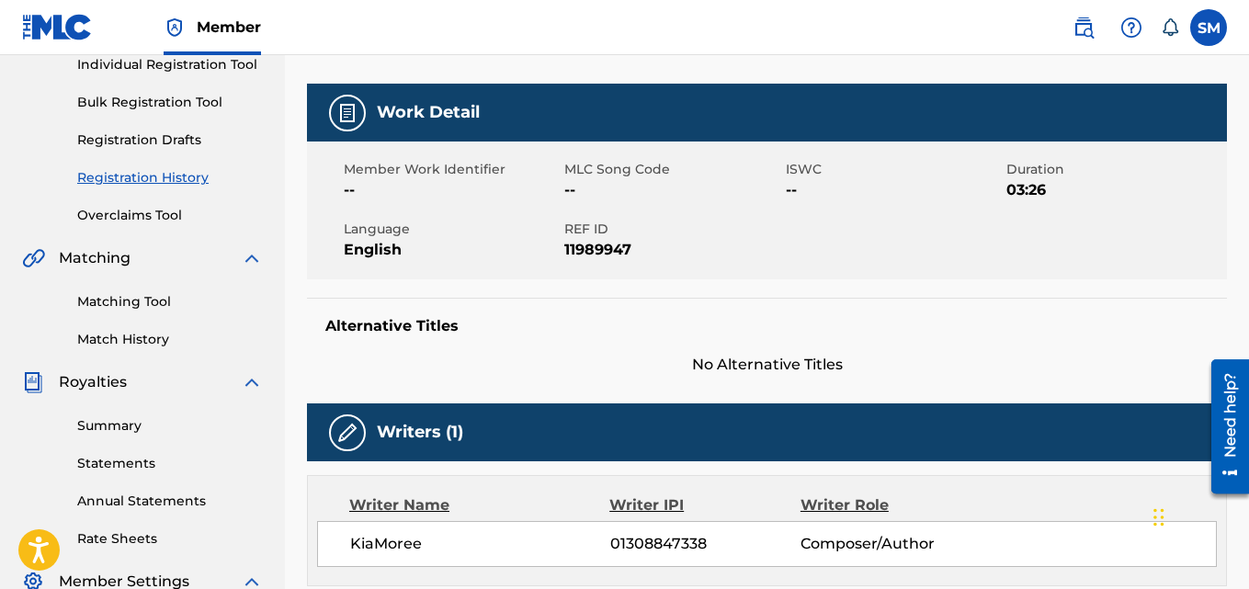
click at [352, 104] on img at bounding box center [347, 113] width 22 height 22
click at [420, 200] on span "--" at bounding box center [452, 190] width 216 height 22
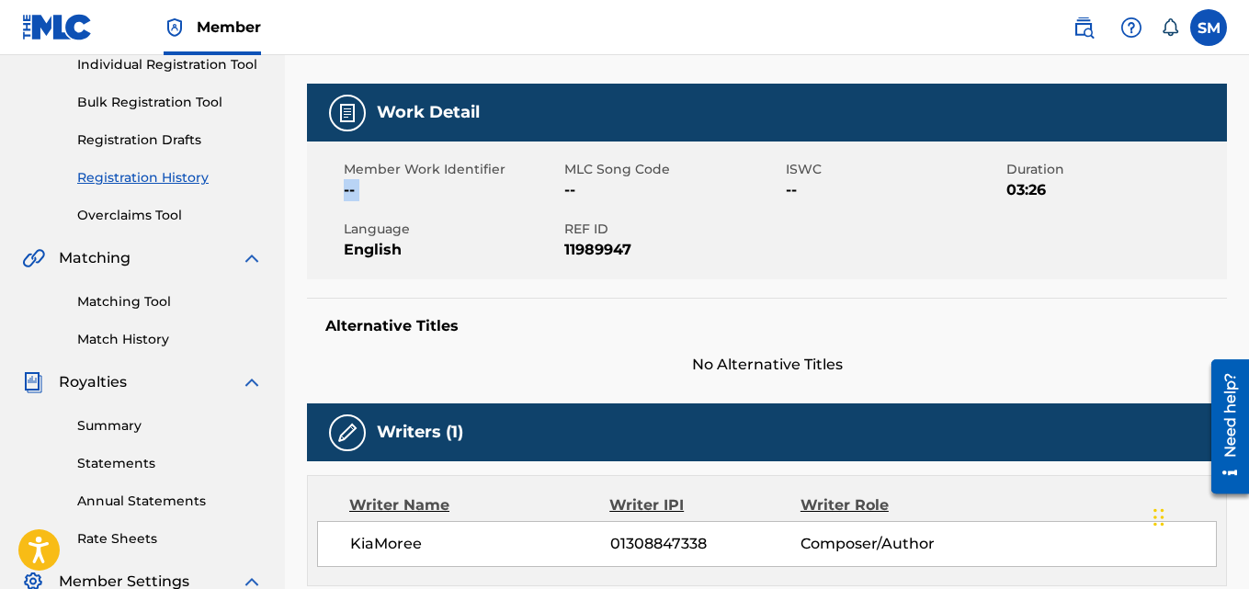
click at [420, 200] on span "--" at bounding box center [452, 190] width 216 height 22
click at [480, 200] on span "--" at bounding box center [452, 190] width 216 height 22
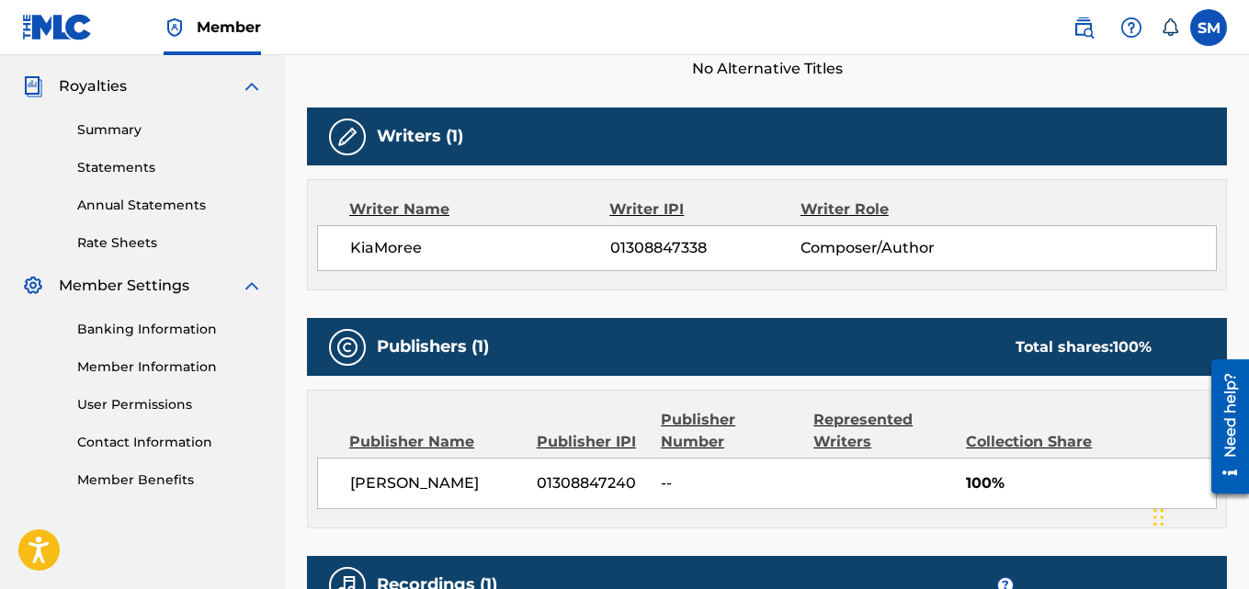
scroll to position [478, 0]
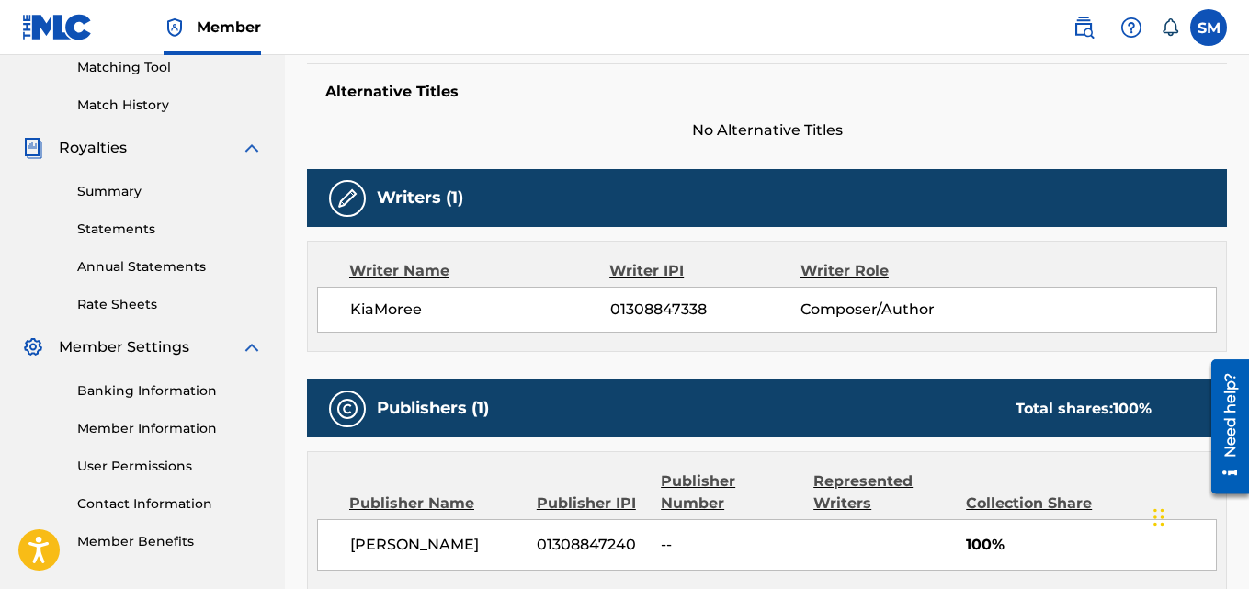
click at [160, 416] on div "Banking Information Member Information User Permissions Contact Information Mem…" at bounding box center [142, 454] width 241 height 193
click at [159, 427] on link "Member Information" at bounding box center [170, 428] width 186 height 19
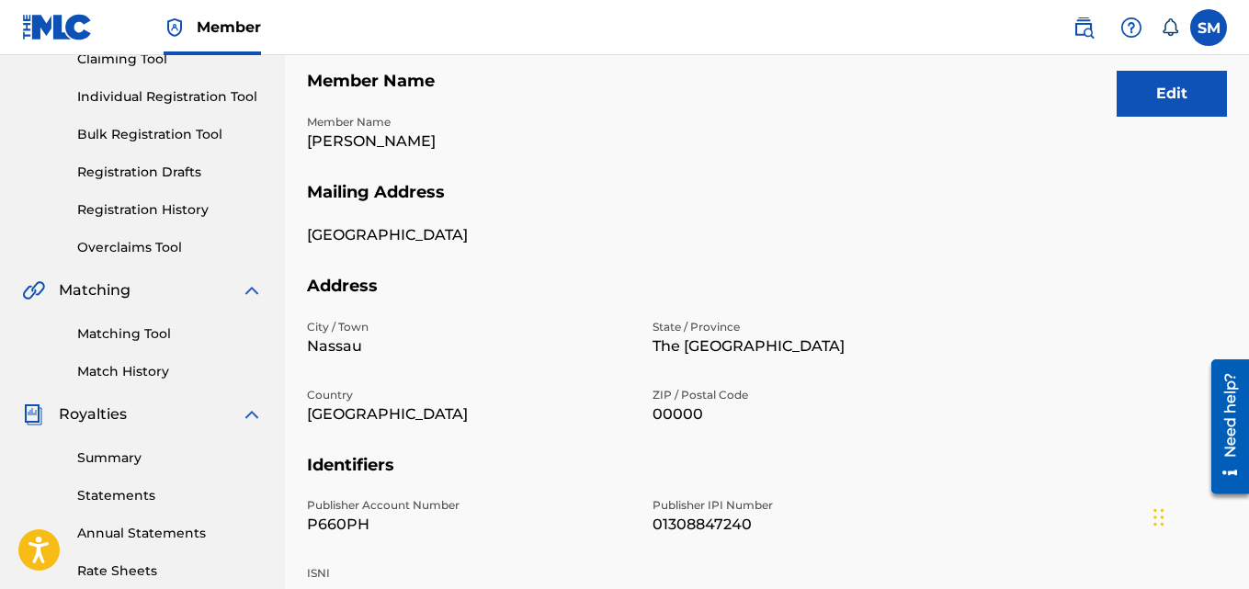
scroll to position [257, 0]
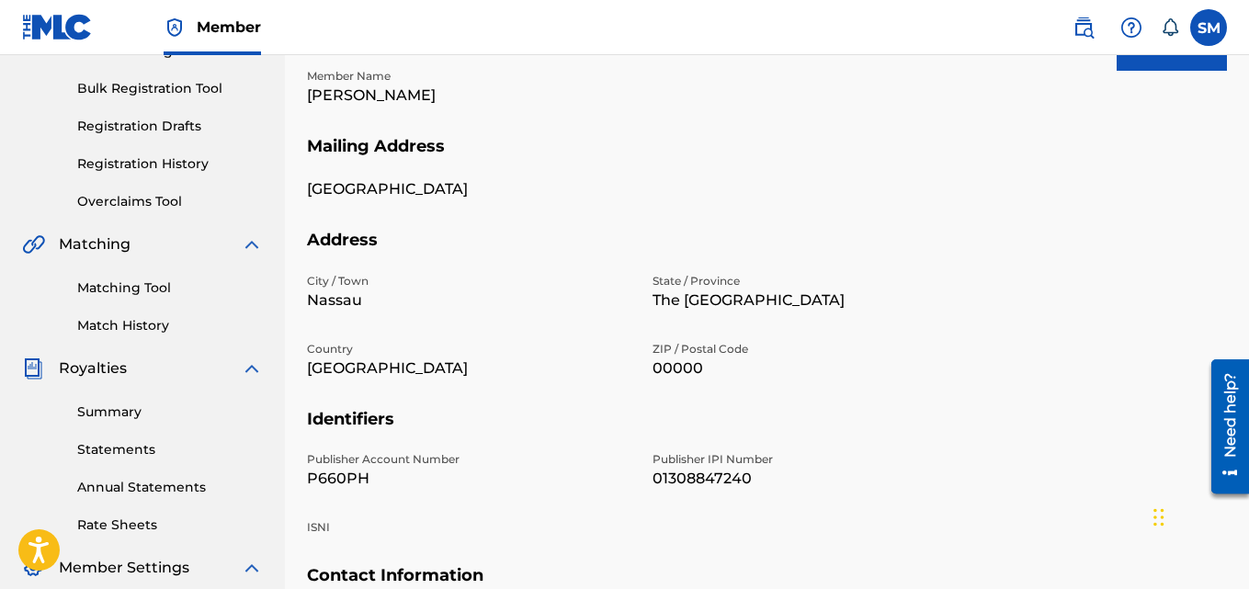
click at [185, 173] on link "Registration History" at bounding box center [170, 163] width 186 height 19
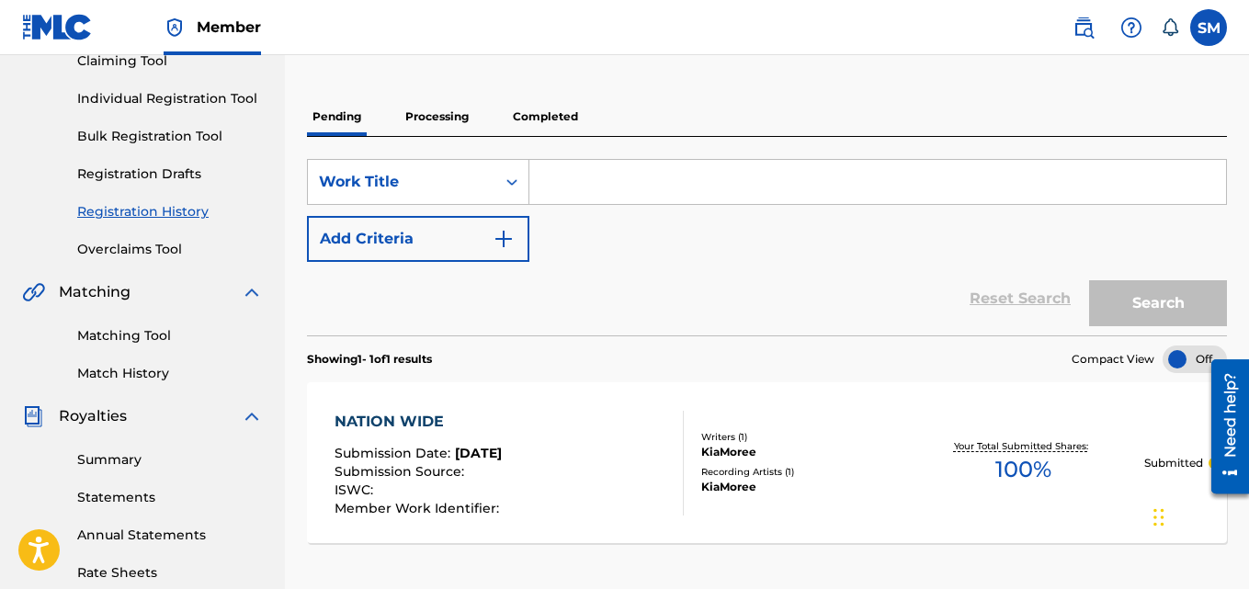
scroll to position [184, 0]
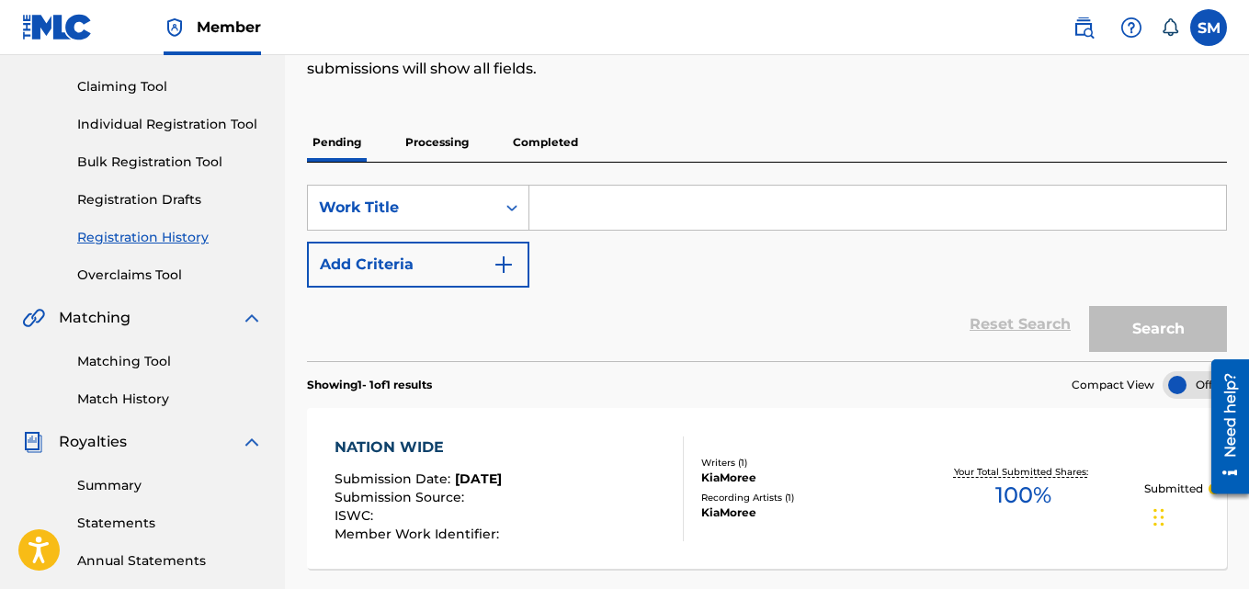
click at [435, 136] on p "Processing" at bounding box center [437, 142] width 74 height 39
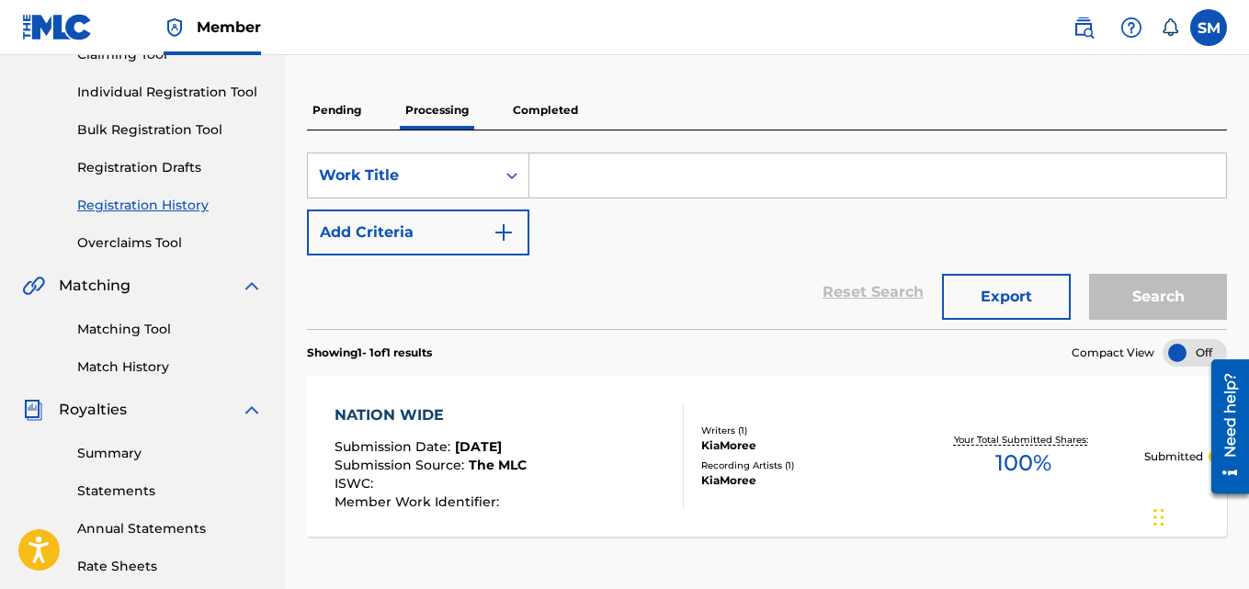
scroll to position [220, 0]
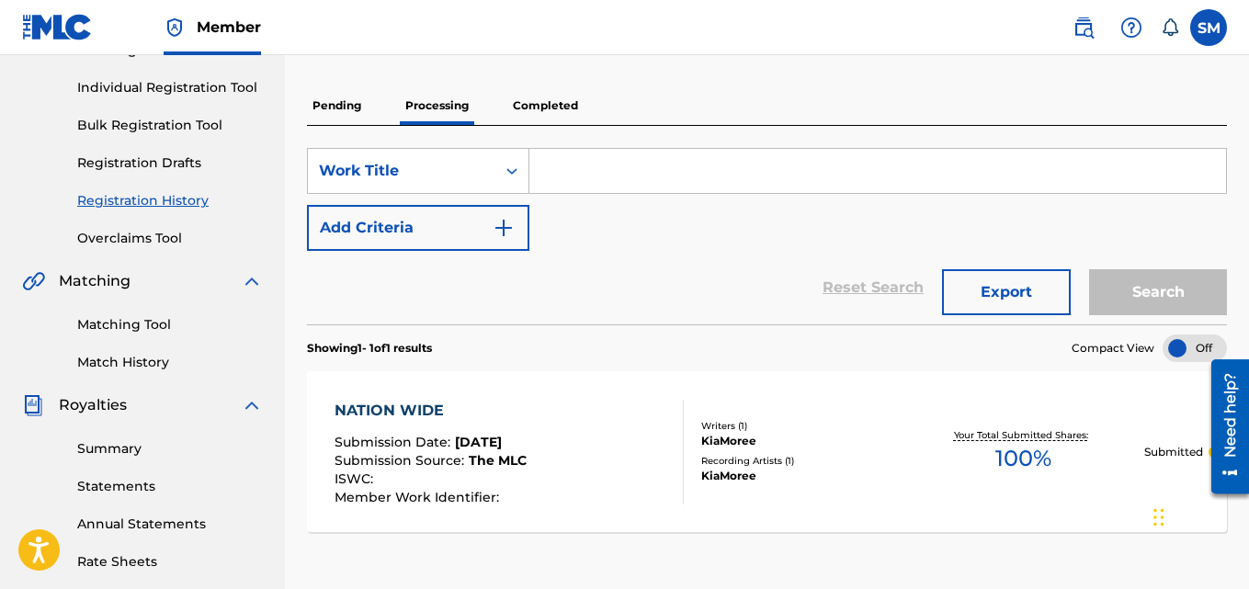
click at [622, 441] on div "NATION WIDE Submission Date : [DATE] Submission Source : The MLC ISWC : Member …" at bounding box center [508, 452] width 349 height 105
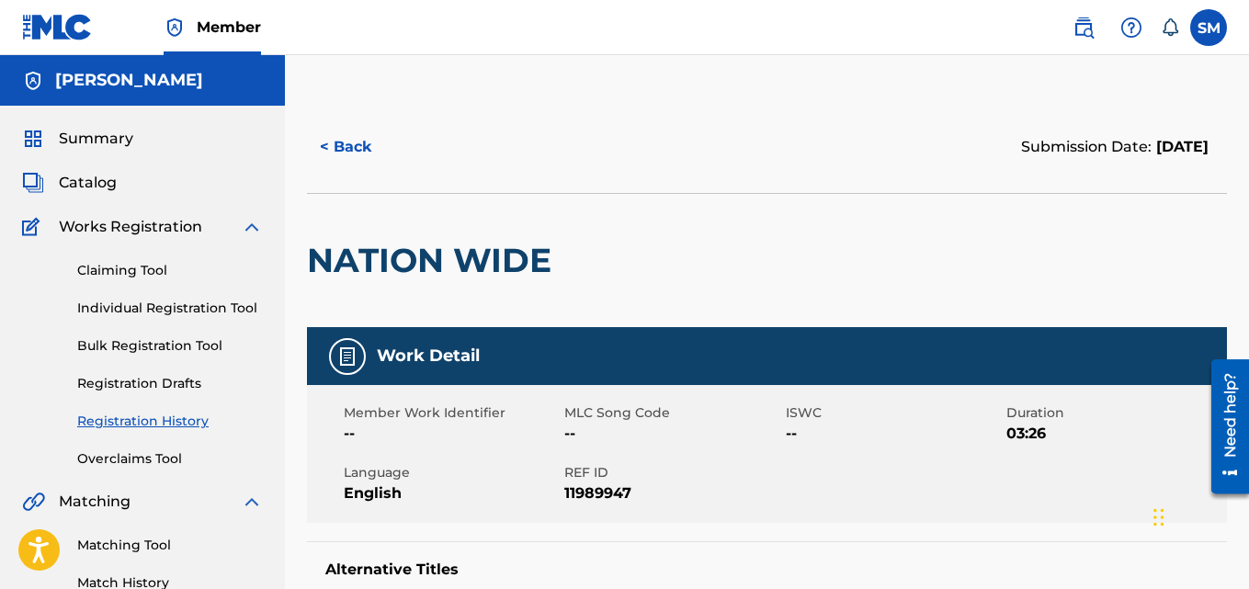
click at [345, 154] on button "< Back" at bounding box center [362, 147] width 110 height 46
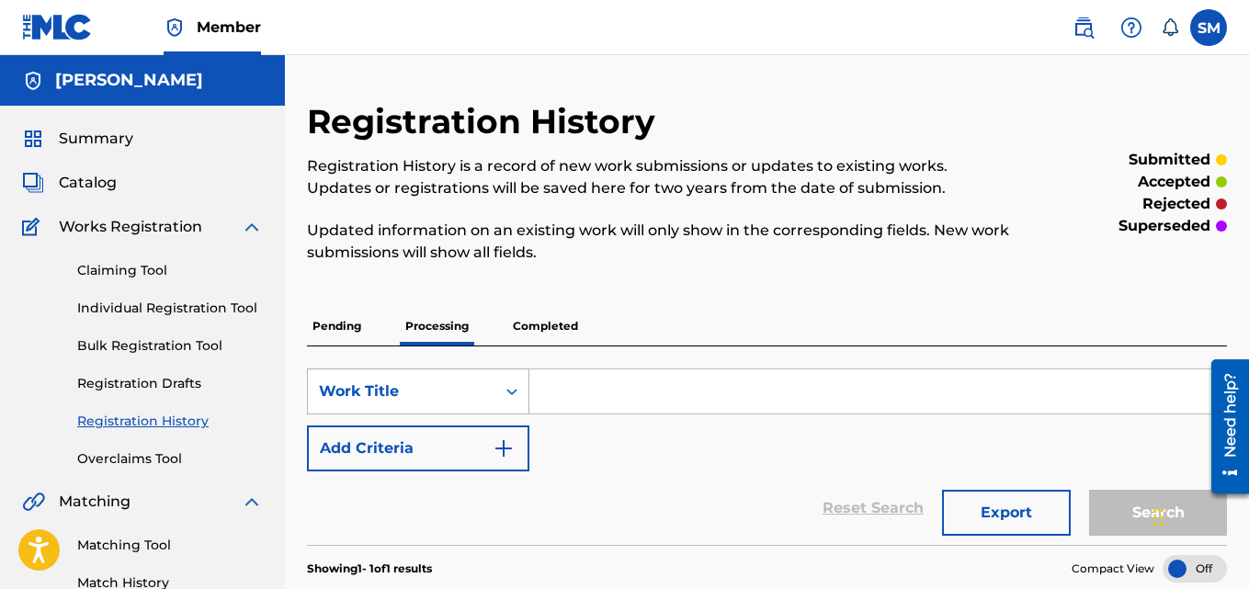
scroll to position [220, 0]
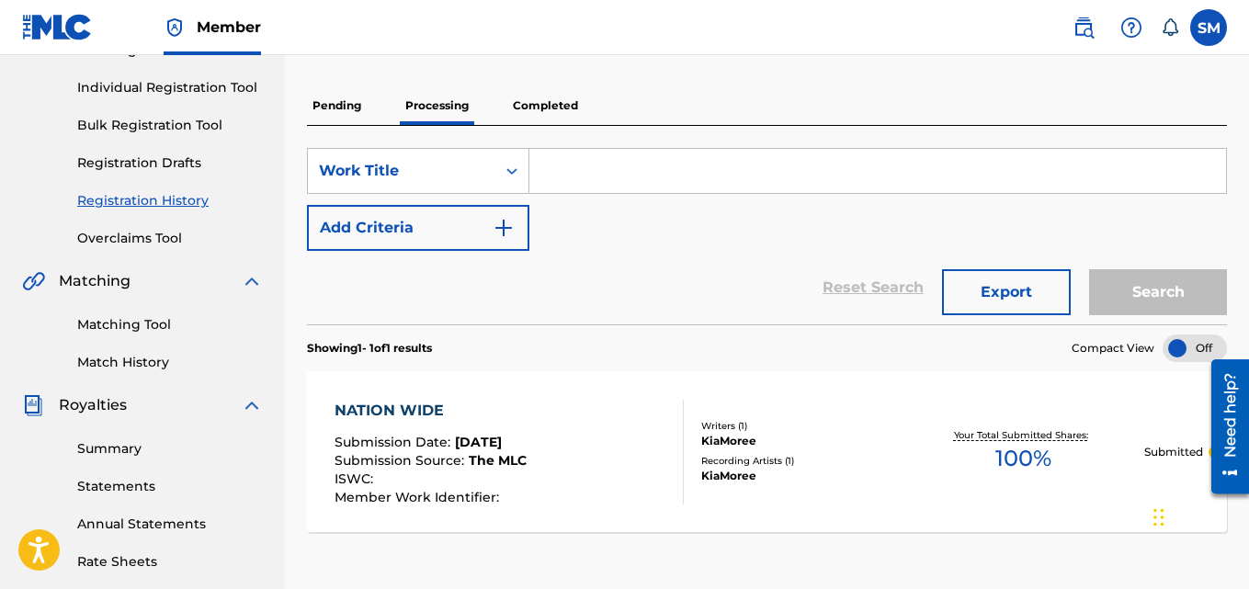
click at [336, 104] on p "Pending" at bounding box center [337, 105] width 60 height 39
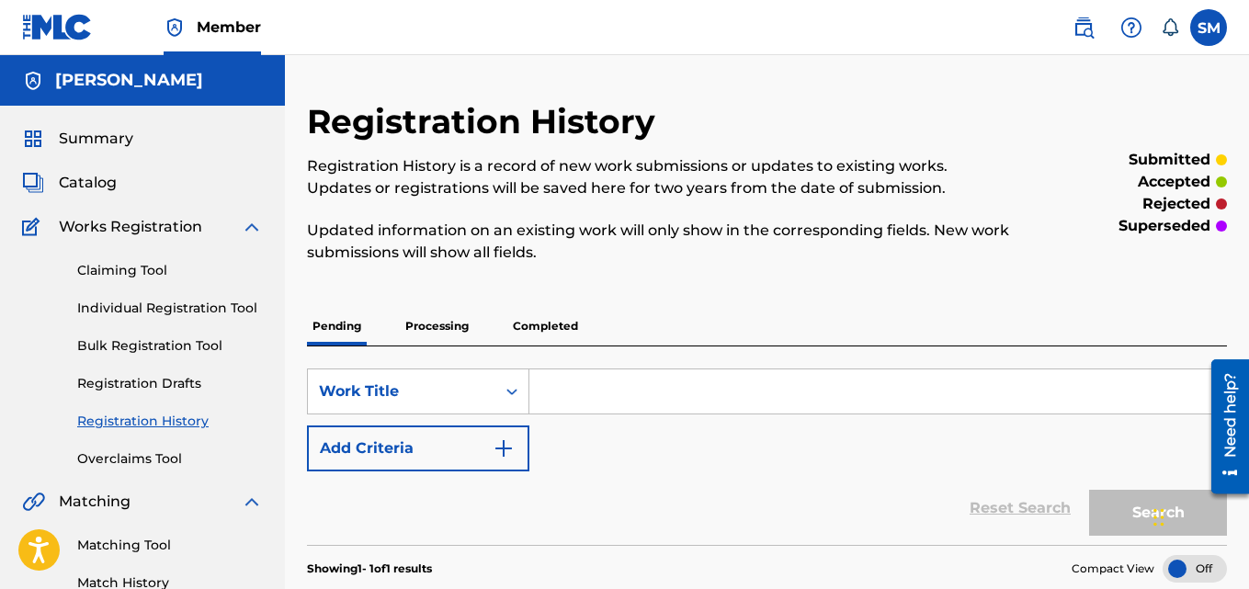
click at [367, 175] on p "Registration History is a record of new work submissions or updates to existing…" at bounding box center [661, 177] width 708 height 44
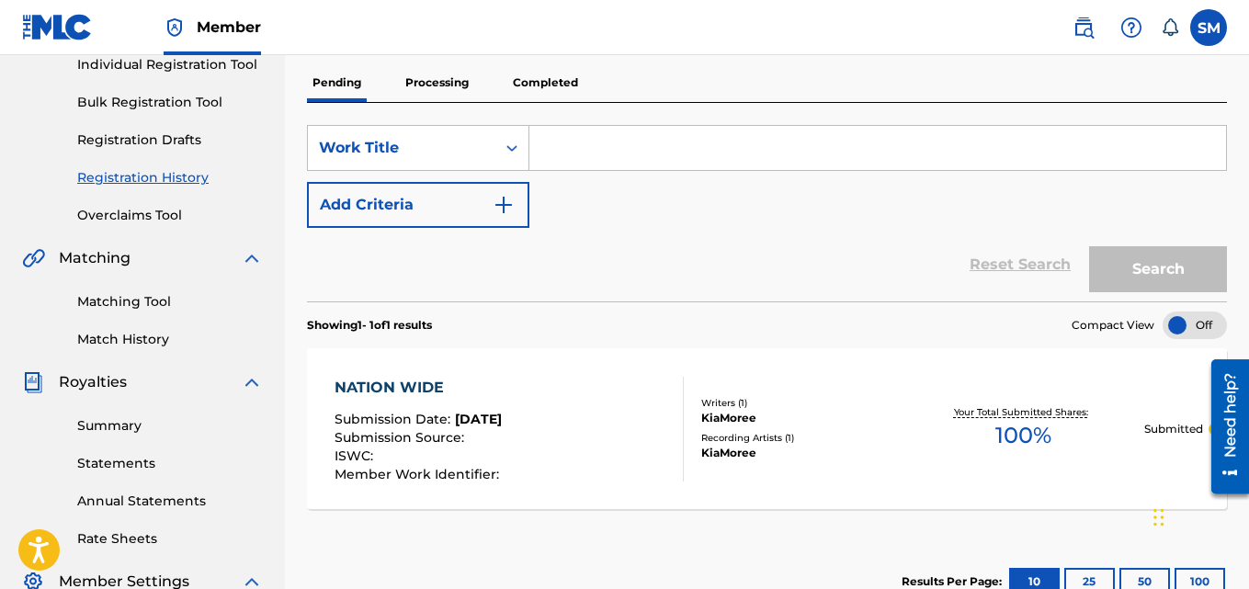
scroll to position [257, 0]
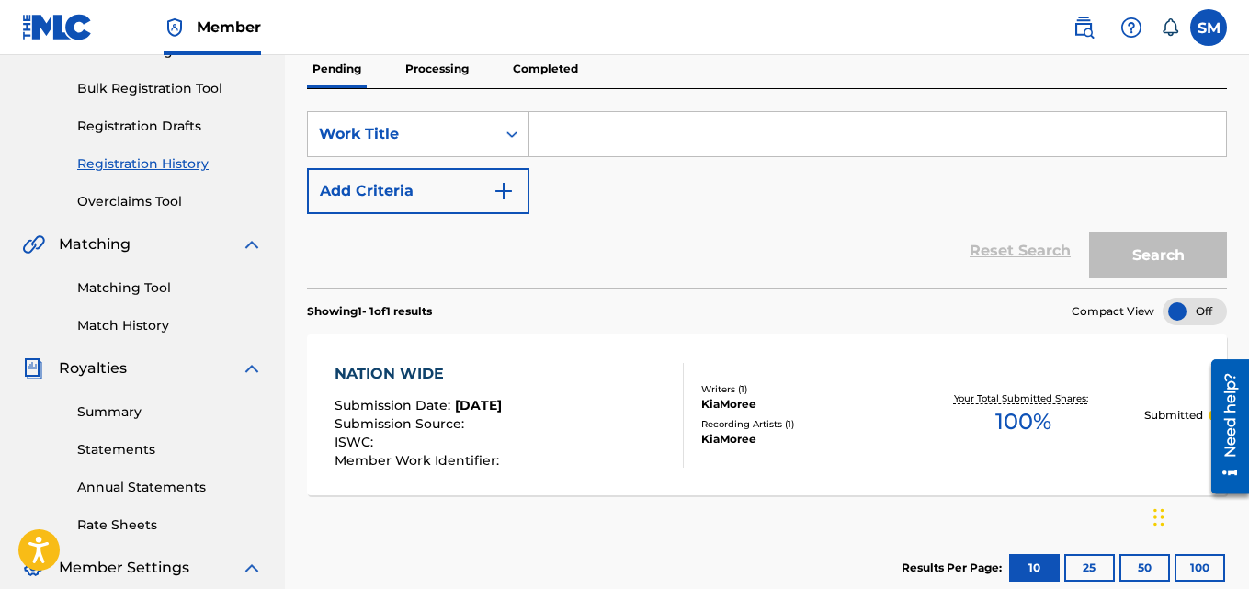
click at [634, 436] on div "NATION WIDE Submission Date : [DATE] Submission Source : ISWC : Member Work Ide…" at bounding box center [508, 415] width 349 height 105
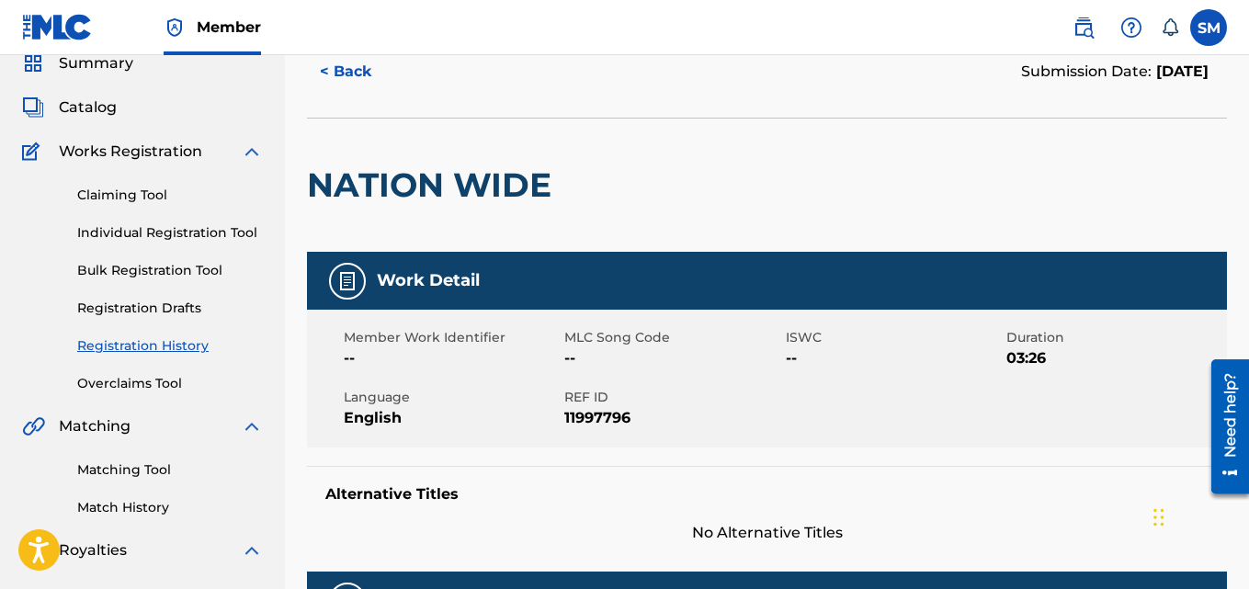
scroll to position [73, 0]
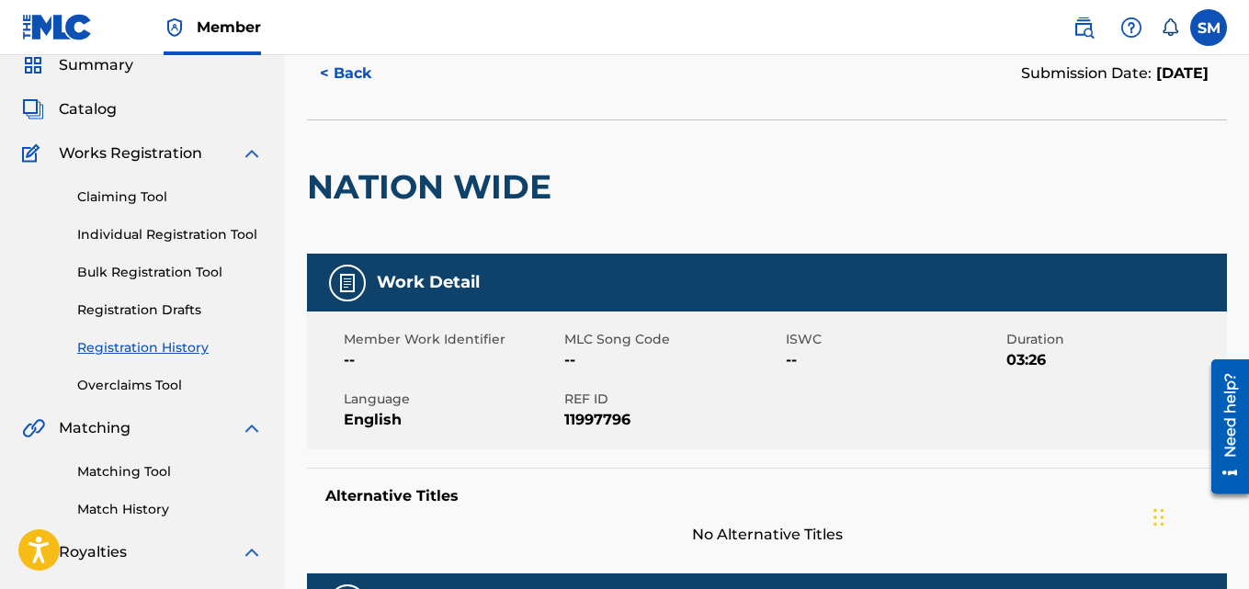
click at [356, 72] on button "< Back" at bounding box center [362, 74] width 110 height 46
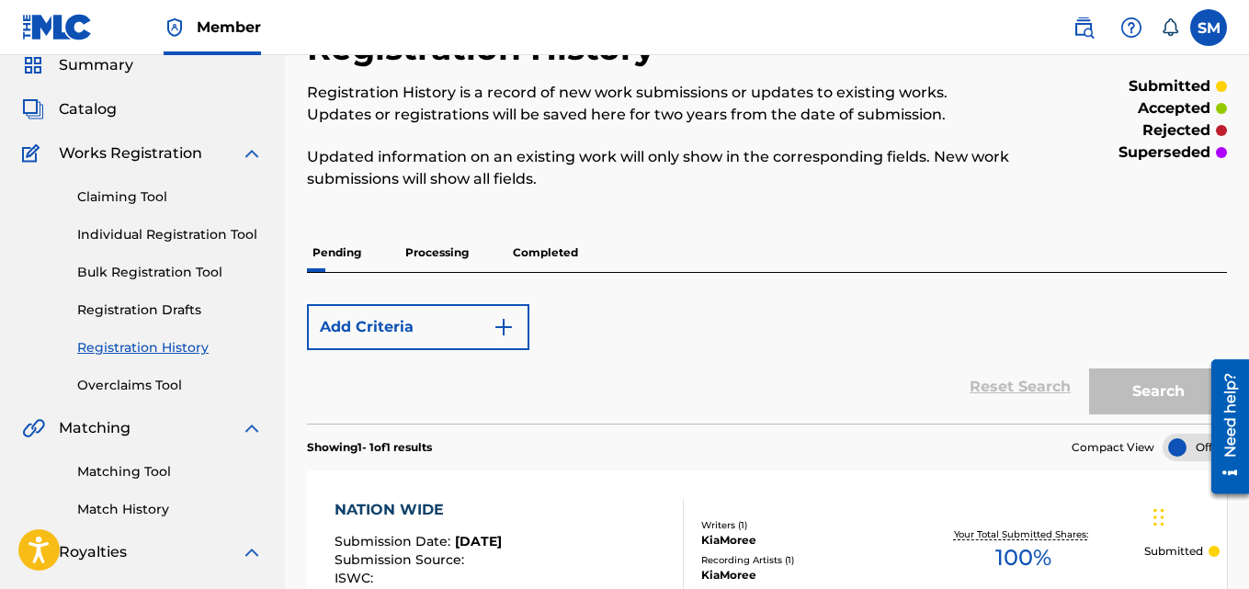
scroll to position [257, 0]
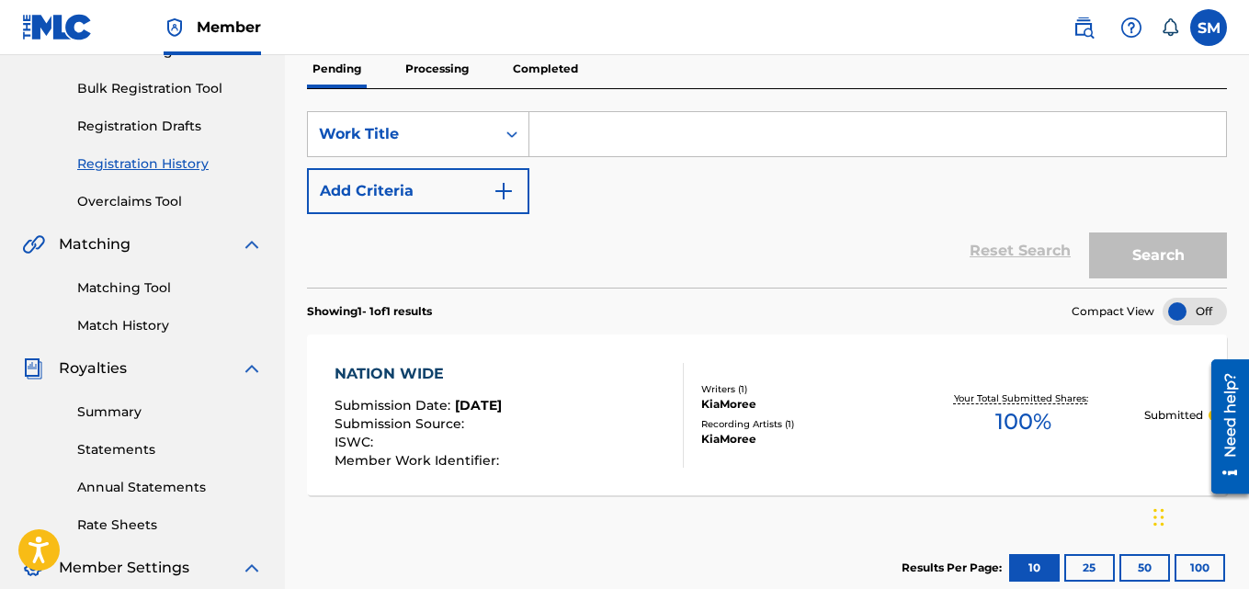
click at [441, 69] on p "Processing" at bounding box center [437, 69] width 74 height 39
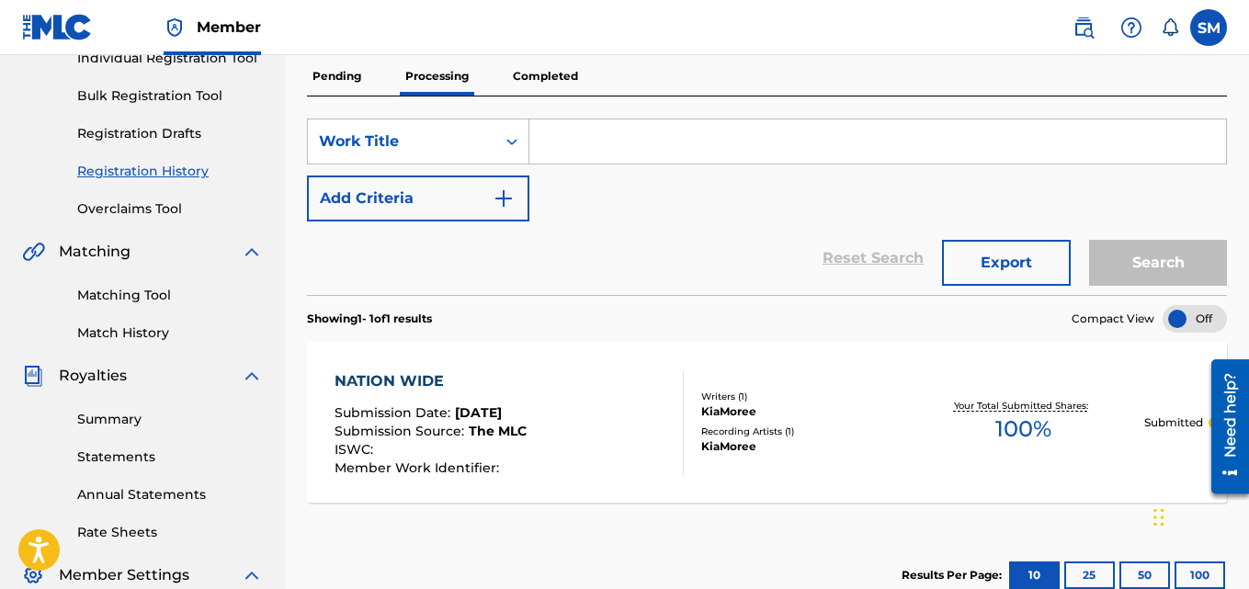
scroll to position [331, 0]
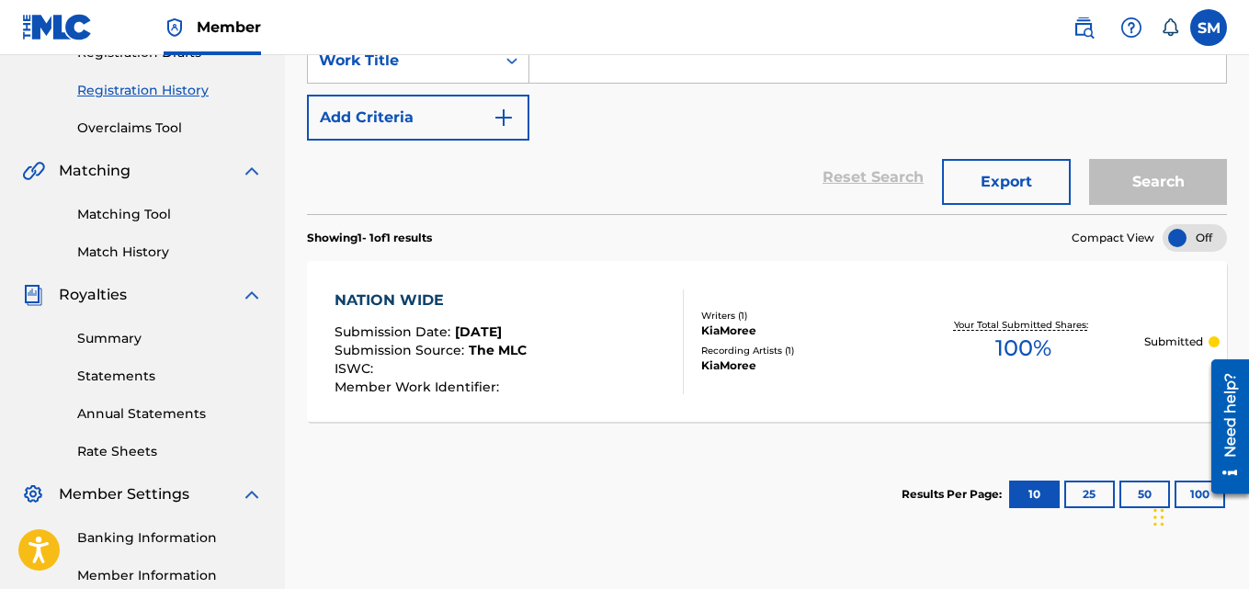
click at [525, 316] on div "NATION WIDE Submission Date : [DATE] Submission Source : The MLC ISWC : Member …" at bounding box center [430, 341] width 192 height 105
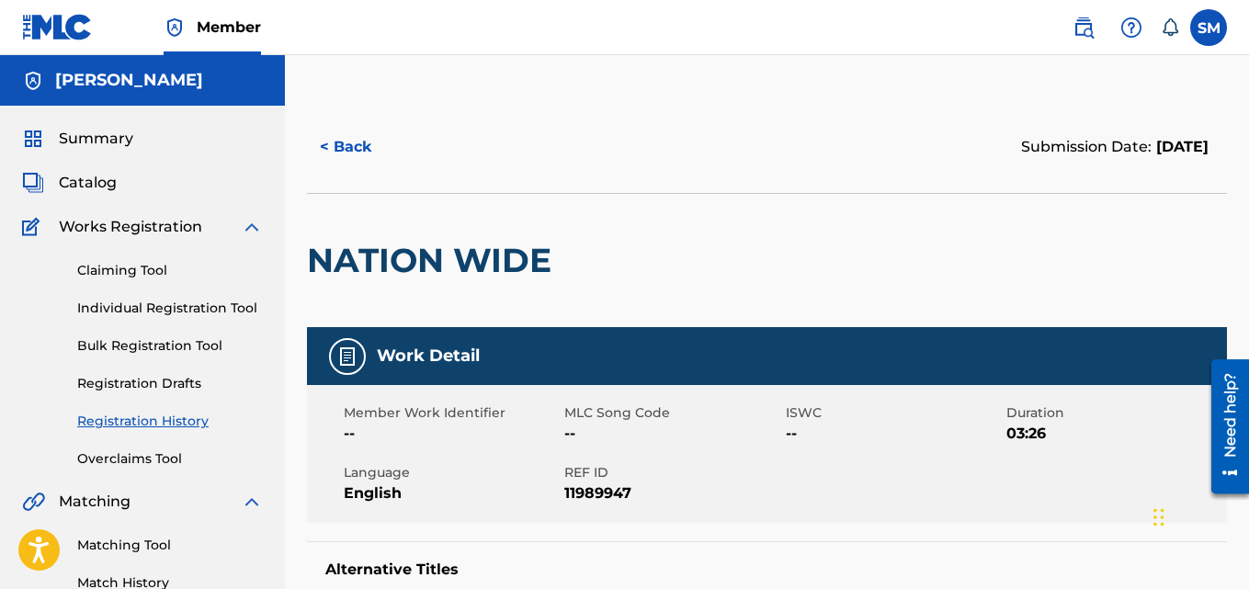
click at [348, 148] on button "< Back" at bounding box center [362, 147] width 110 height 46
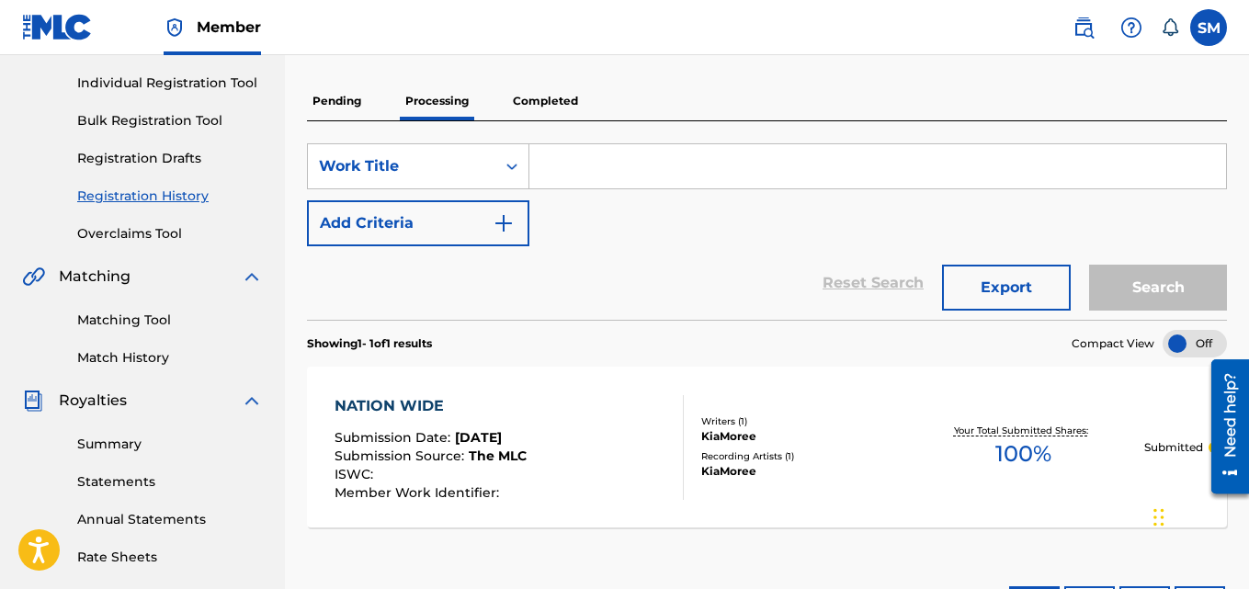
scroll to position [220, 0]
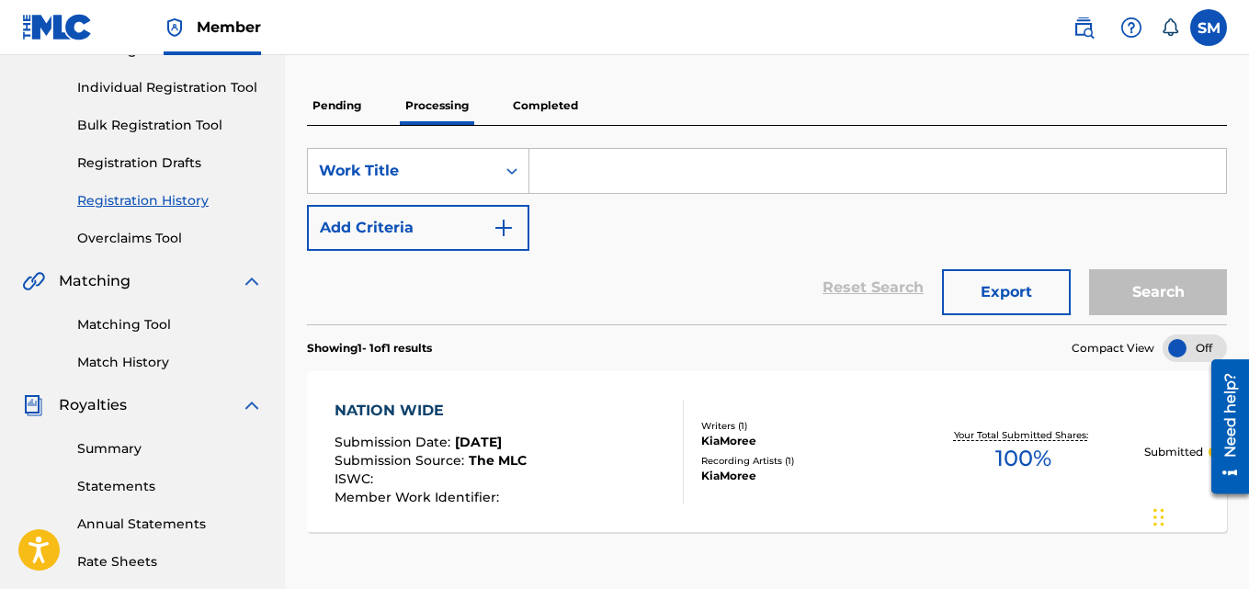
click at [339, 107] on p "Pending" at bounding box center [337, 105] width 60 height 39
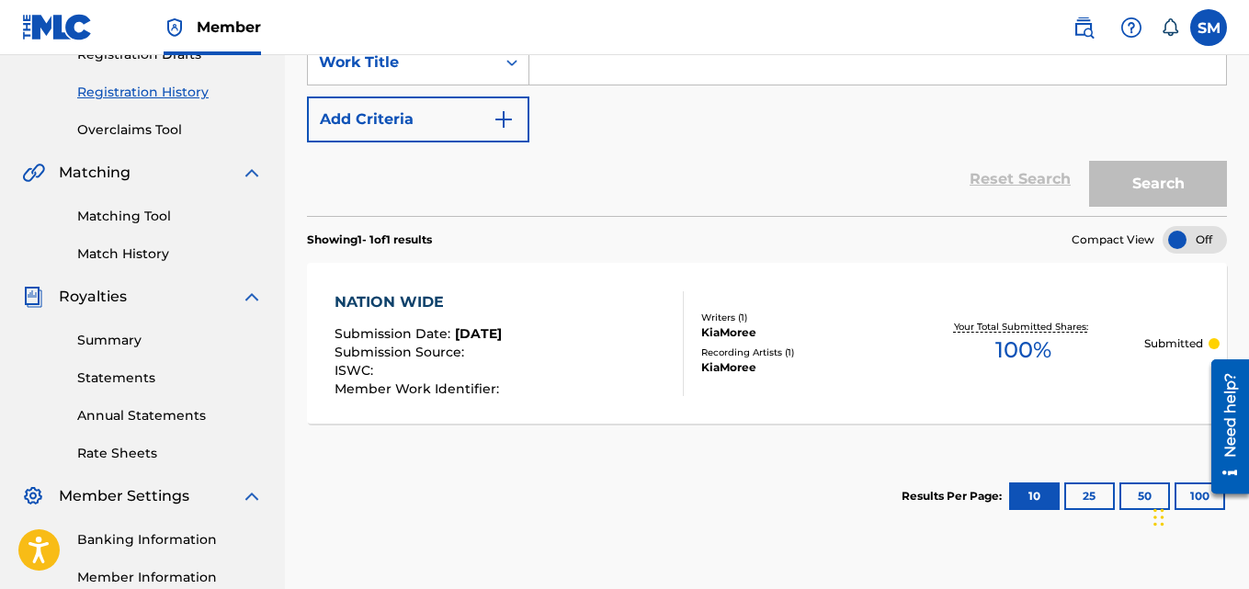
scroll to position [331, 0]
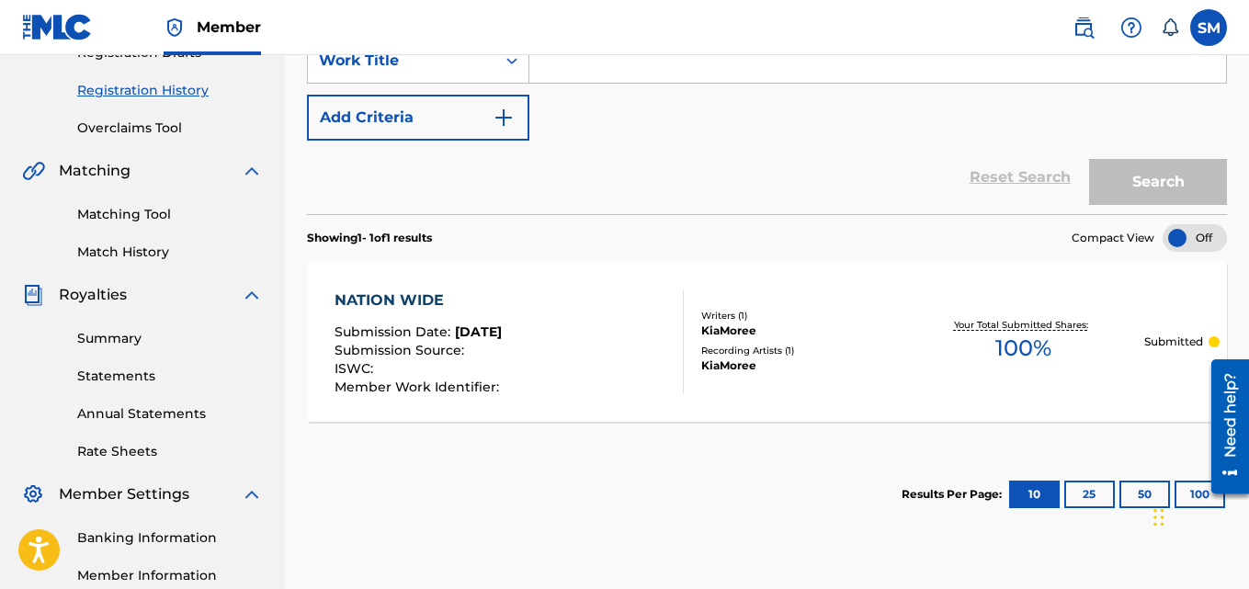
click at [631, 349] on div "NATION WIDE Submission Date : [DATE] Submission Source : ISWC : Member Work Ide…" at bounding box center [508, 341] width 349 height 105
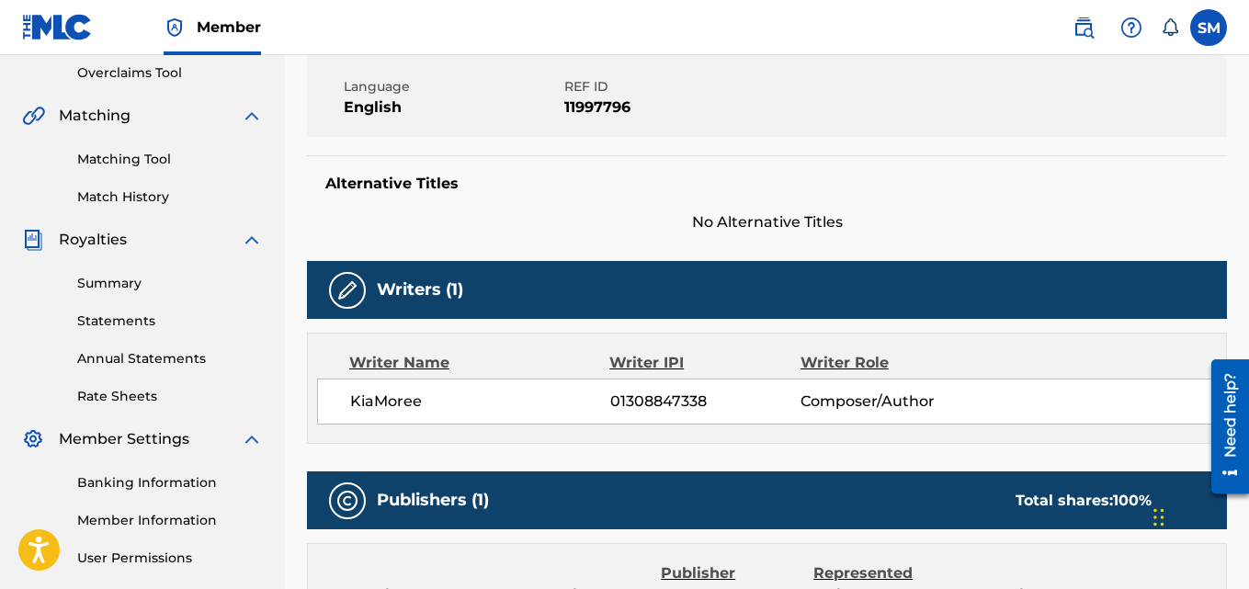
scroll to position [257, 0]
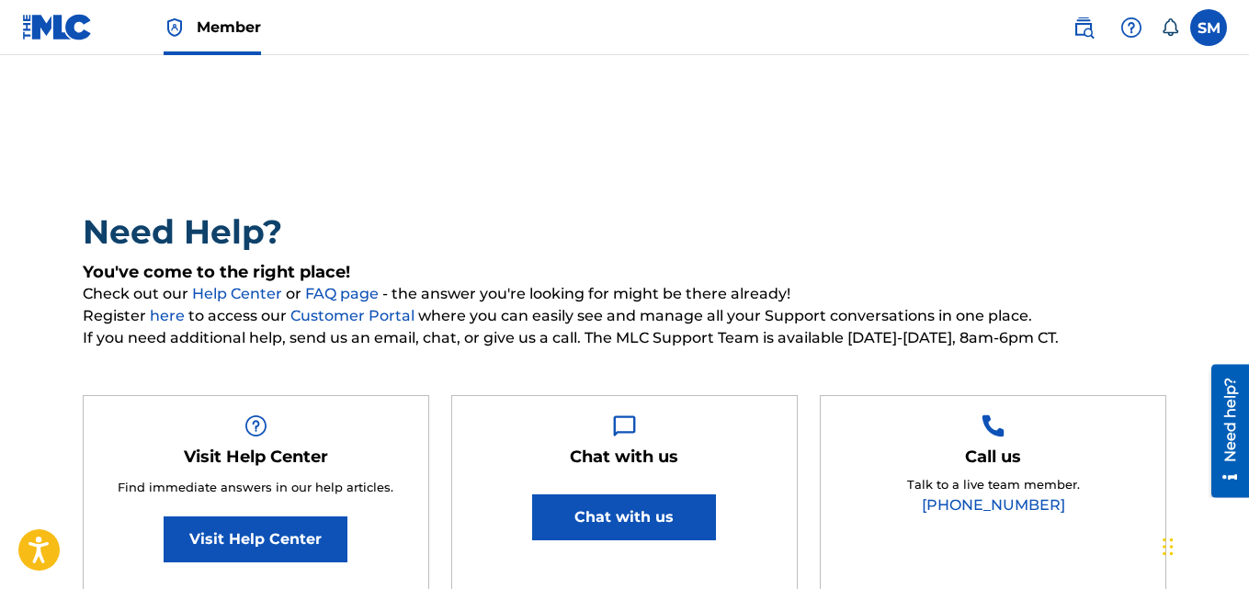
click at [1204, 25] on label at bounding box center [1208, 27] width 37 height 37
click at [1208, 28] on input "SM Samekia Moree kiamoreemusic@gmail.com Notification Preferences Profile Log o…" at bounding box center [1208, 28] width 0 height 0
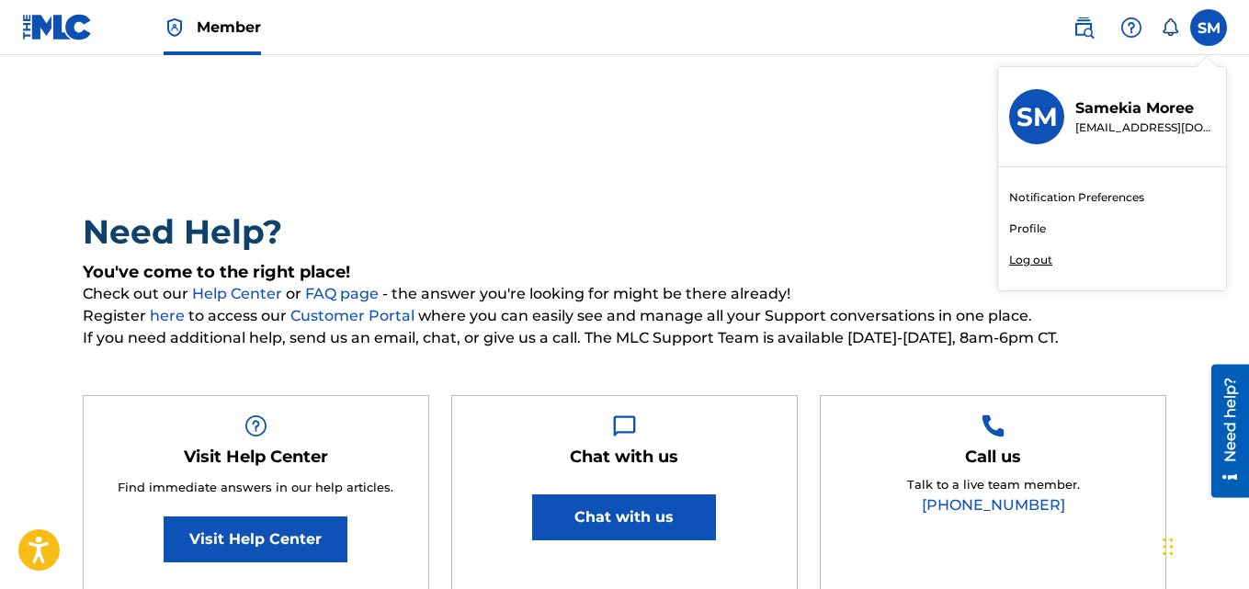
click at [1012, 229] on link "Profile" at bounding box center [1027, 228] width 37 height 17
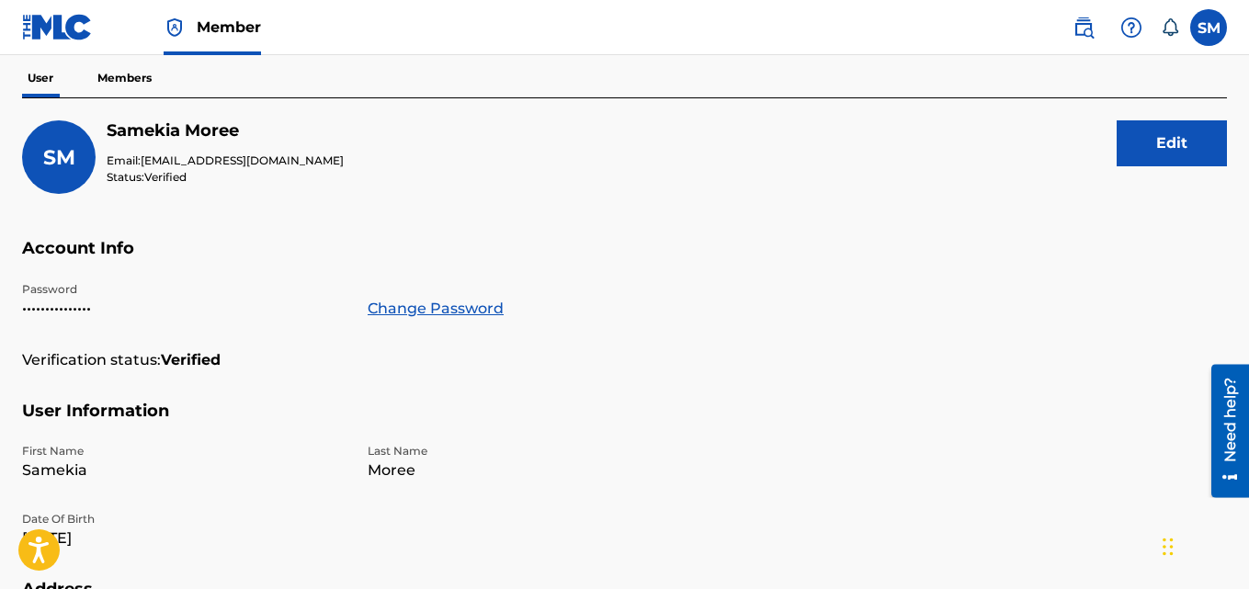
scroll to position [164, 0]
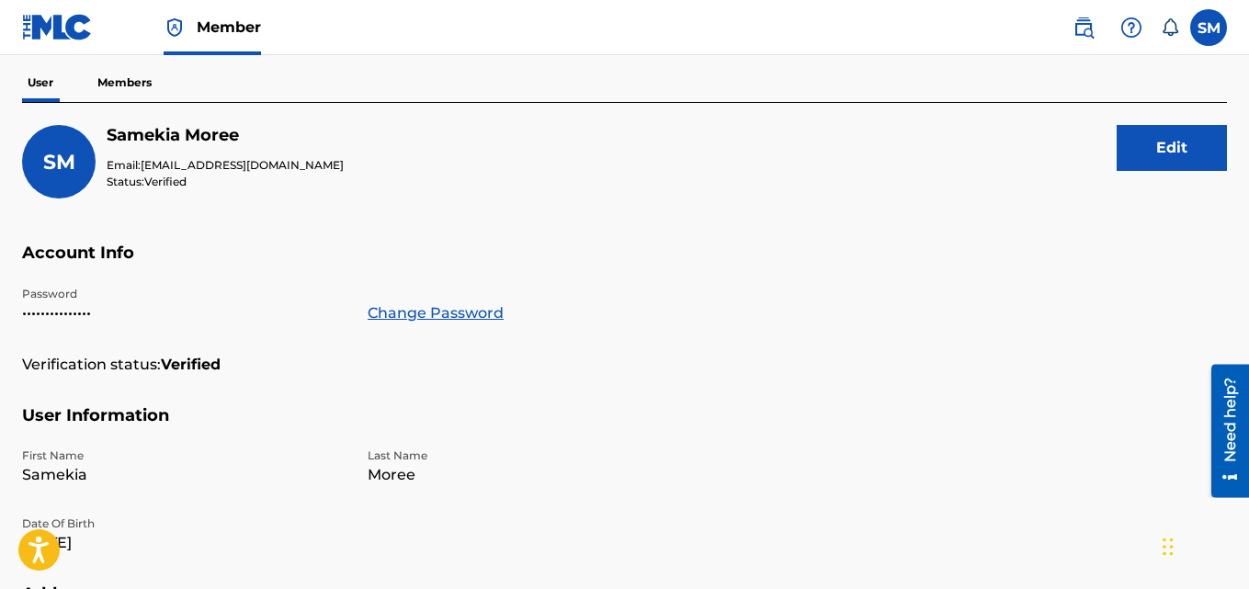
click at [1181, 136] on button "Edit" at bounding box center [1171, 148] width 110 height 46
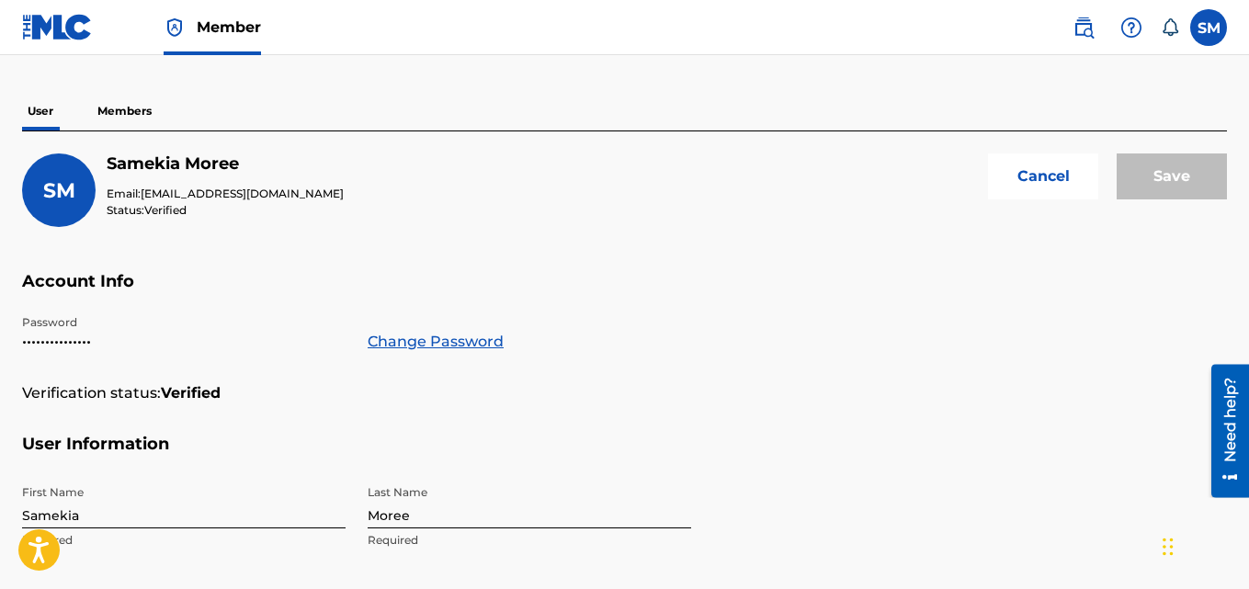
scroll to position [124, 0]
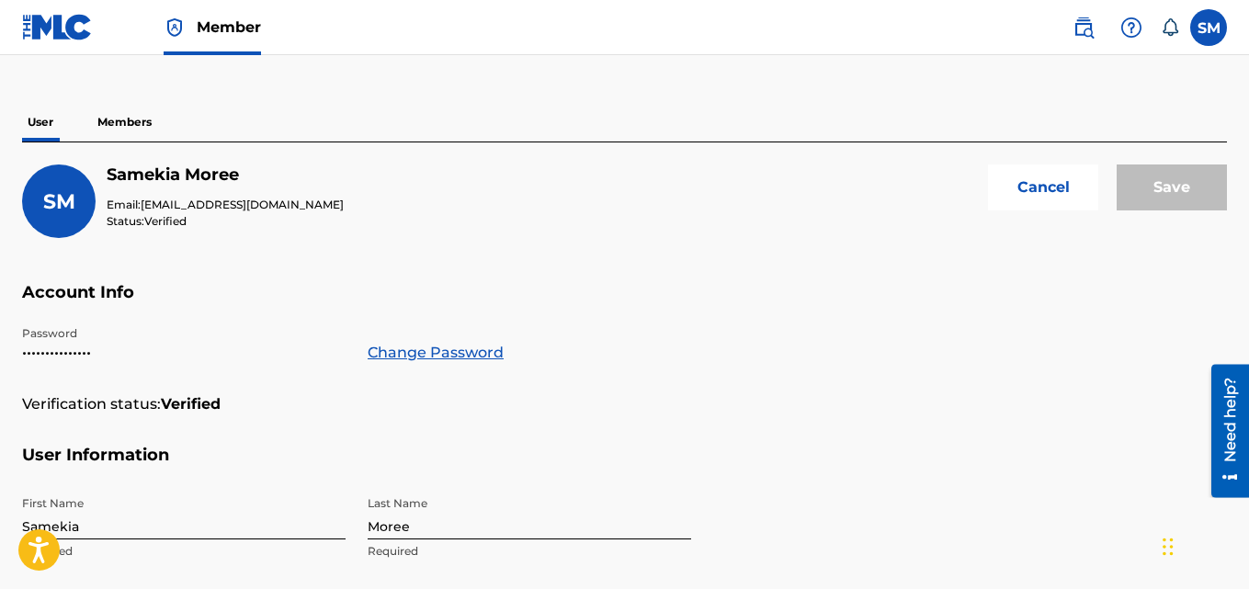
click at [1053, 209] on button "Cancel" at bounding box center [1043, 187] width 110 height 46
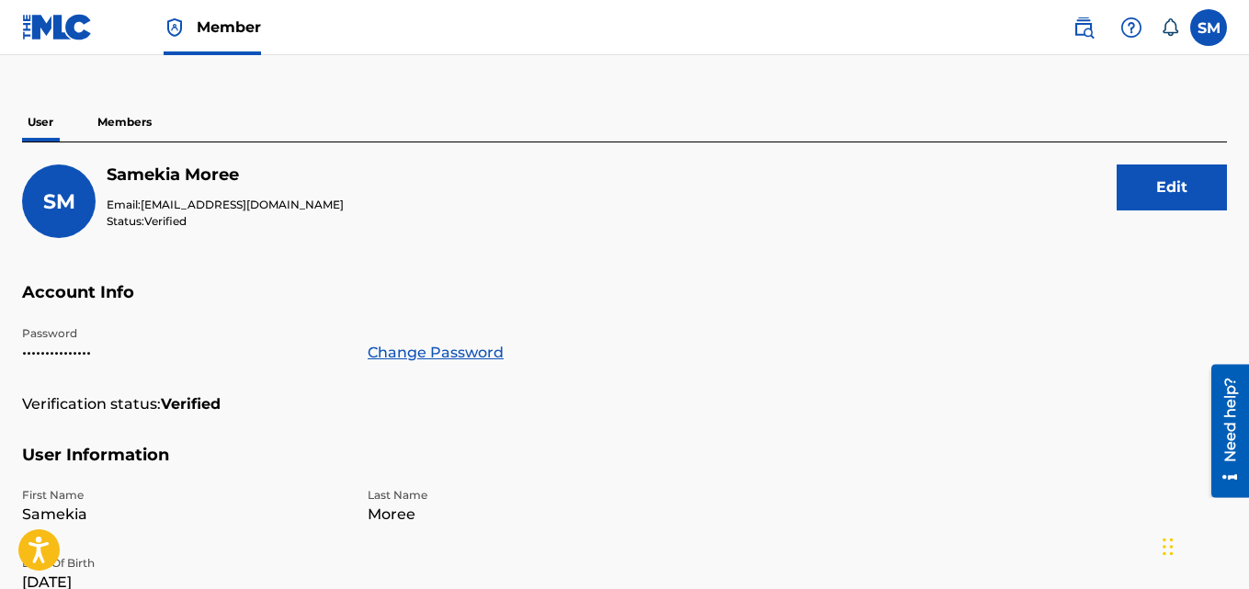
click at [125, 120] on p "Members" at bounding box center [124, 122] width 65 height 39
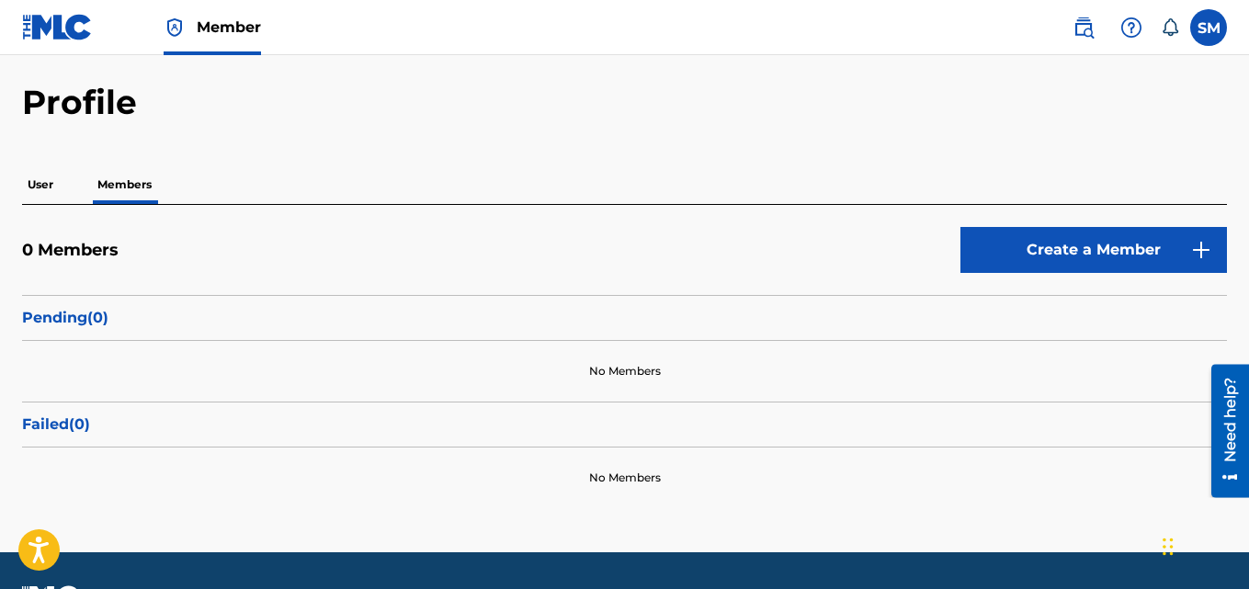
scroll to position [60, 0]
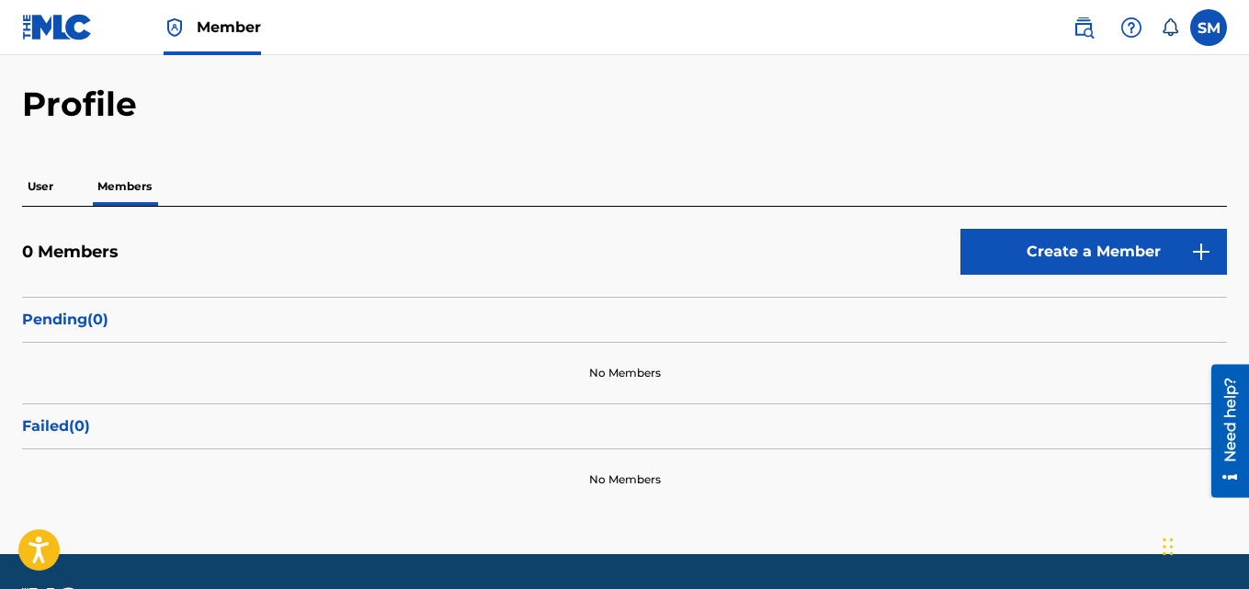
click at [1189, 250] on link "Create a Member" at bounding box center [1093, 252] width 266 height 46
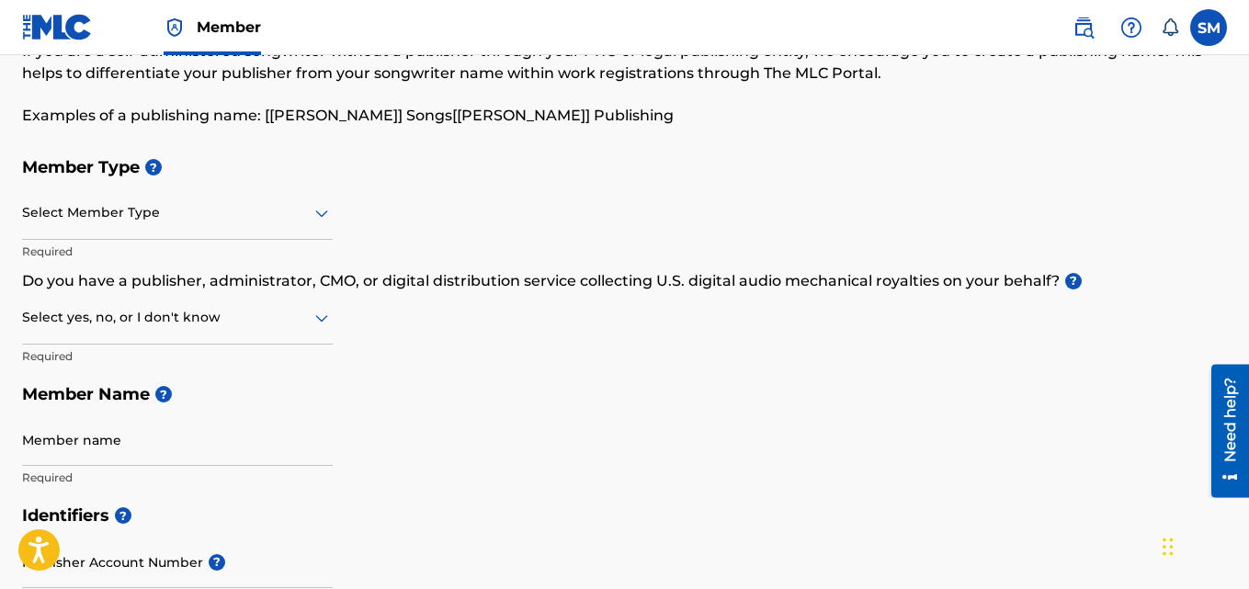
scroll to position [123, 0]
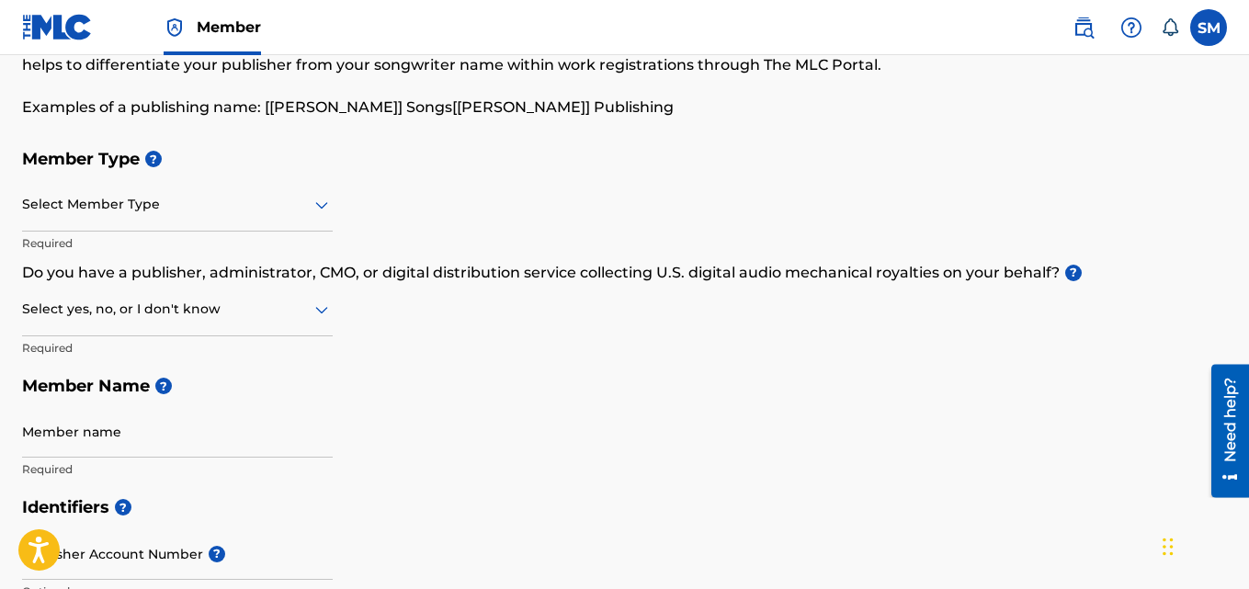
click at [322, 204] on icon at bounding box center [322, 205] width 22 height 22
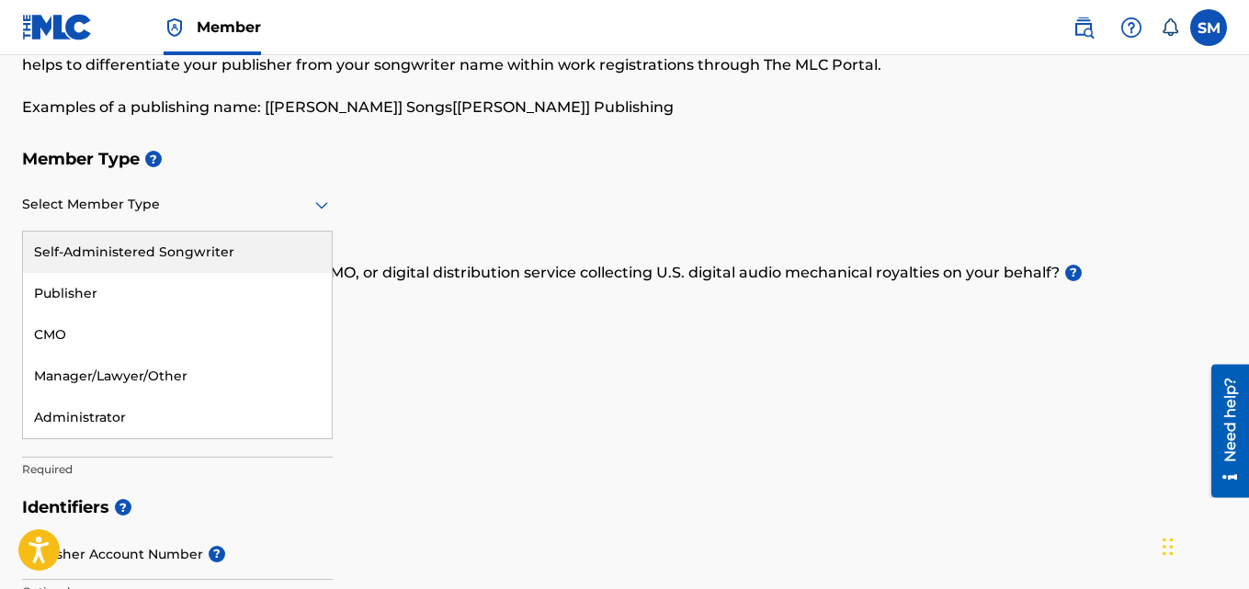
click at [258, 258] on div "Self-Administered Songwriter" at bounding box center [177, 252] width 309 height 41
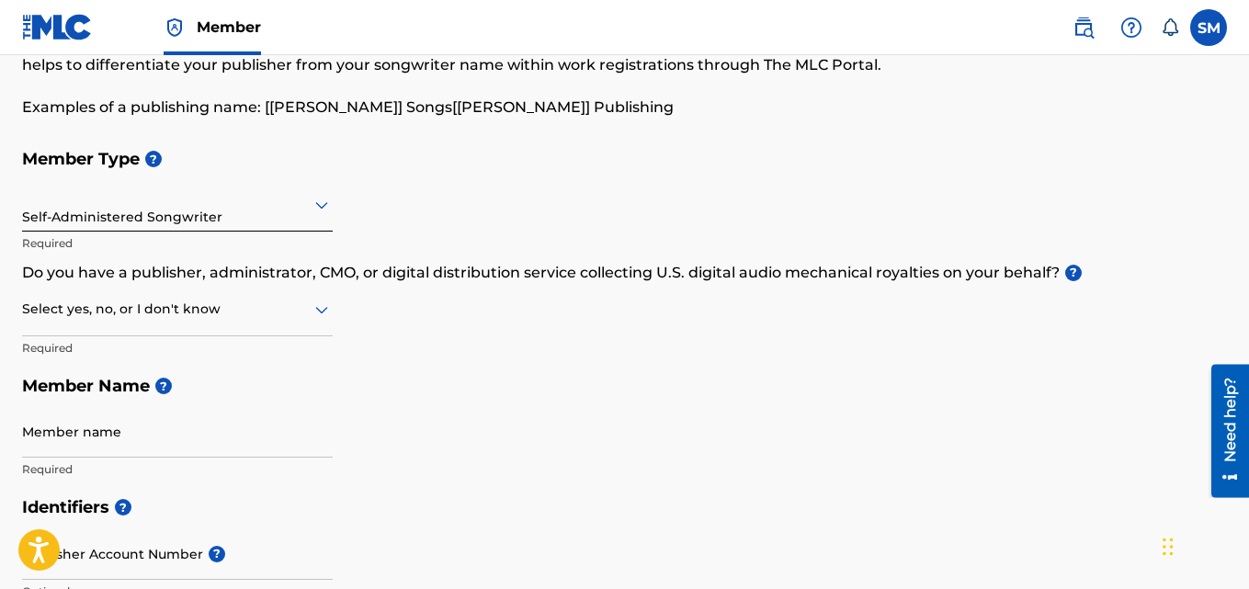
click at [325, 300] on icon at bounding box center [322, 310] width 22 height 22
click at [199, 406] on div "No" at bounding box center [177, 398] width 309 height 41
click at [196, 445] on input "Member name" at bounding box center [177, 431] width 311 height 52
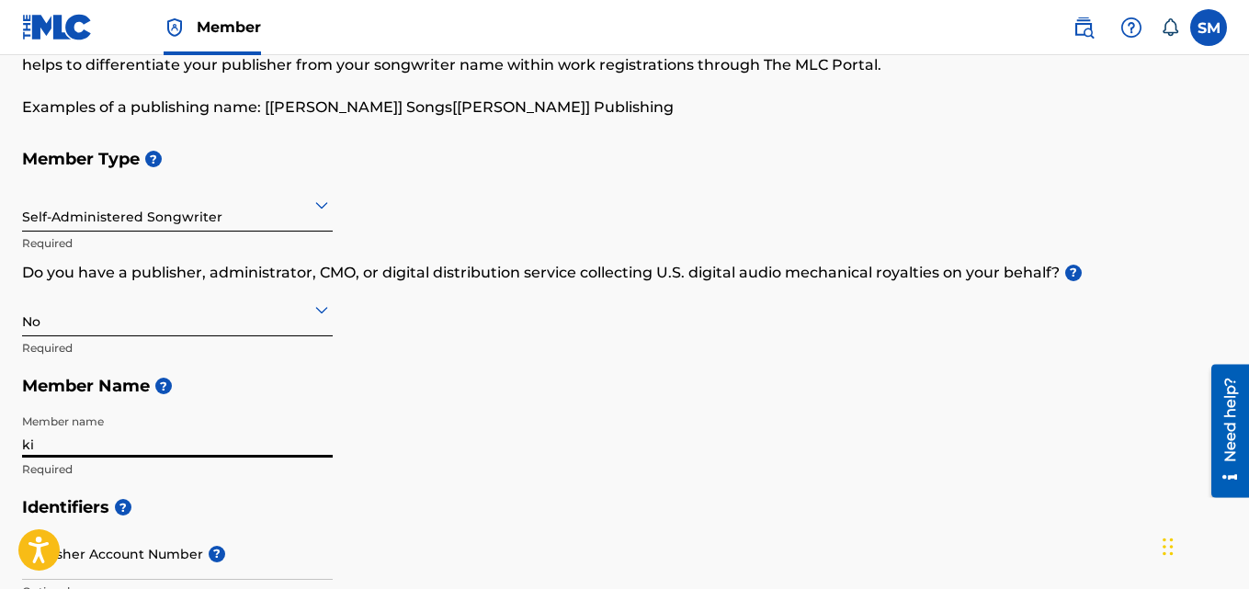
type input "k"
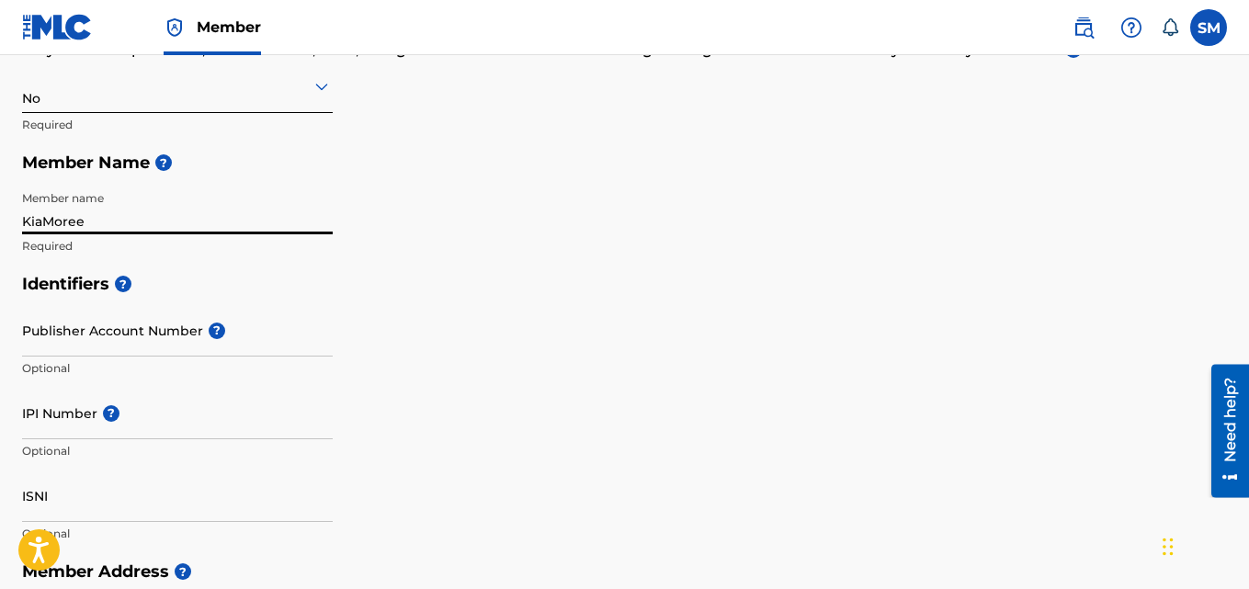
scroll to position [391, 0]
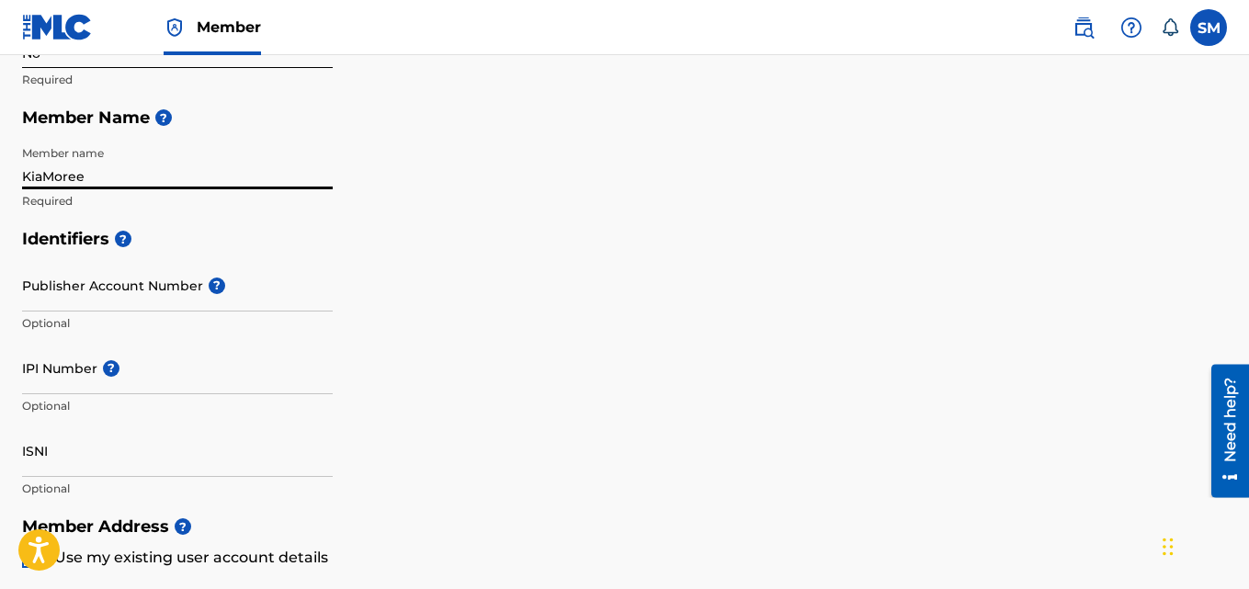
type input "KiaMoree"
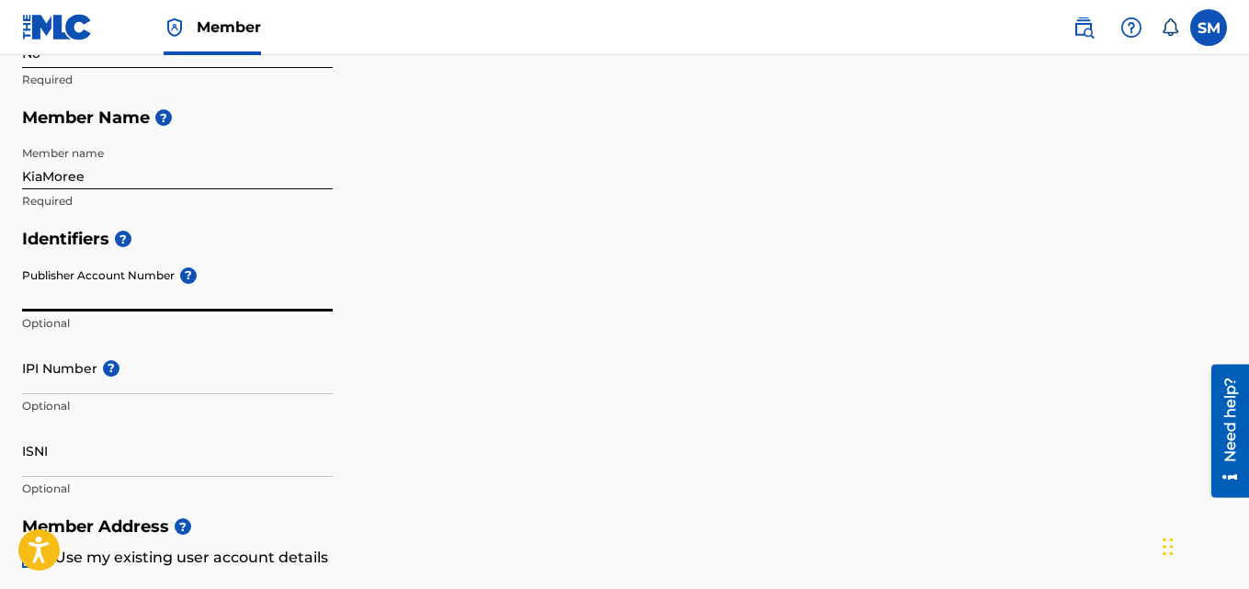
click at [224, 291] on input "Publisher Account Number ?" at bounding box center [177, 285] width 311 height 52
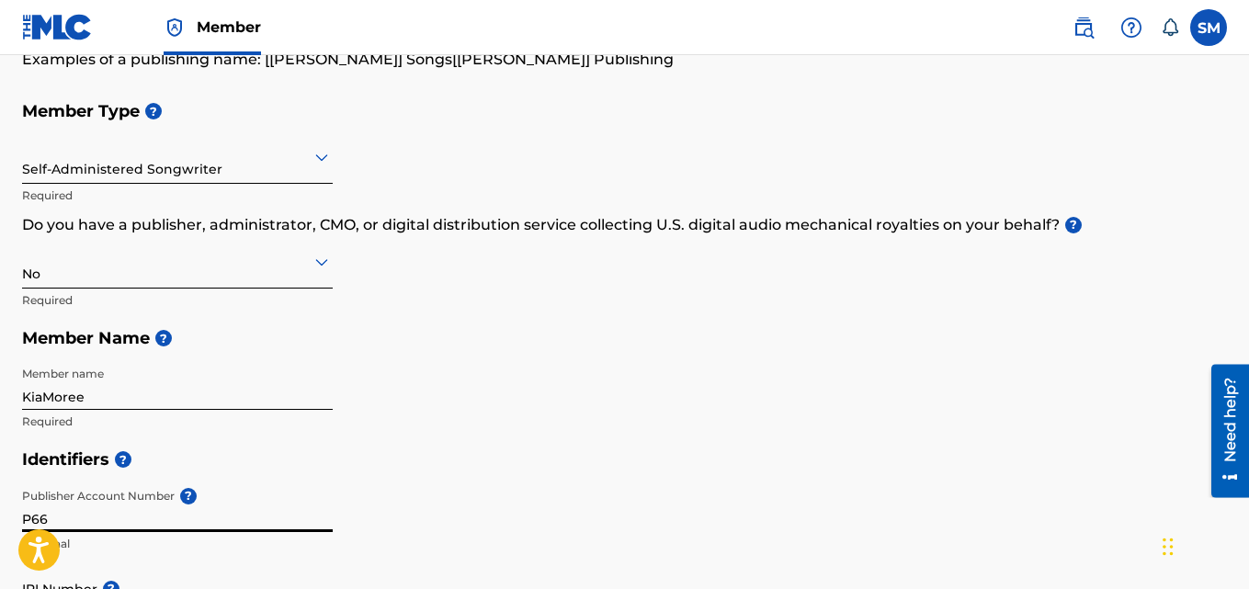
scroll to position [173, 0]
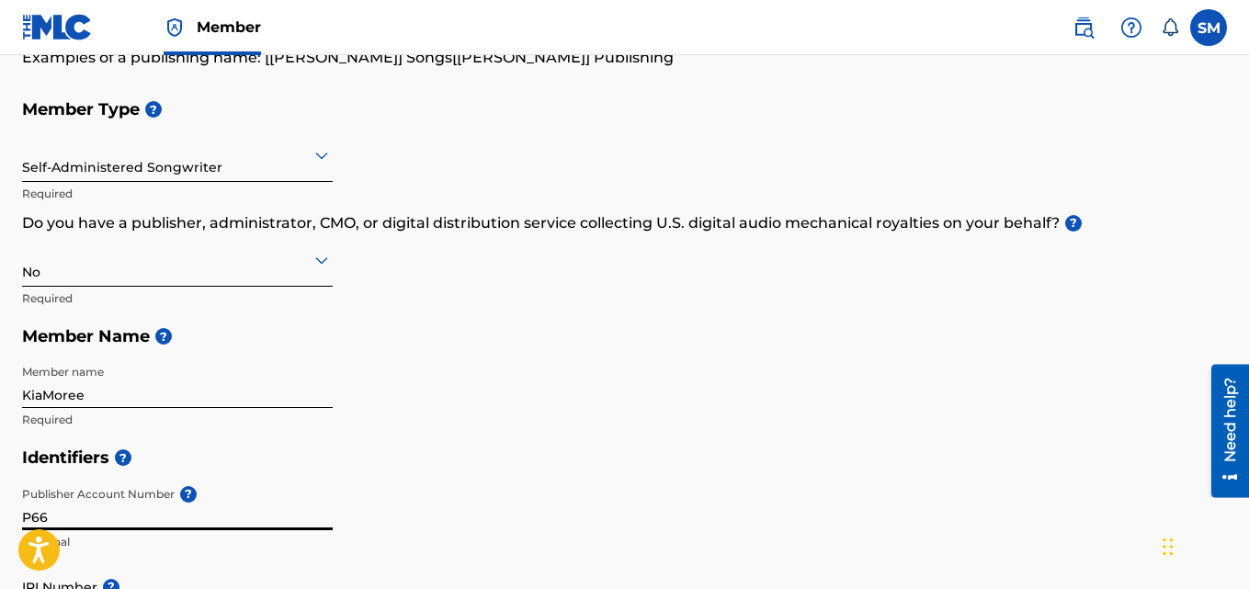
type input "P66"
click at [1202, 29] on label at bounding box center [1208, 27] width 37 height 37
click at [1208, 28] on input "SM Samekia Moree kiamoreemusic@gmail.com Notification Preferences Profile Log o…" at bounding box center [1208, 28] width 0 height 0
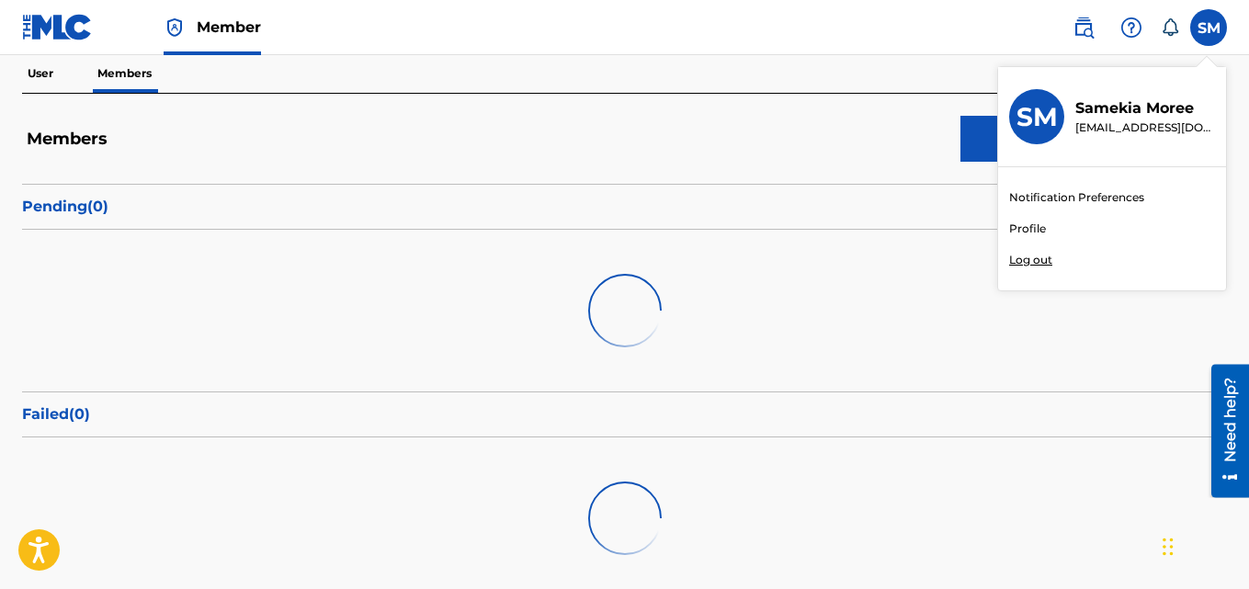
scroll to position [60, 0]
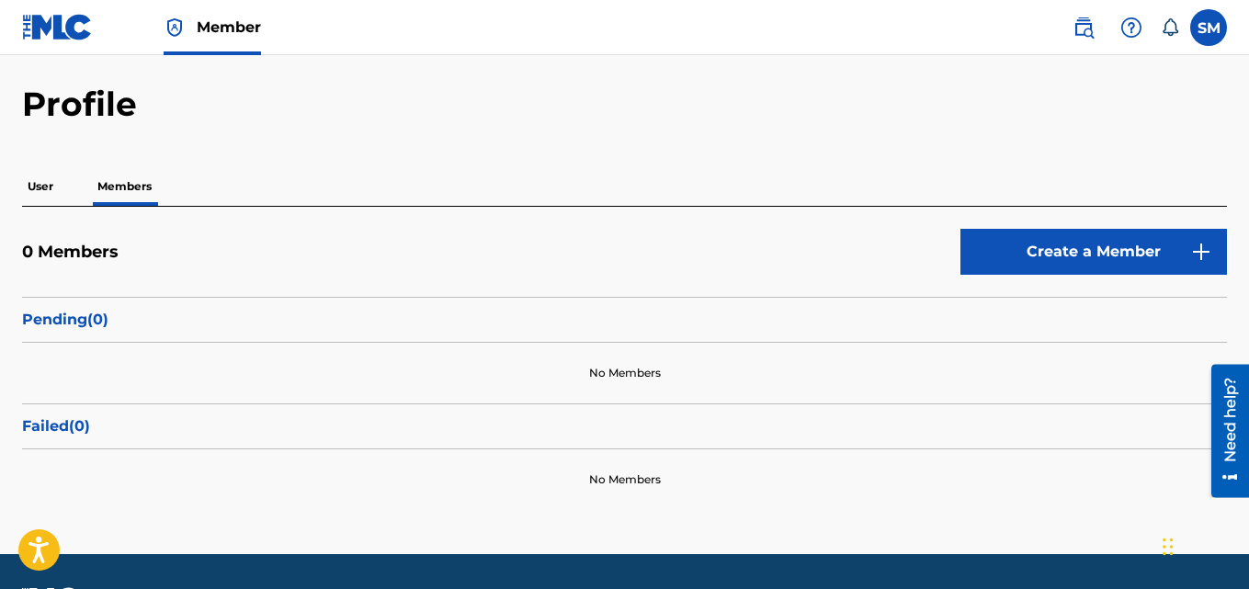
click at [49, 184] on p "User" at bounding box center [40, 186] width 37 height 39
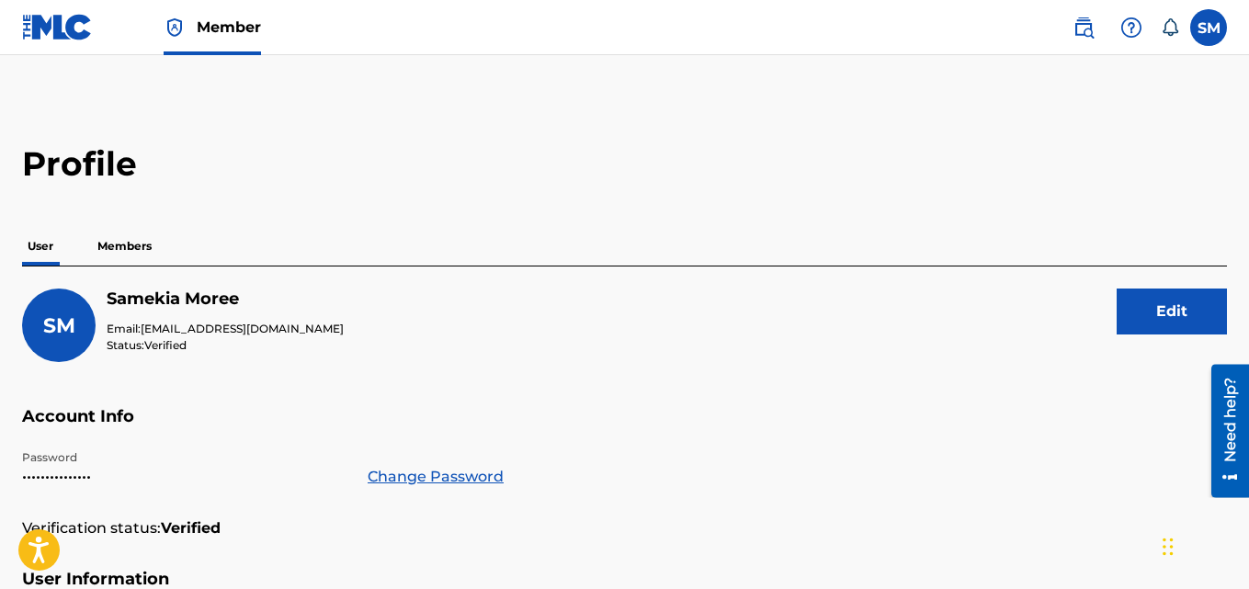
click at [1196, 22] on label at bounding box center [1208, 27] width 37 height 37
click at [1208, 28] on input "SM Samekia Moree kiamoreemusic@gmail.com Notification Preferences Profile Log o…" at bounding box center [1208, 28] width 0 height 0
click at [801, 48] on nav "Member SM SM Samekia Moree kiamoreemusic@gmail.com Notification Preferences Pro…" at bounding box center [624, 27] width 1249 height 55
